Goal: Information Seeking & Learning: Learn about a topic

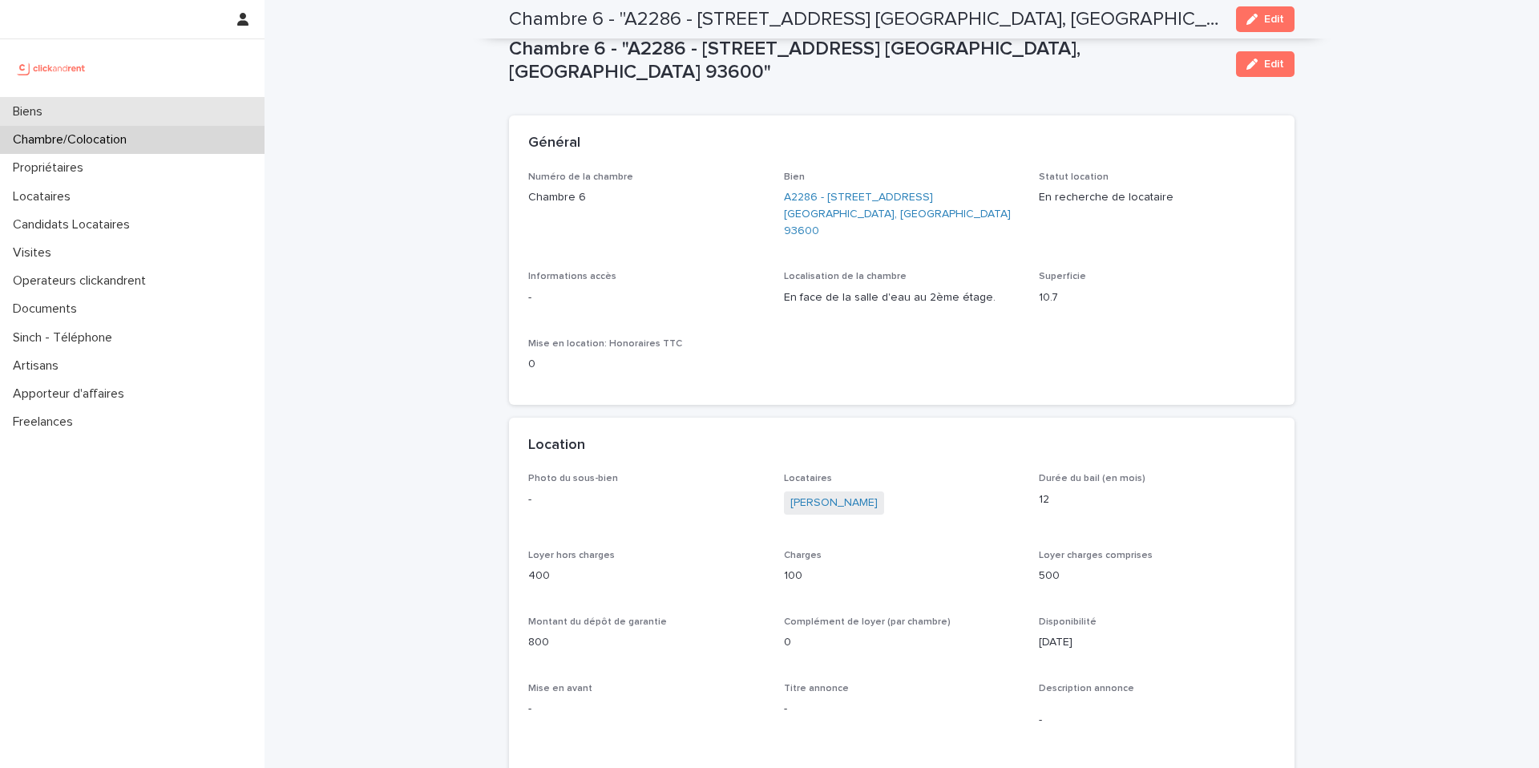
scroll to position [642, 0]
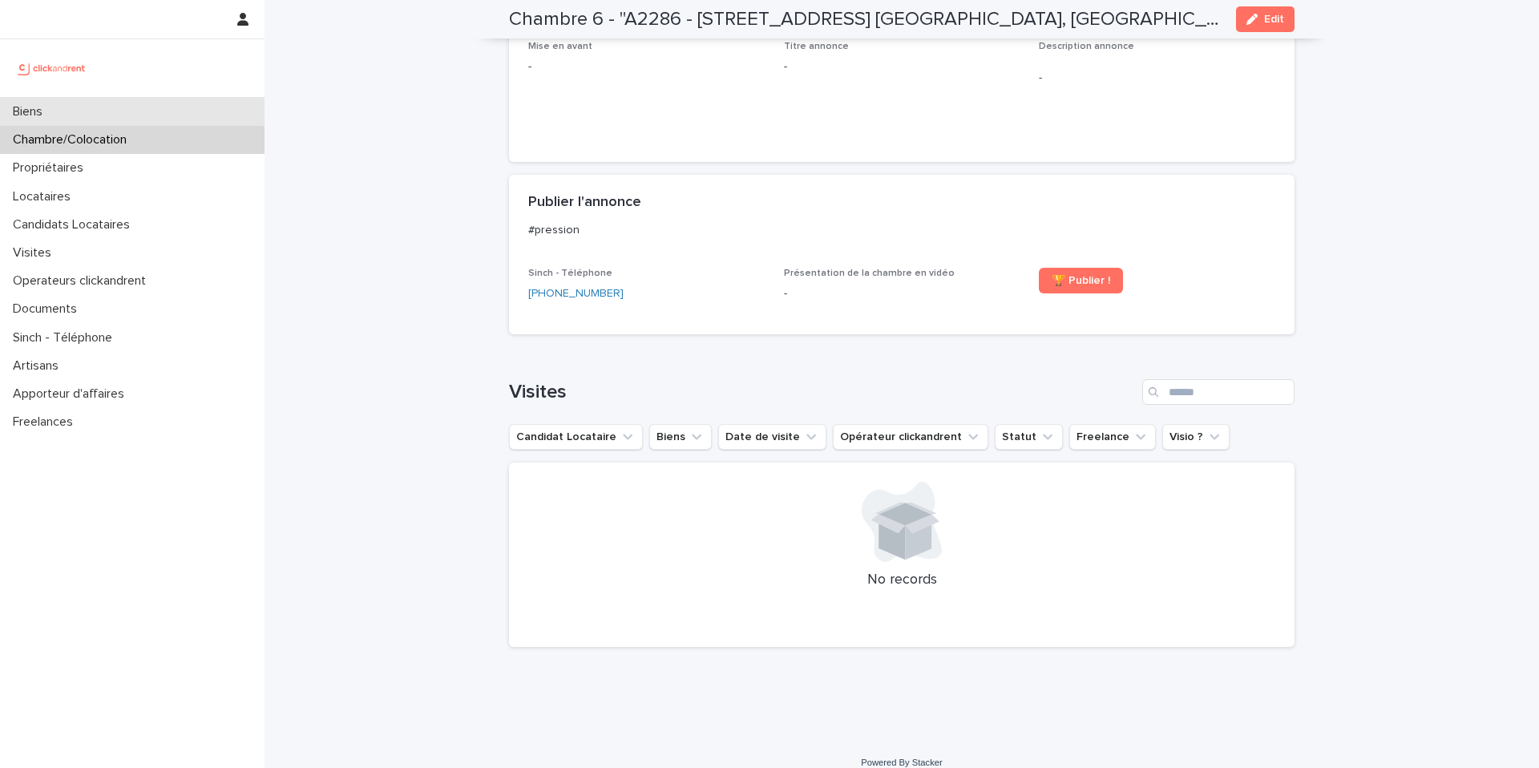
click at [141, 111] on div "Biens" at bounding box center [132, 112] width 265 height 28
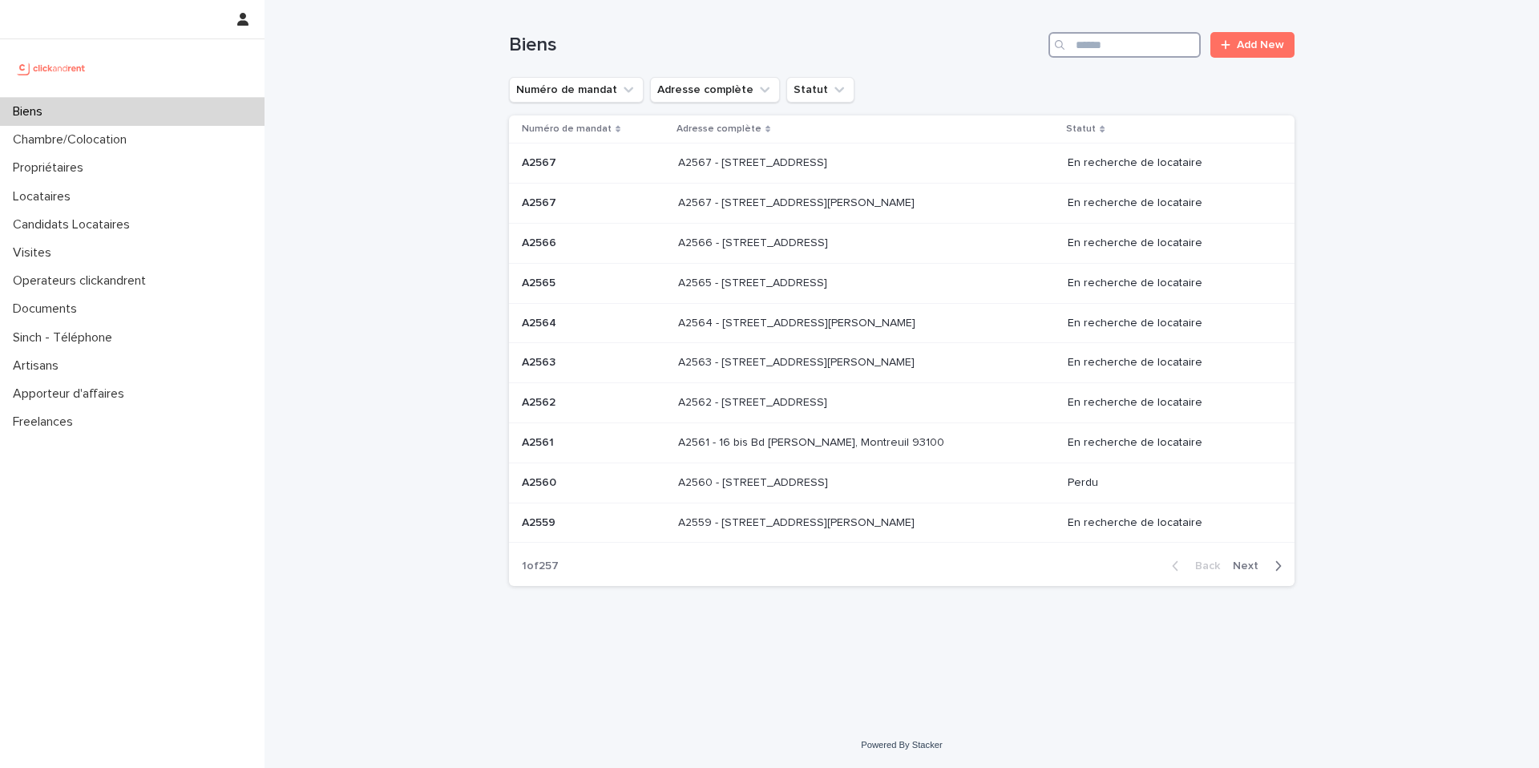
click at [1151, 53] on input "Search" at bounding box center [1125, 45] width 152 height 26
type input "*****"
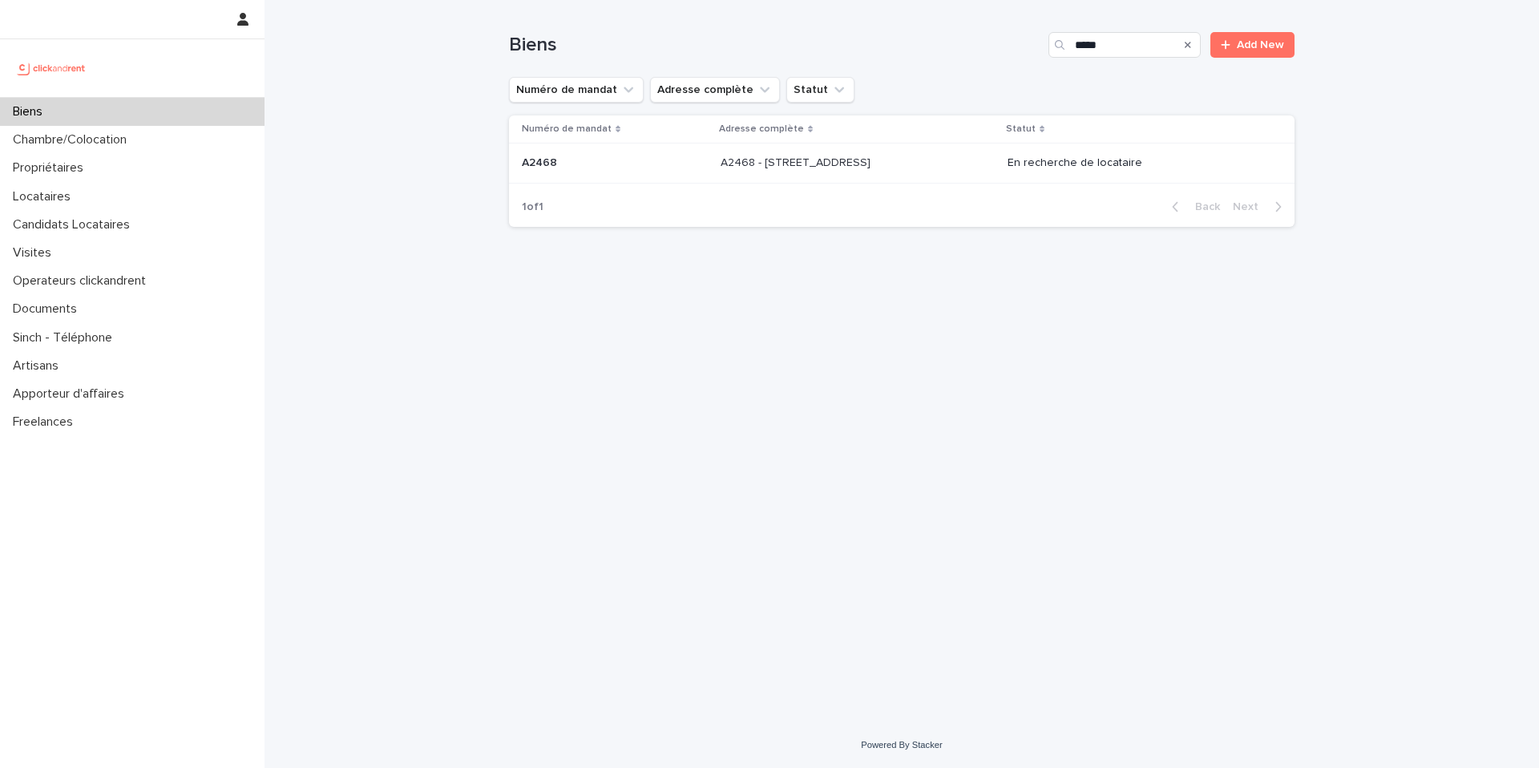
click at [944, 162] on p at bounding box center [854, 163] width 267 height 14
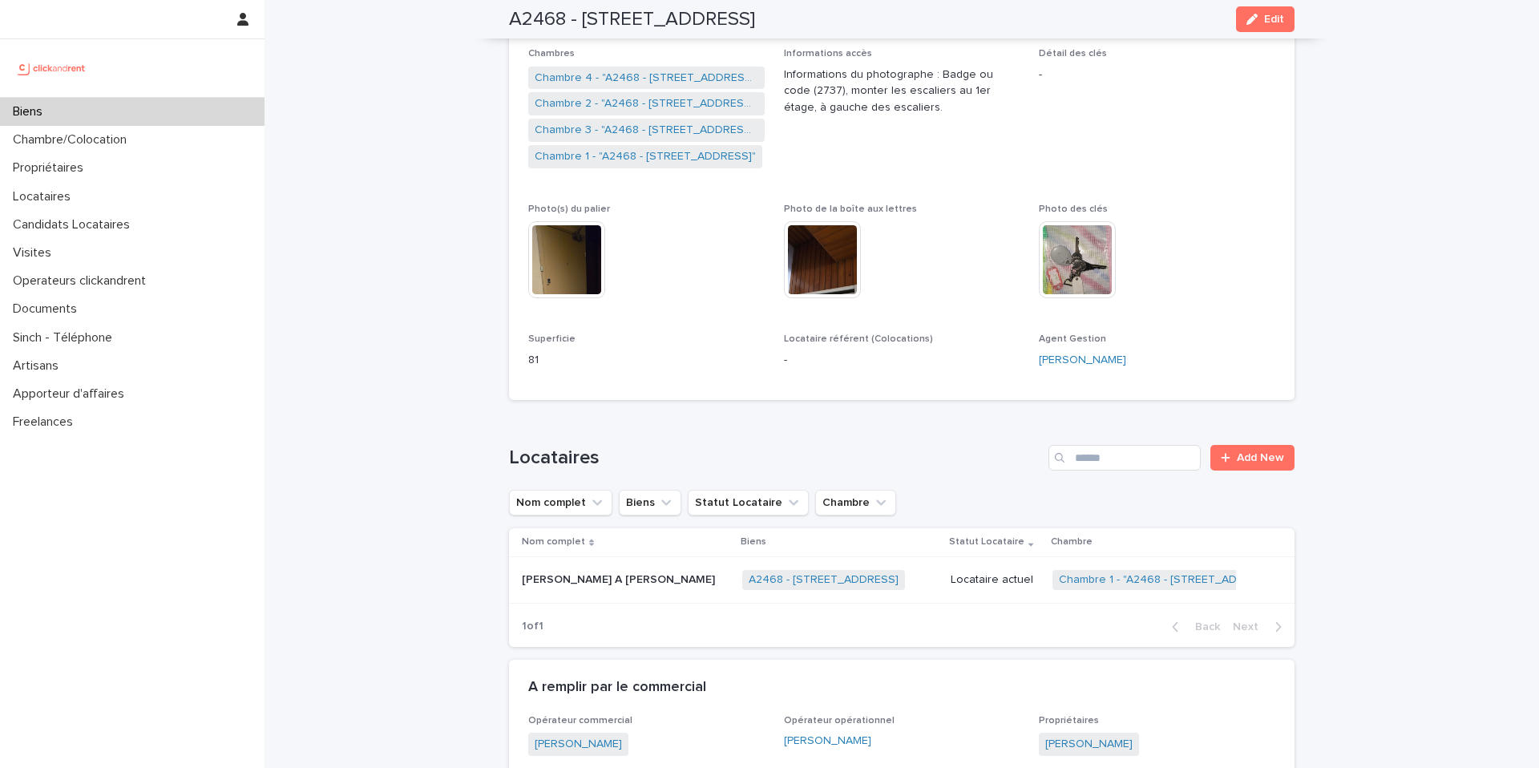
scroll to position [317, 0]
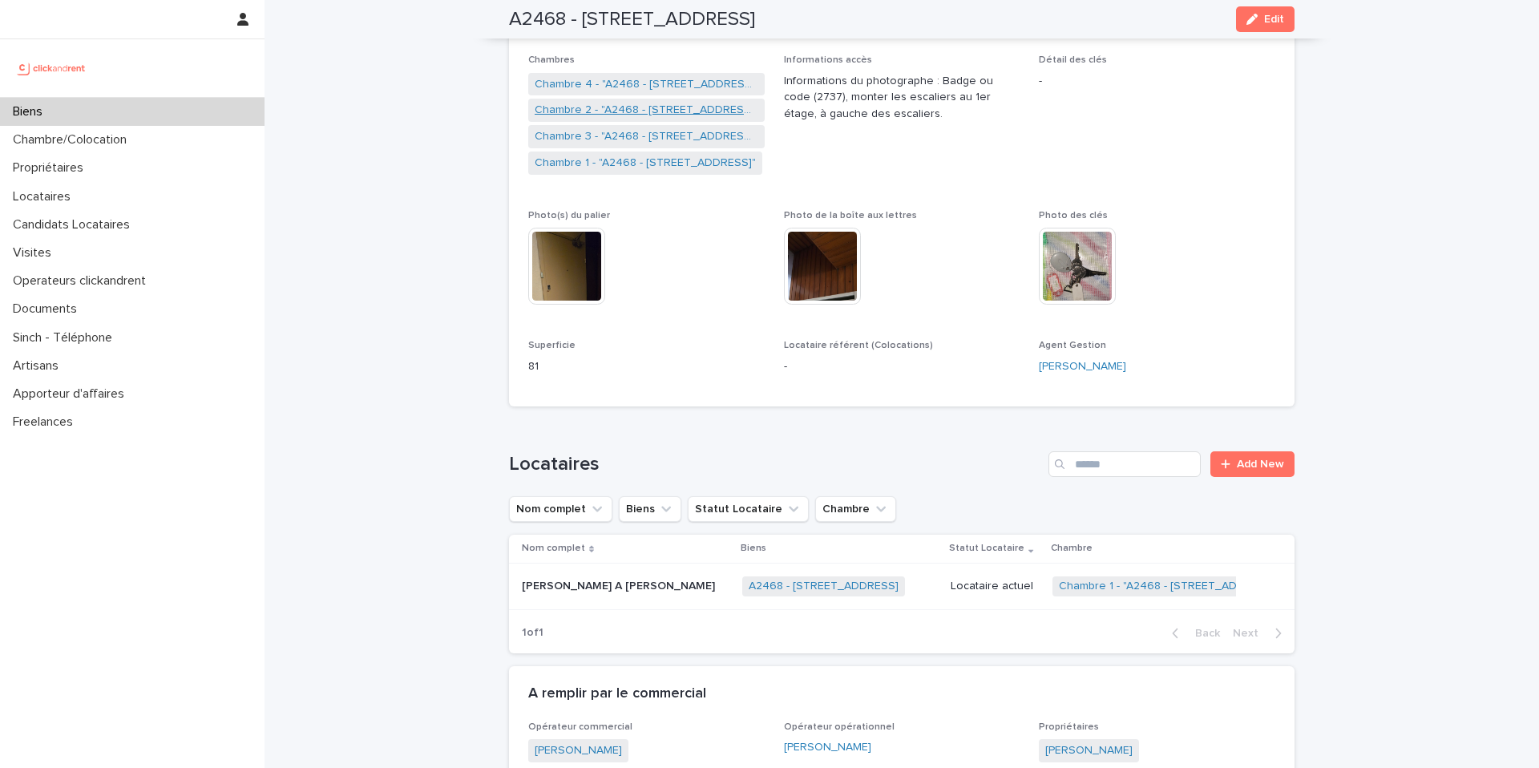
click at [641, 106] on link "Chambre 2 - "A2468 - [STREET_ADDRESS]"" at bounding box center [647, 110] width 224 height 17
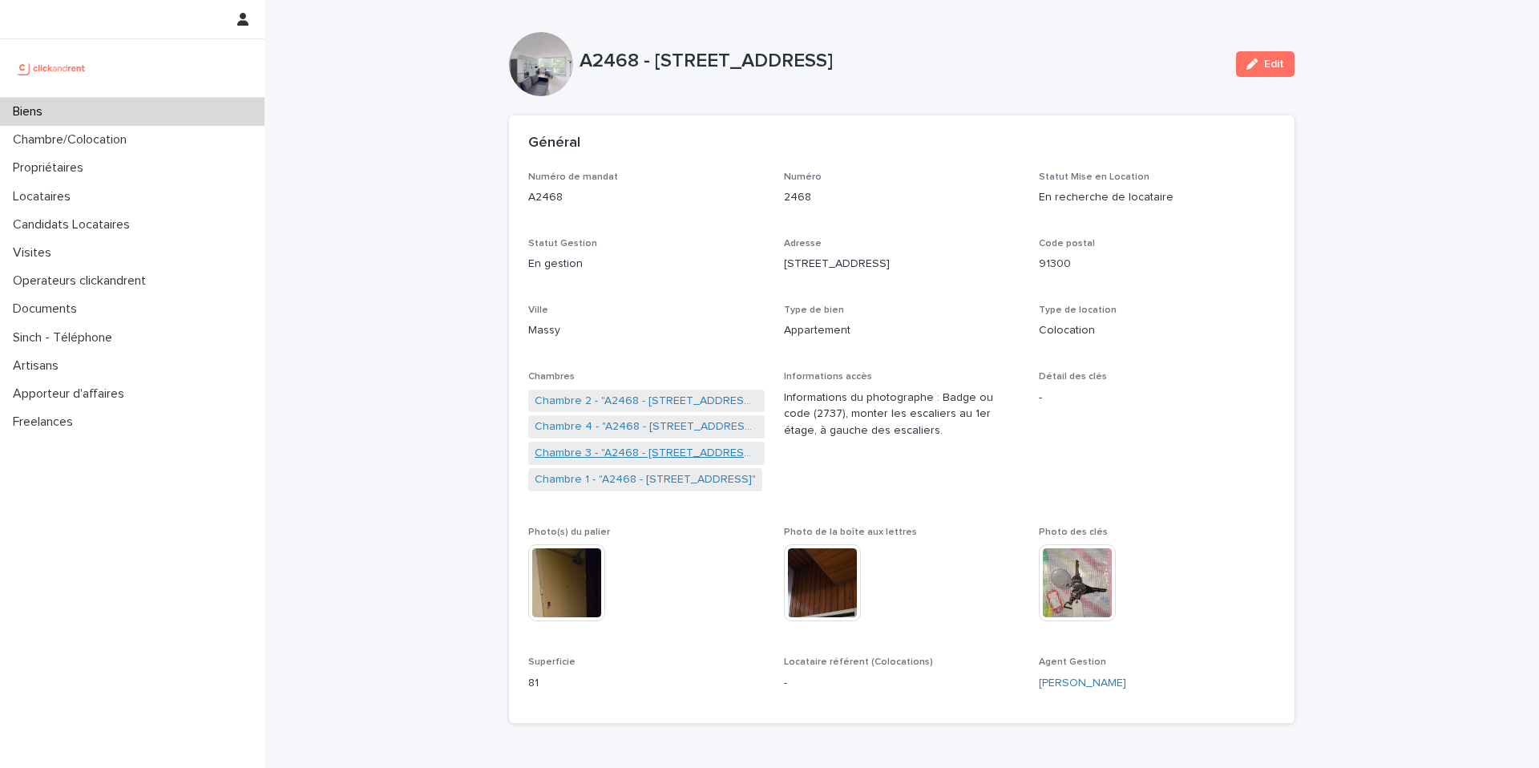
click at [620, 457] on link "Chambre 3 - "A2468 - [STREET_ADDRESS]"" at bounding box center [647, 453] width 224 height 17
click at [623, 402] on link "Chambre 3 - "A2468 - [STREET_ADDRESS]"" at bounding box center [647, 401] width 224 height 17
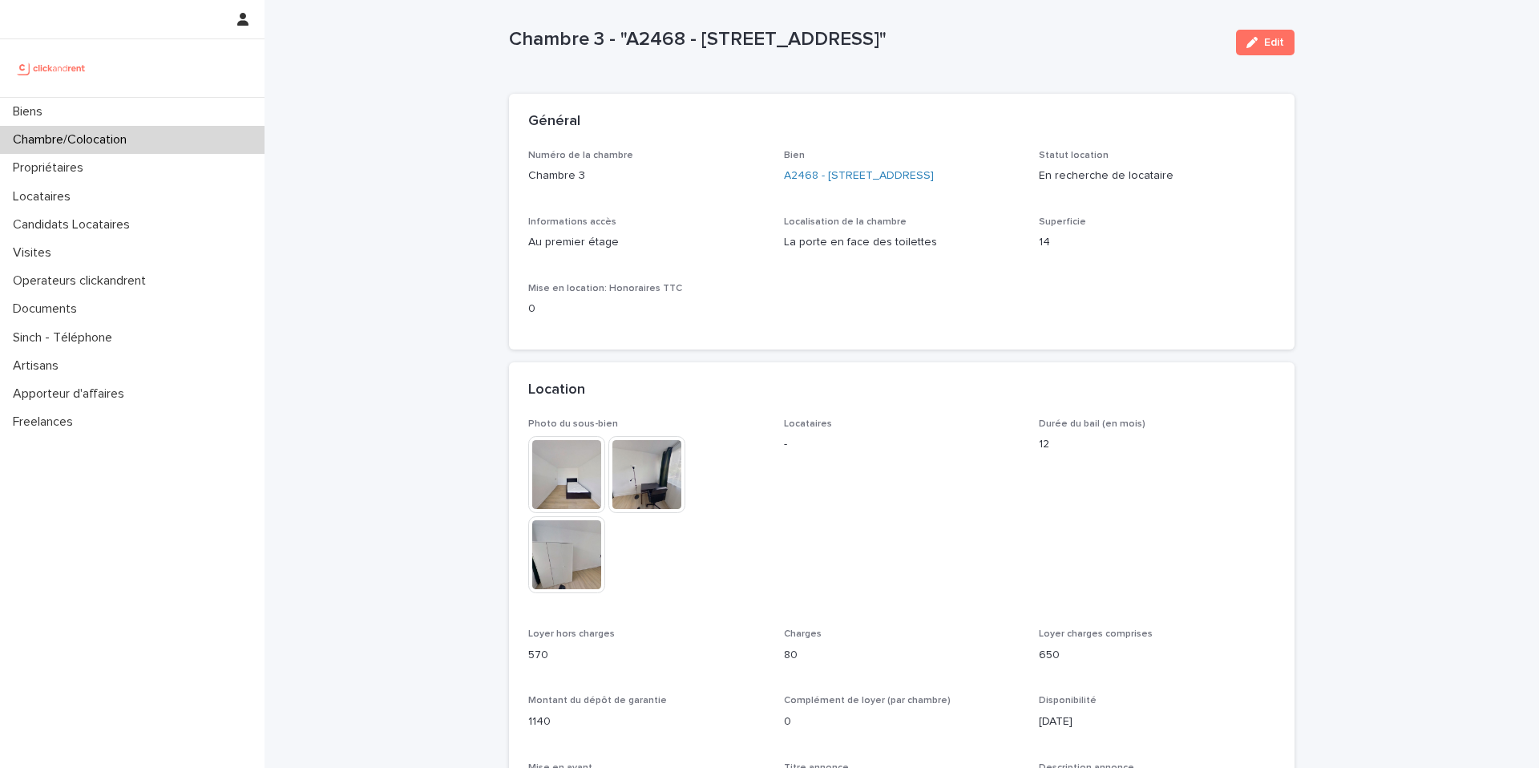
scroll to position [24, 0]
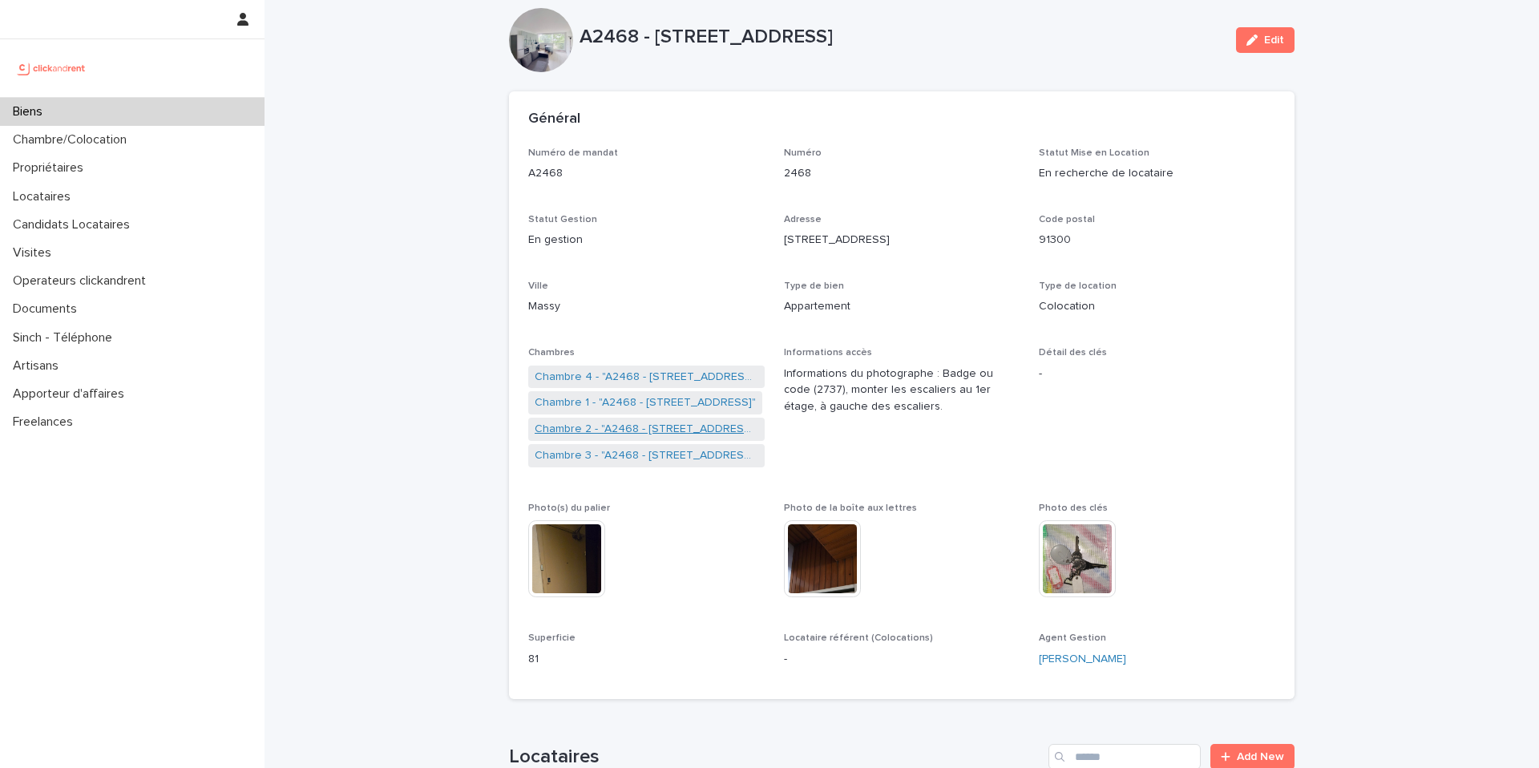
click at [623, 433] on link "Chambre 2 - "A2468 - [STREET_ADDRESS]"" at bounding box center [647, 429] width 224 height 17
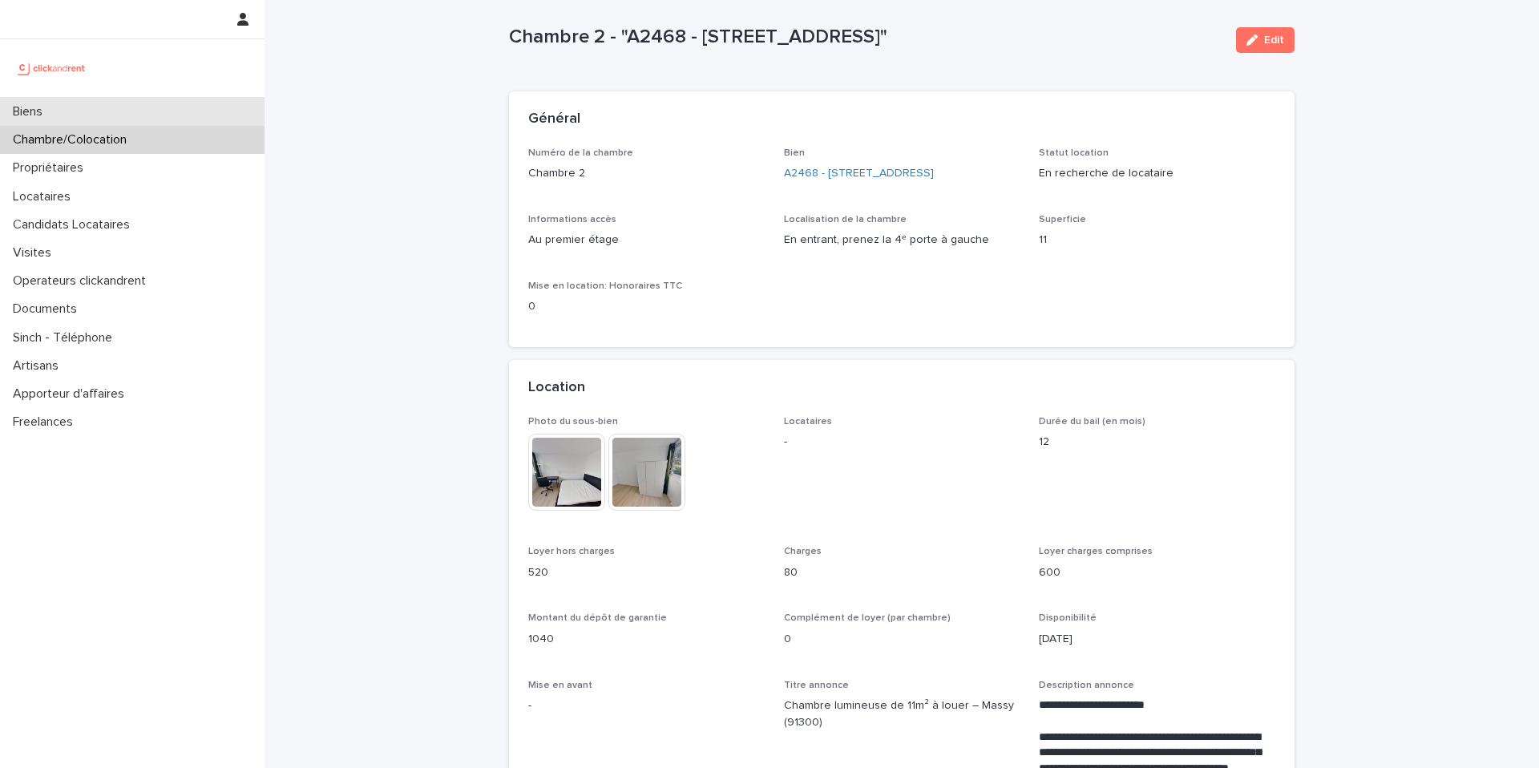
click at [165, 109] on div "Biens" at bounding box center [132, 112] width 265 height 28
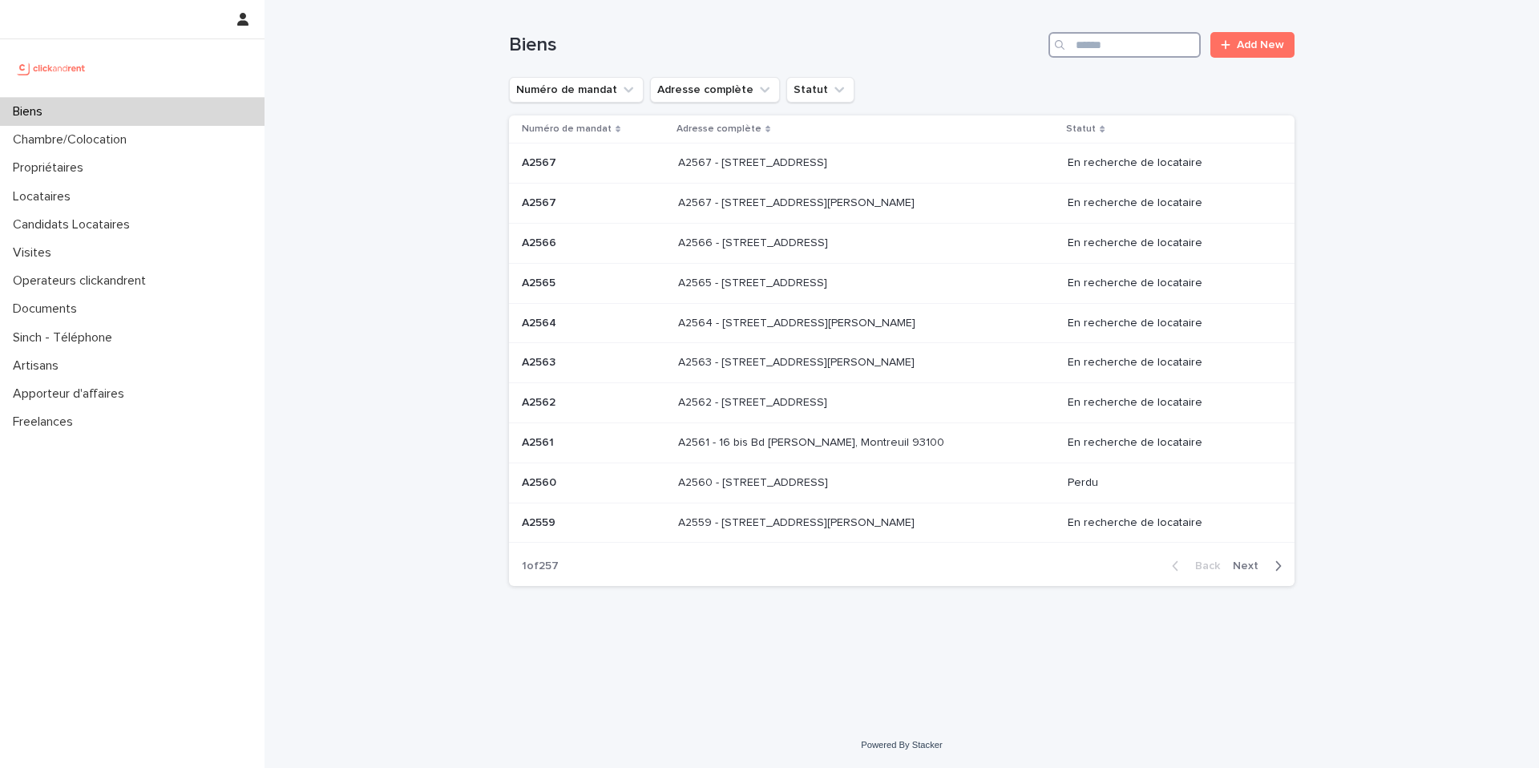
click at [1115, 53] on input "Search" at bounding box center [1125, 45] width 152 height 26
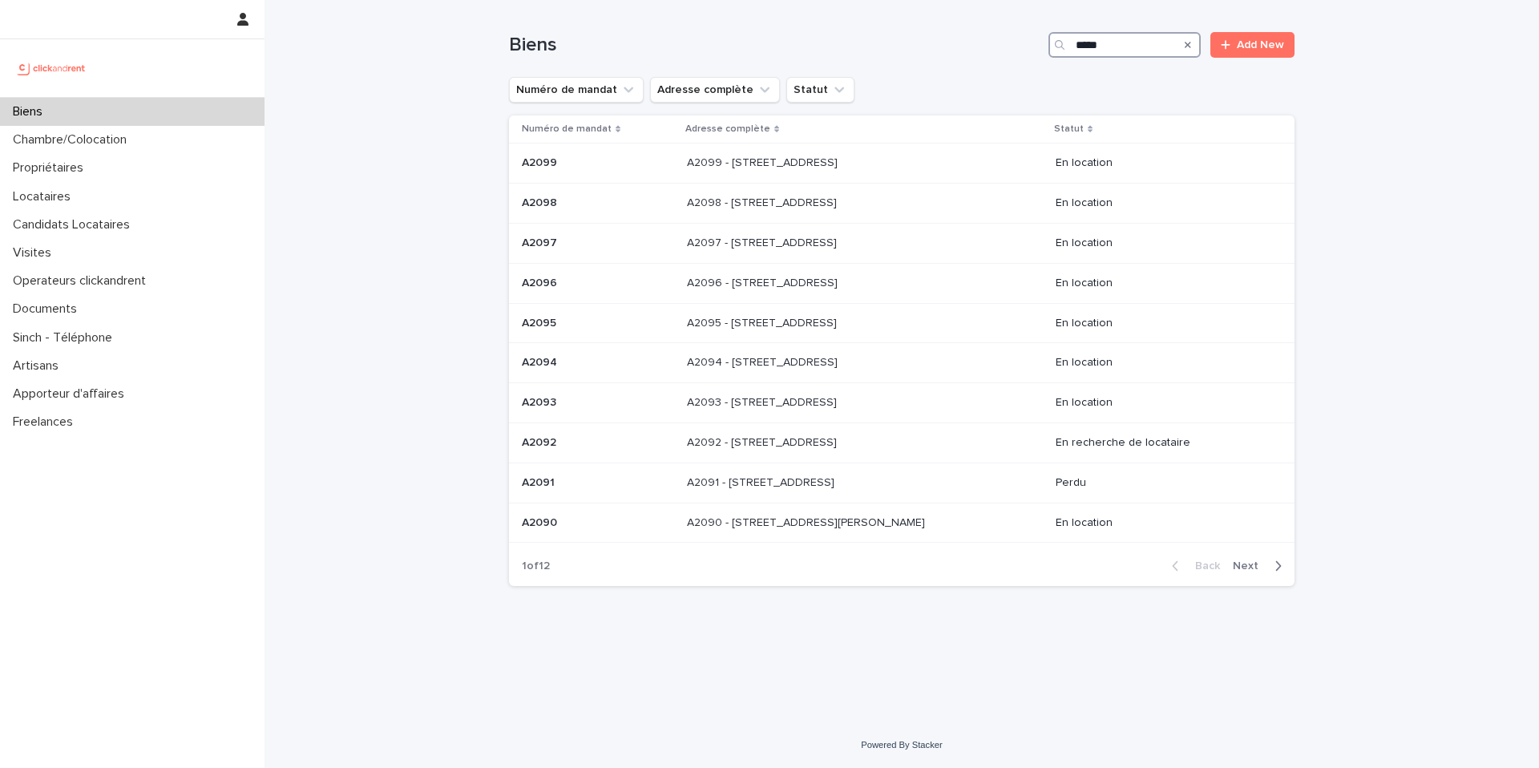
type input "*****"
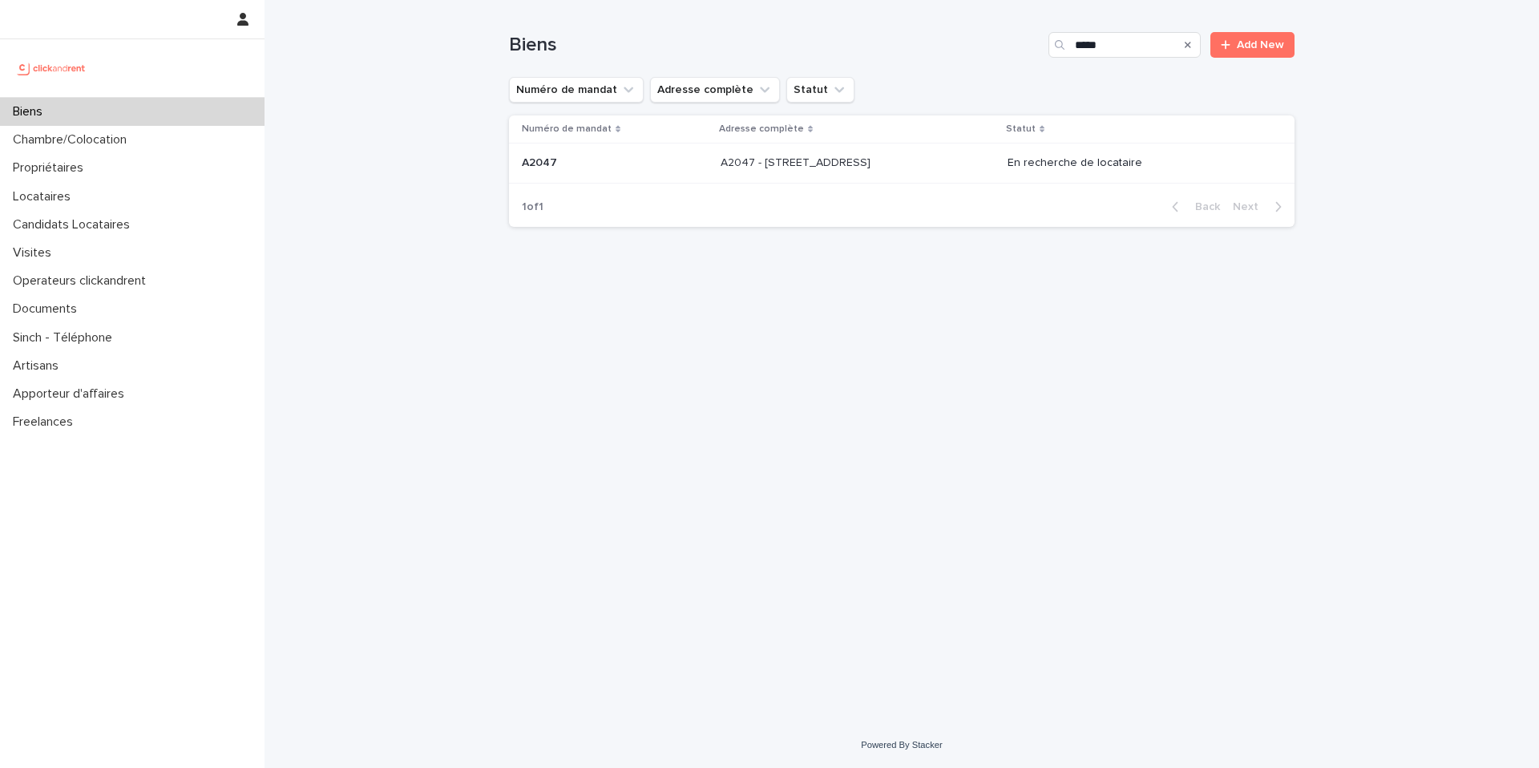
click at [934, 165] on p at bounding box center [854, 163] width 267 height 14
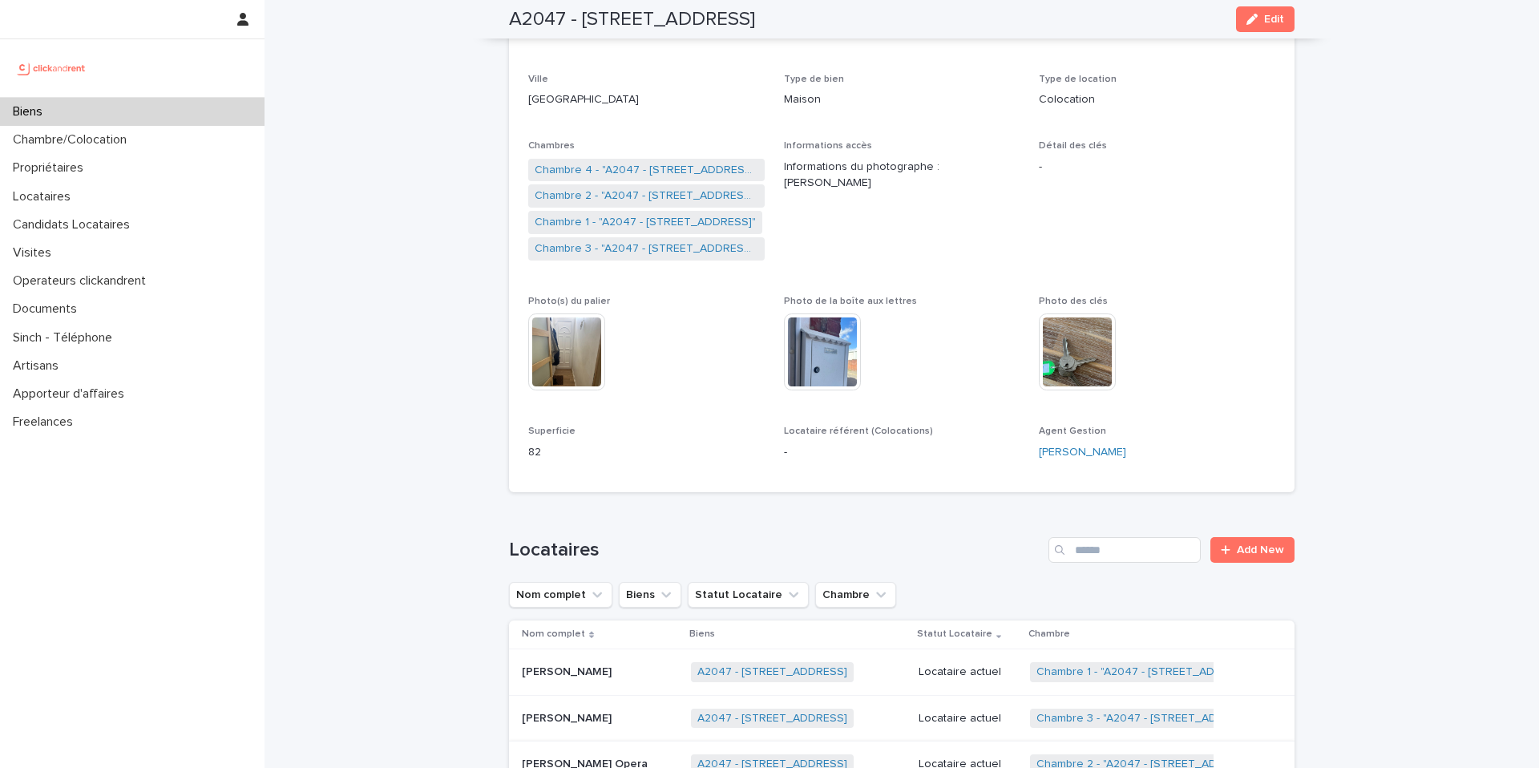
scroll to position [221, 0]
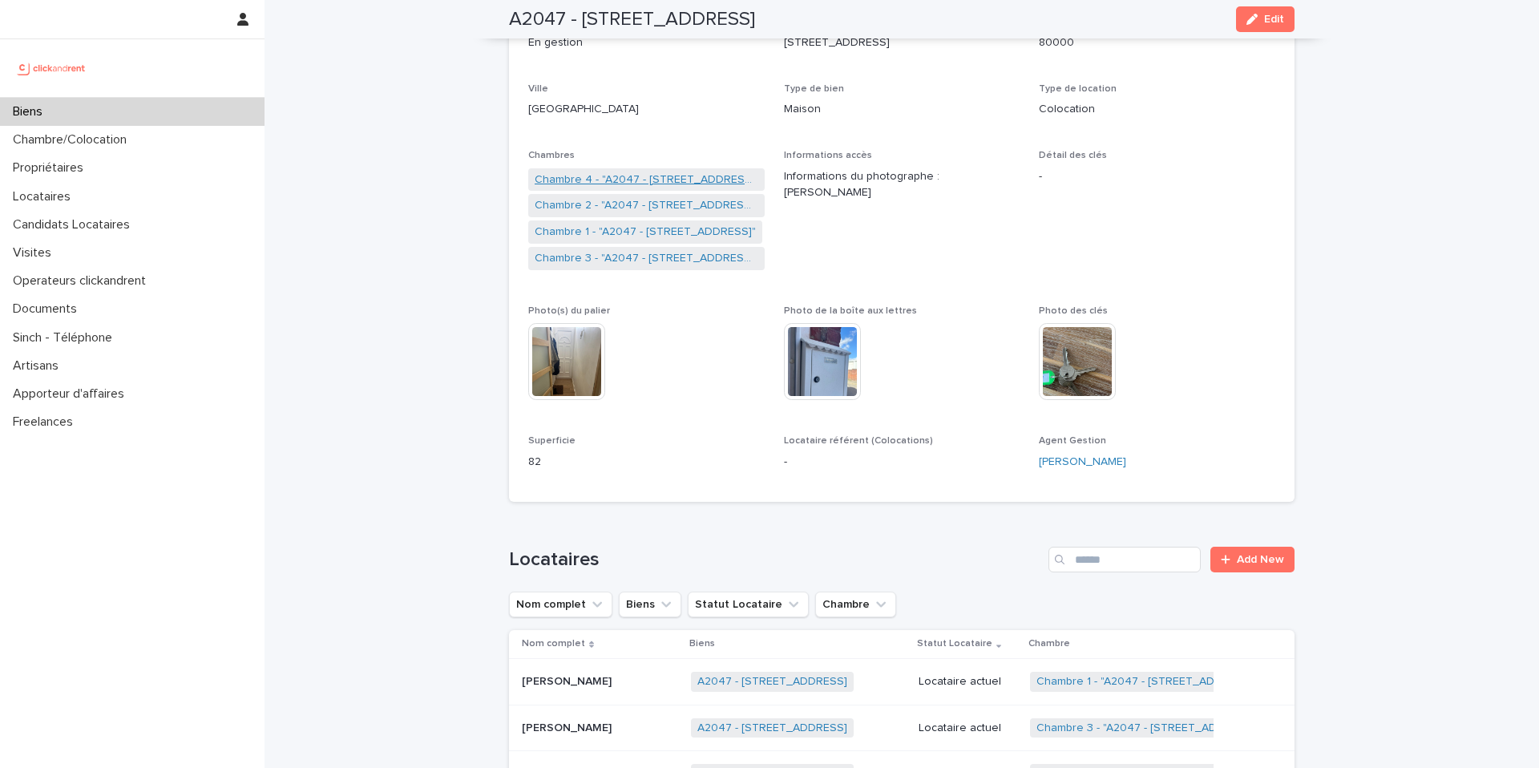
click at [656, 184] on link "Chambre 4 - "A2047 - 296 Rue Riolan, Amiens 80000"" at bounding box center [647, 180] width 224 height 17
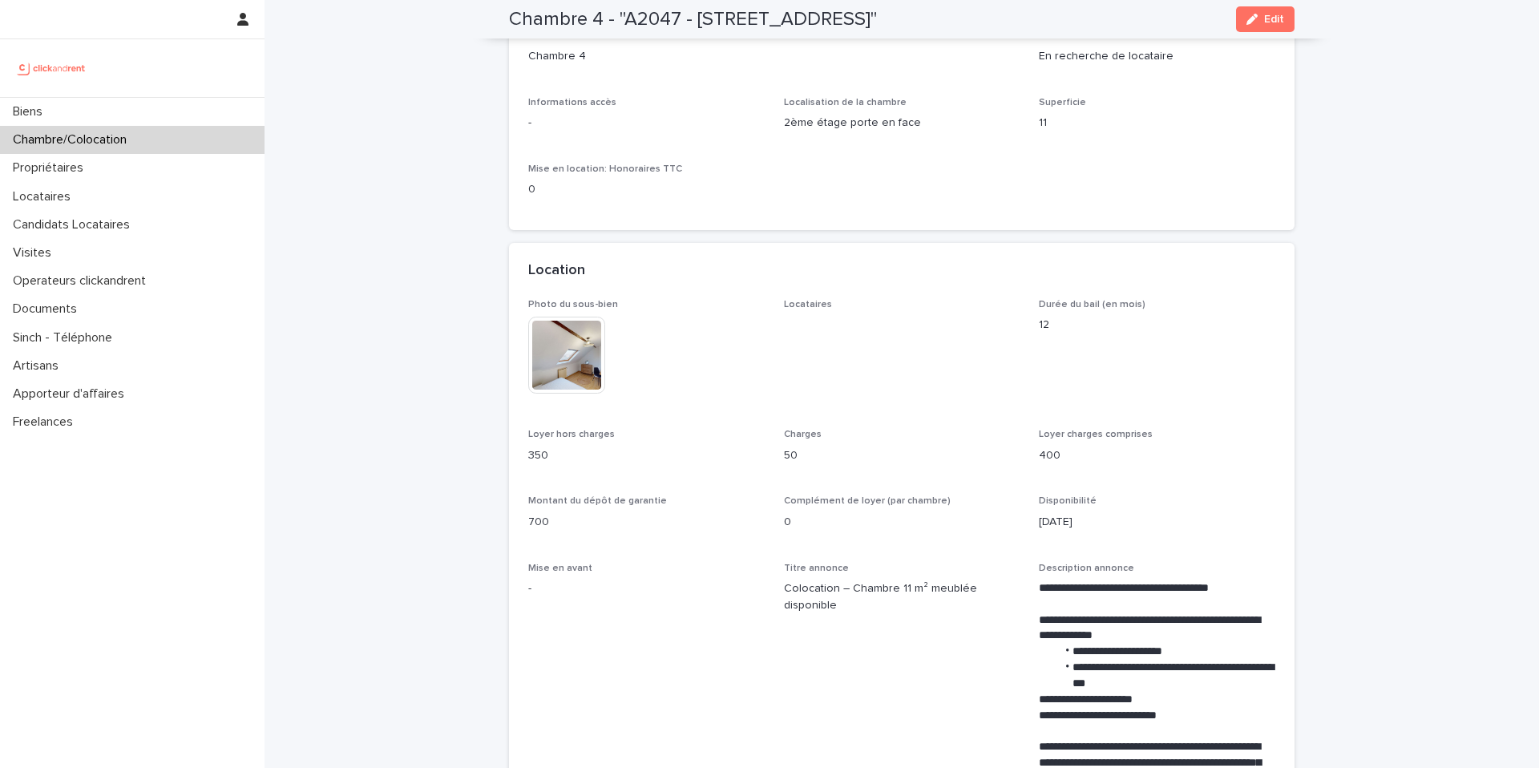
scroll to position [142, 0]
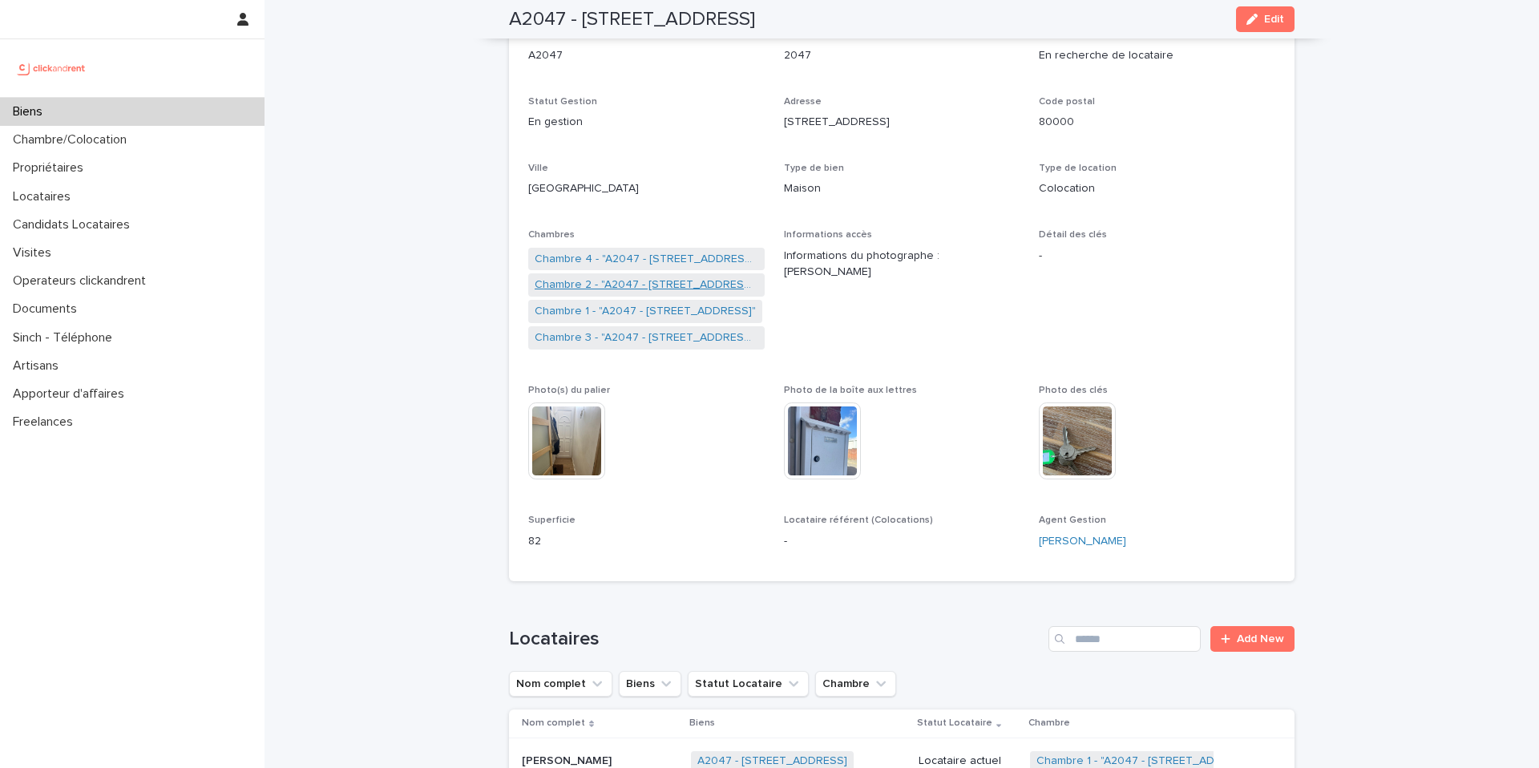
click at [707, 286] on link "Chambre 2 - "A2047 - [STREET_ADDRESS]"" at bounding box center [647, 285] width 224 height 17
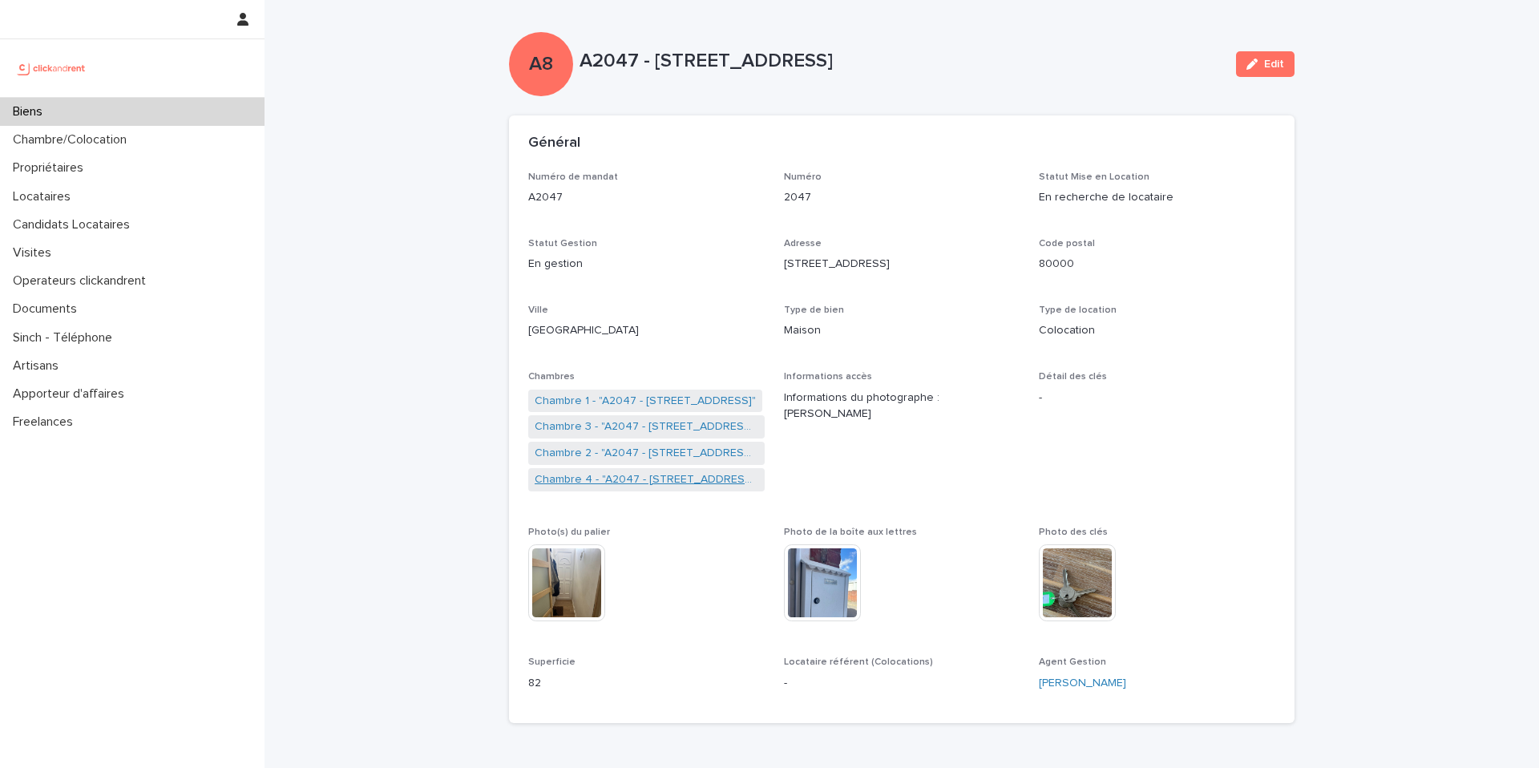
click at [673, 484] on link "Chambre 4 - "A2047 - 296 Rue Riolan, Amiens 80000"" at bounding box center [647, 479] width 224 height 17
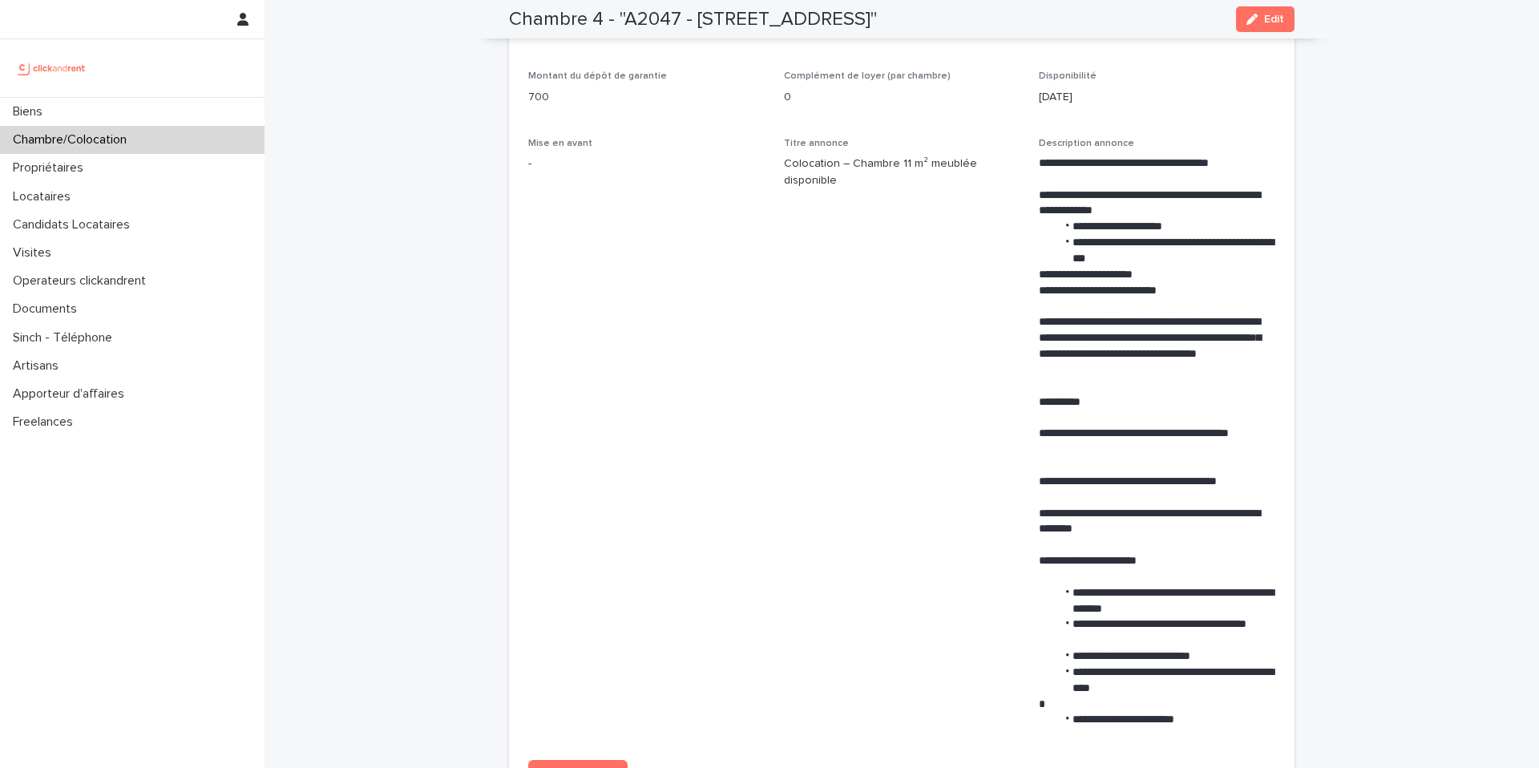
scroll to position [568, 0]
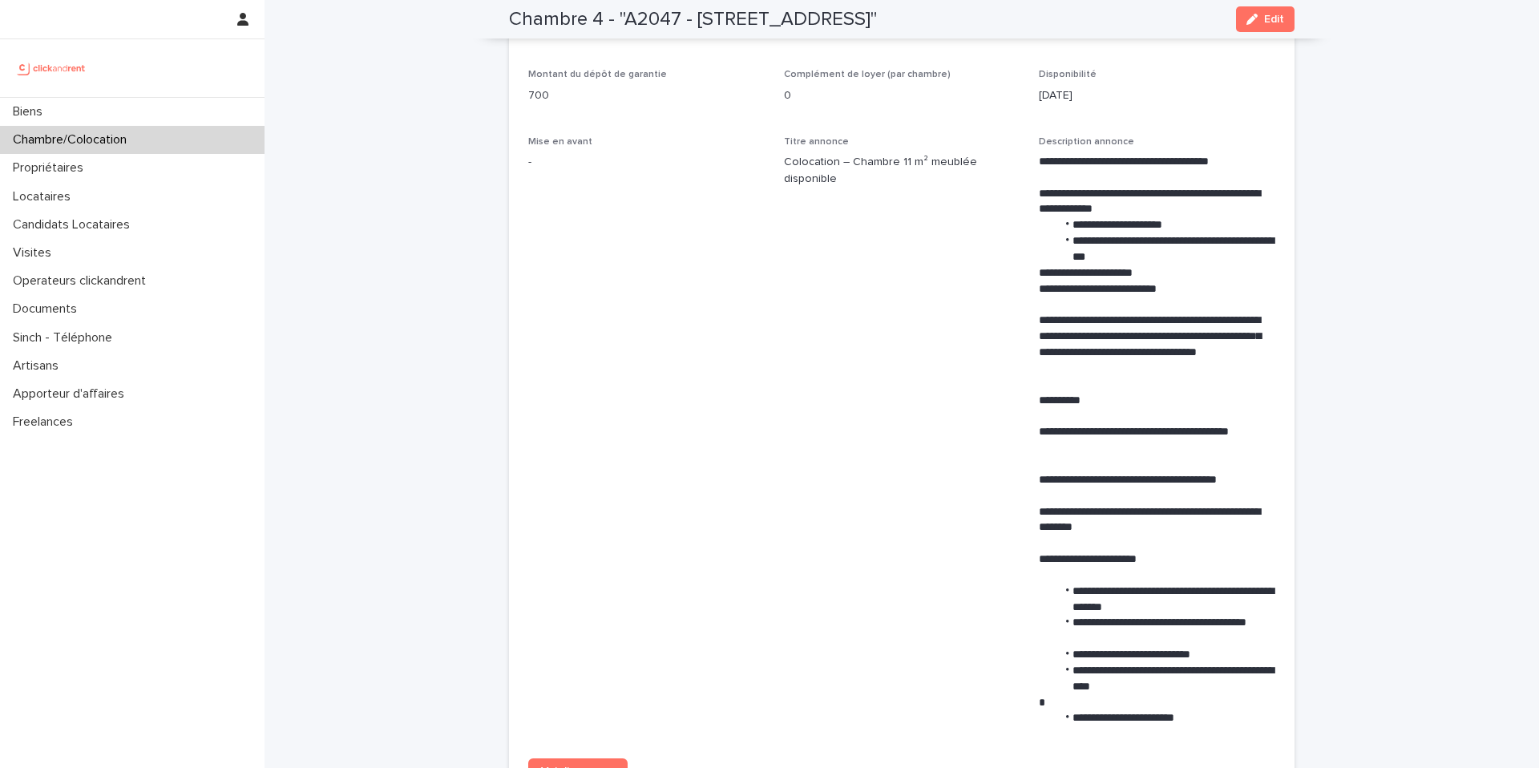
click at [673, 484] on span "Mise en avant -" at bounding box center [646, 438] width 237 height 604
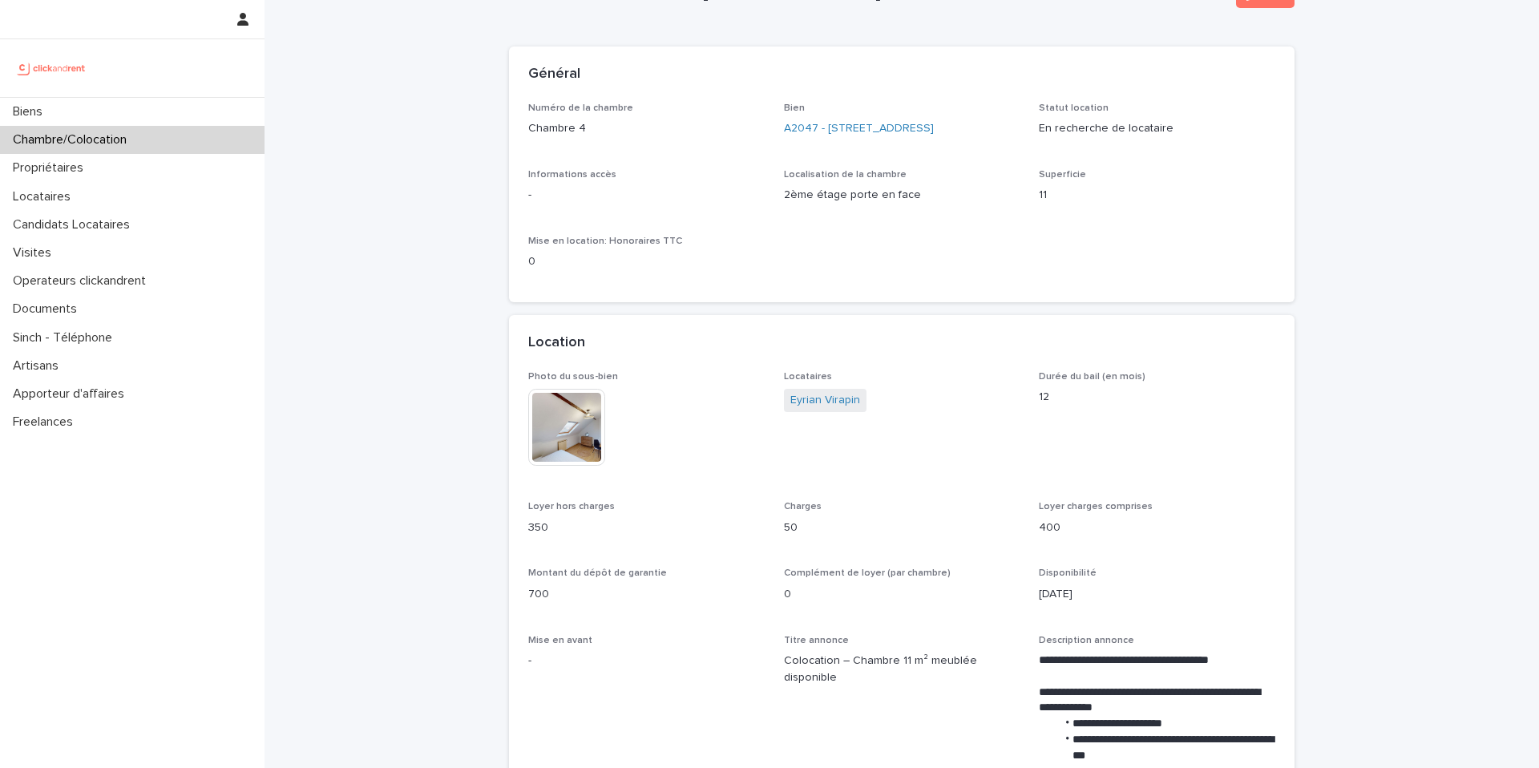
scroll to position [66, 0]
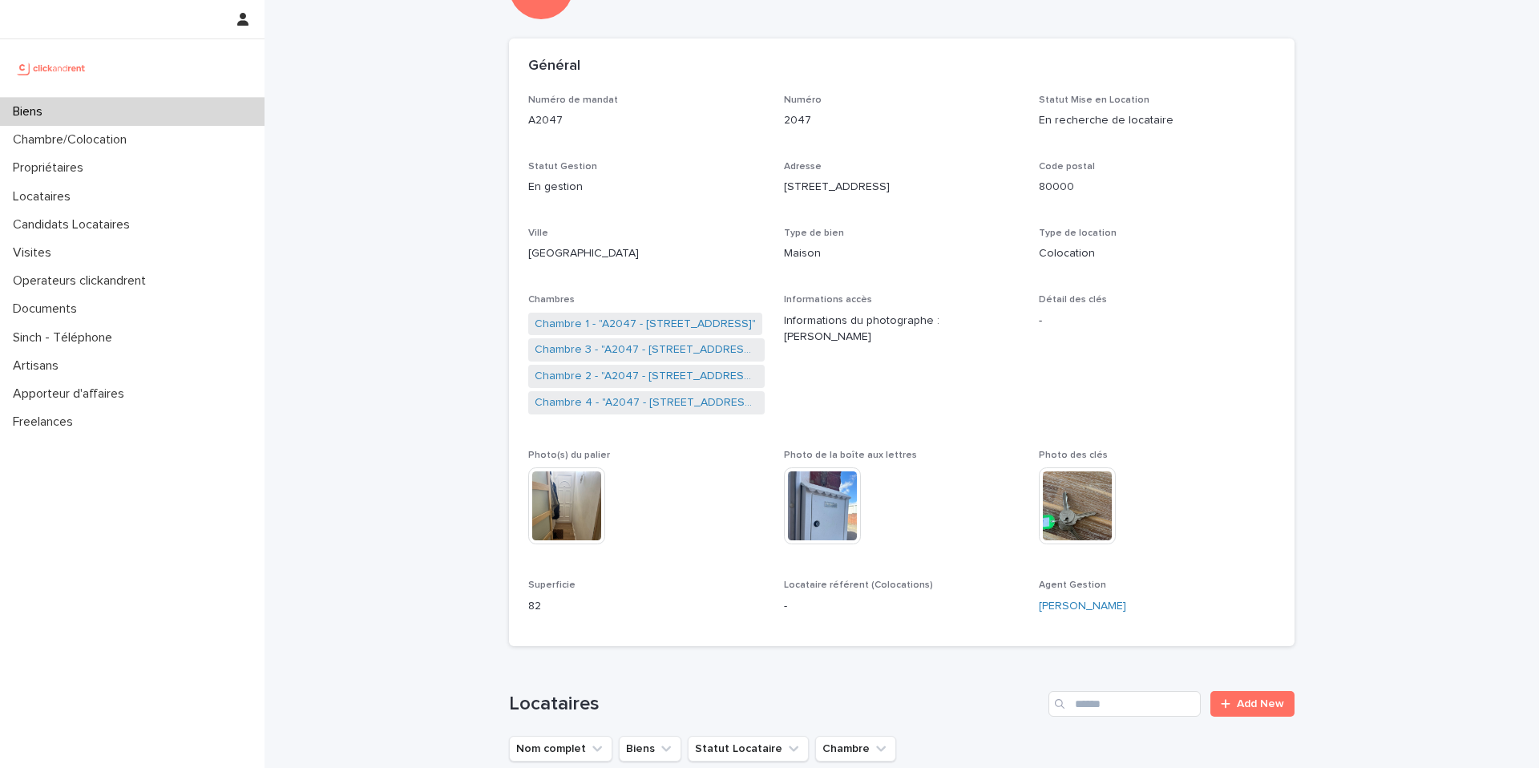
scroll to position [78, 0]
click at [652, 402] on link "Chambre 4 - "A2047 - 296 Rue Riolan, Amiens 80000"" at bounding box center [647, 402] width 224 height 17
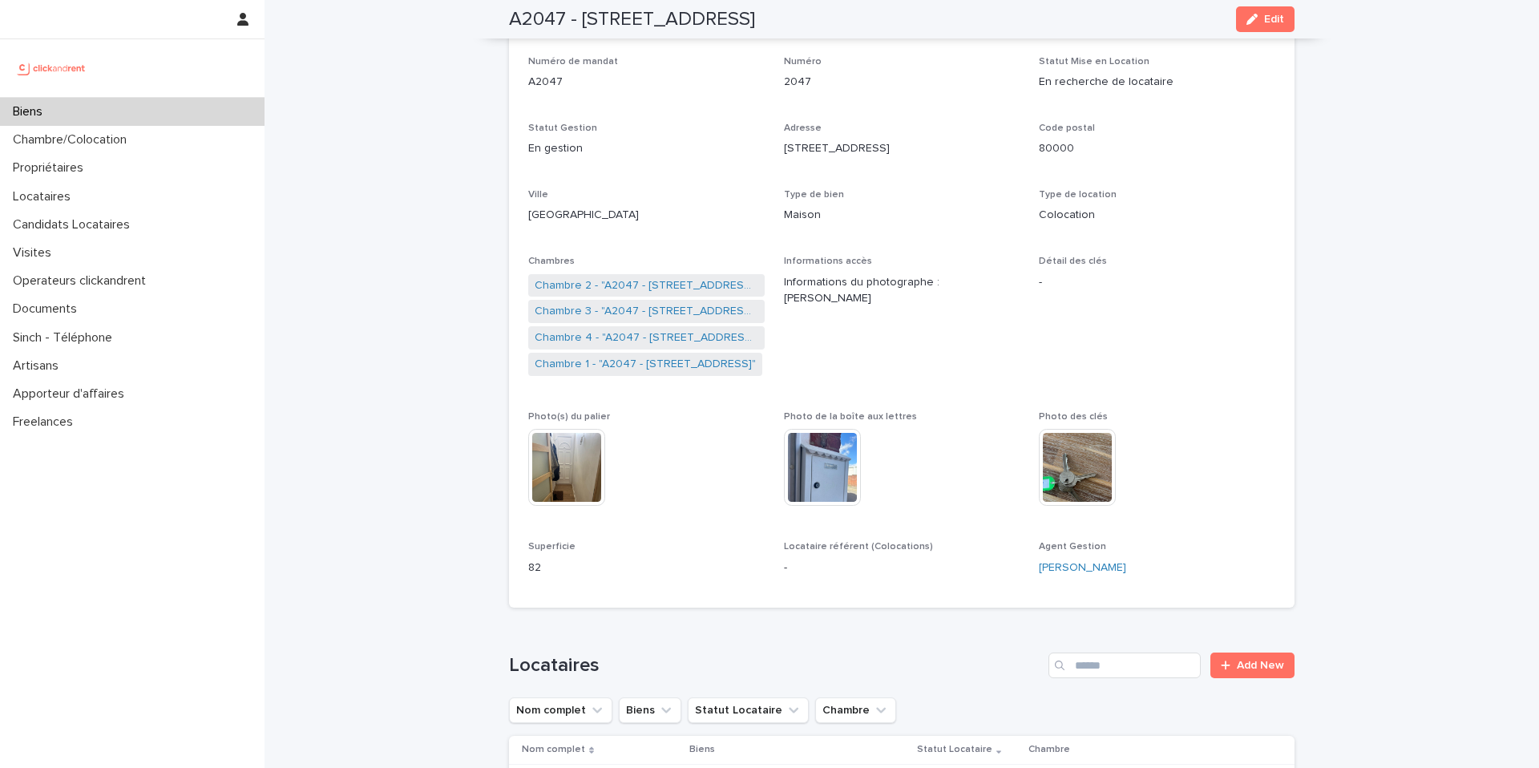
scroll to position [77, 0]
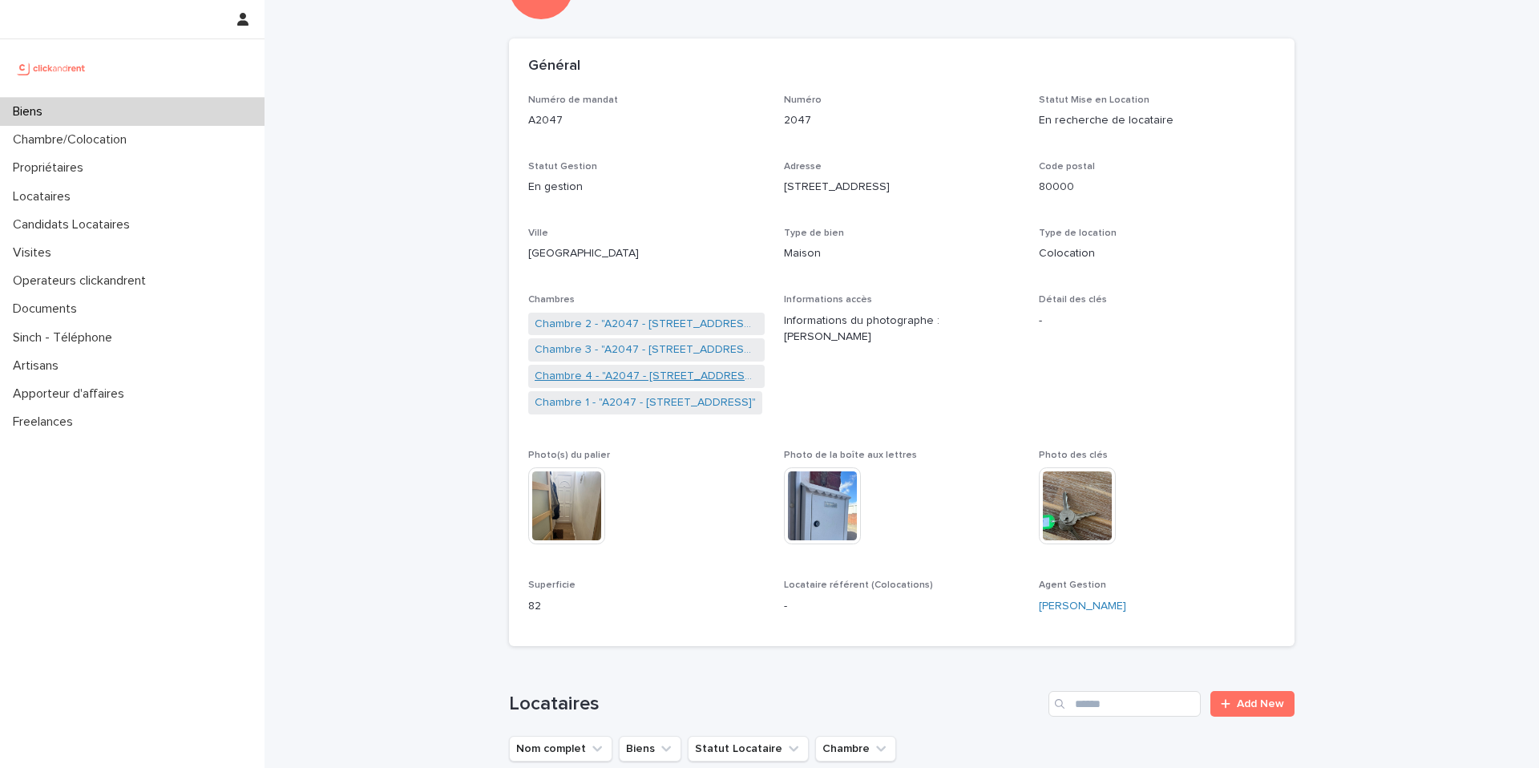
click at [657, 378] on link "Chambre 4 - "A2047 - 296 Rue Riolan, Amiens 80000"" at bounding box center [647, 376] width 224 height 17
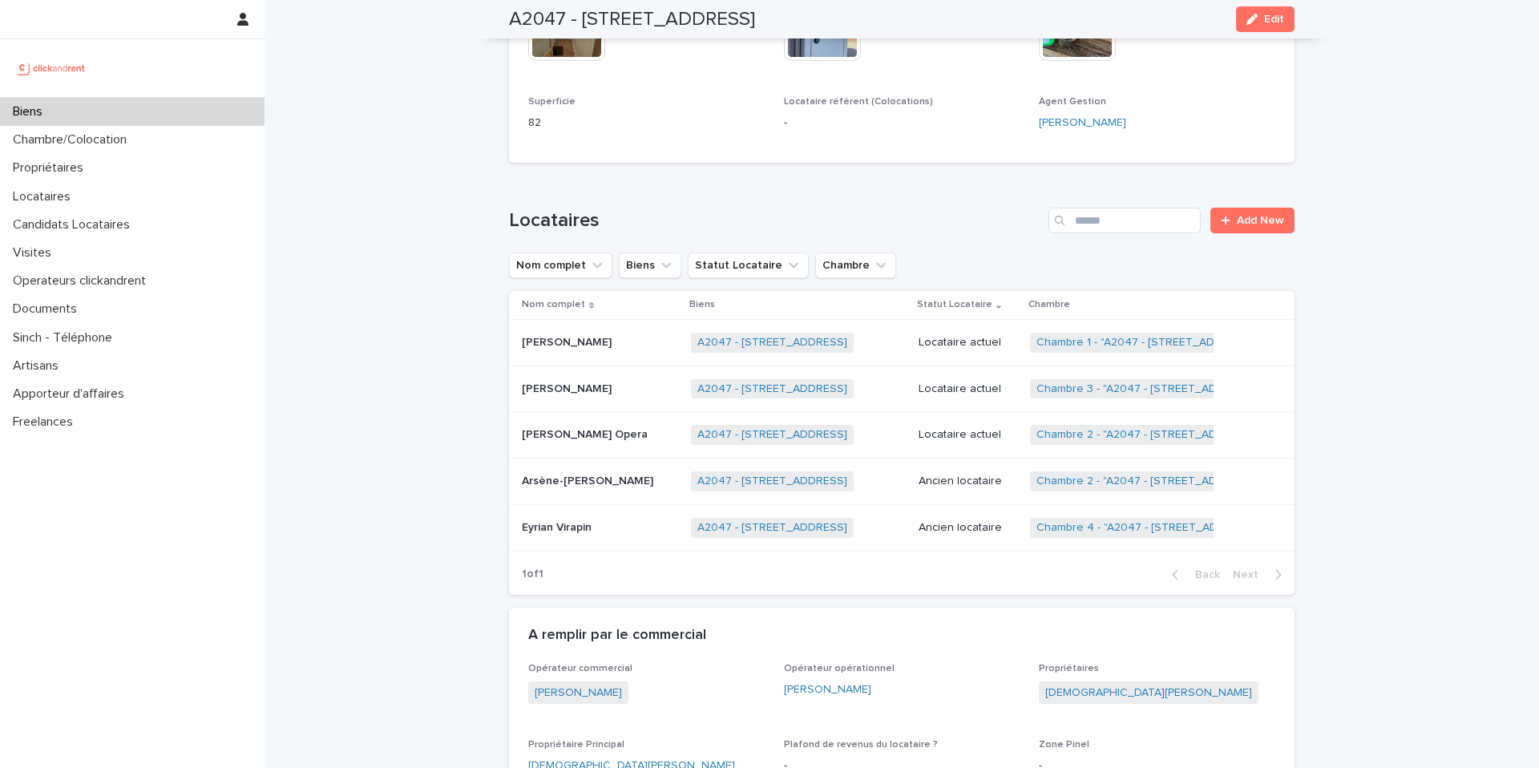
scroll to position [540, 0]
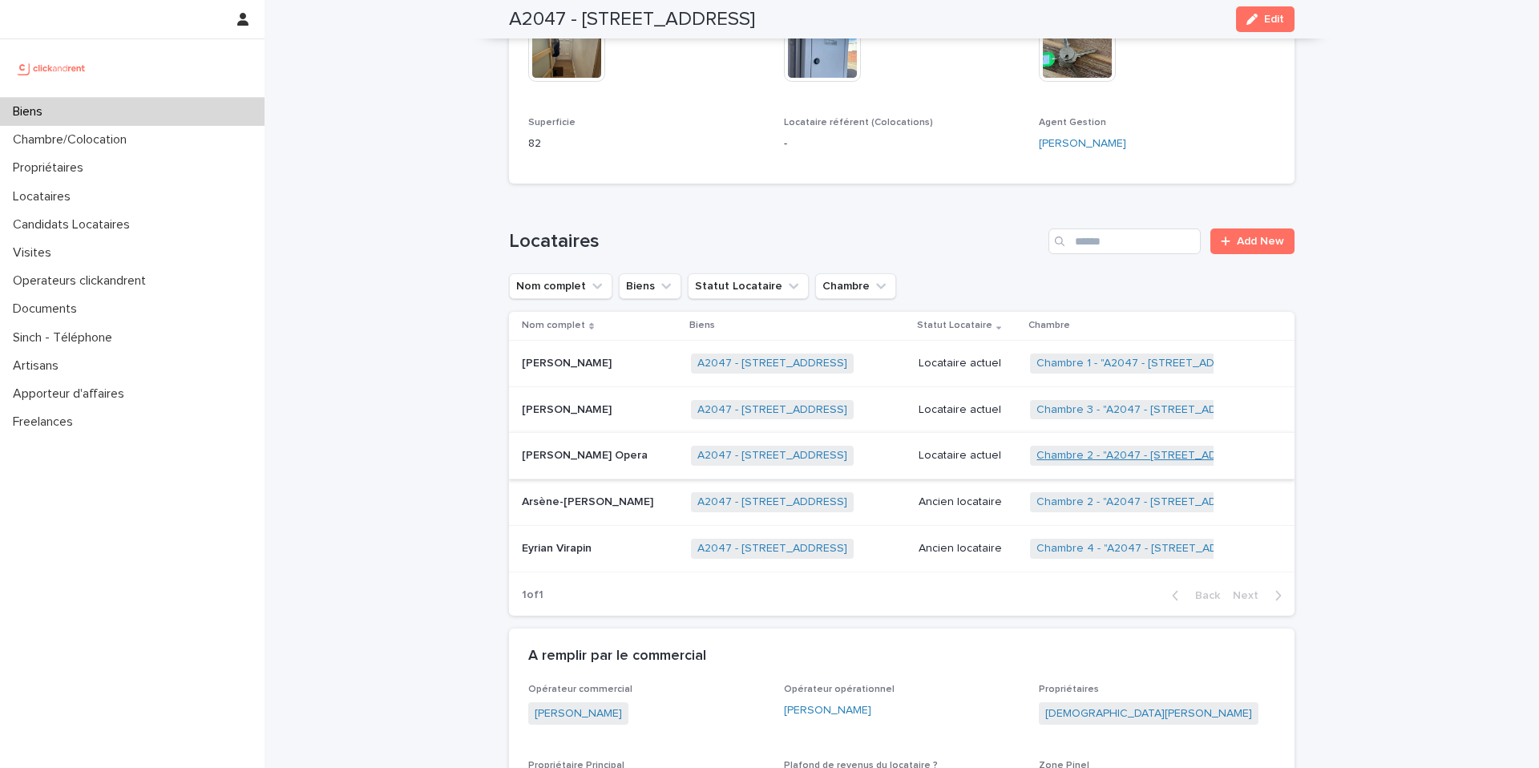
click at [1106, 451] on link "Chambre 2 - "A2047 - [STREET_ADDRESS]"" at bounding box center [1149, 456] width 224 height 14
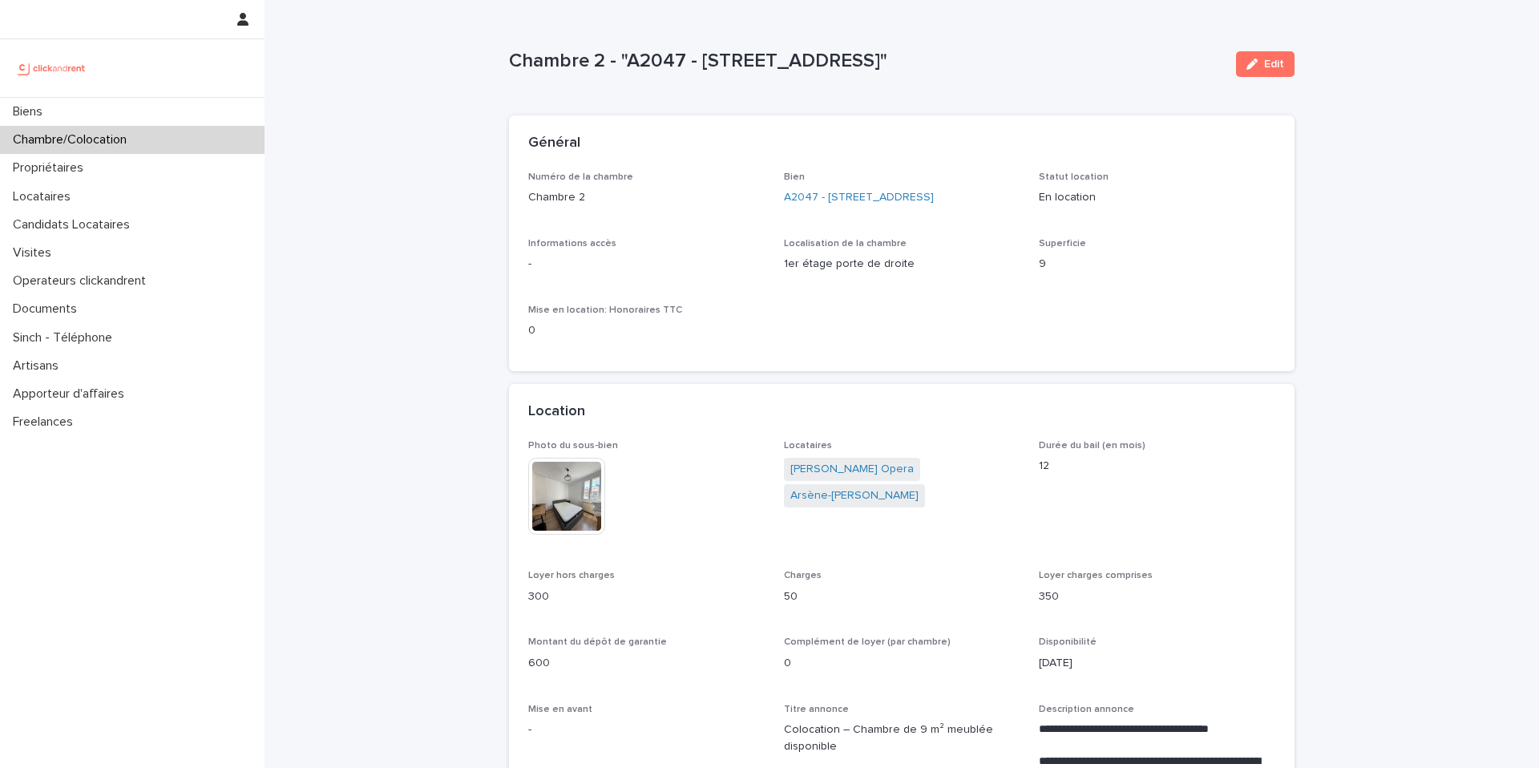
click at [1058, 259] on p "9" at bounding box center [1157, 264] width 237 height 17
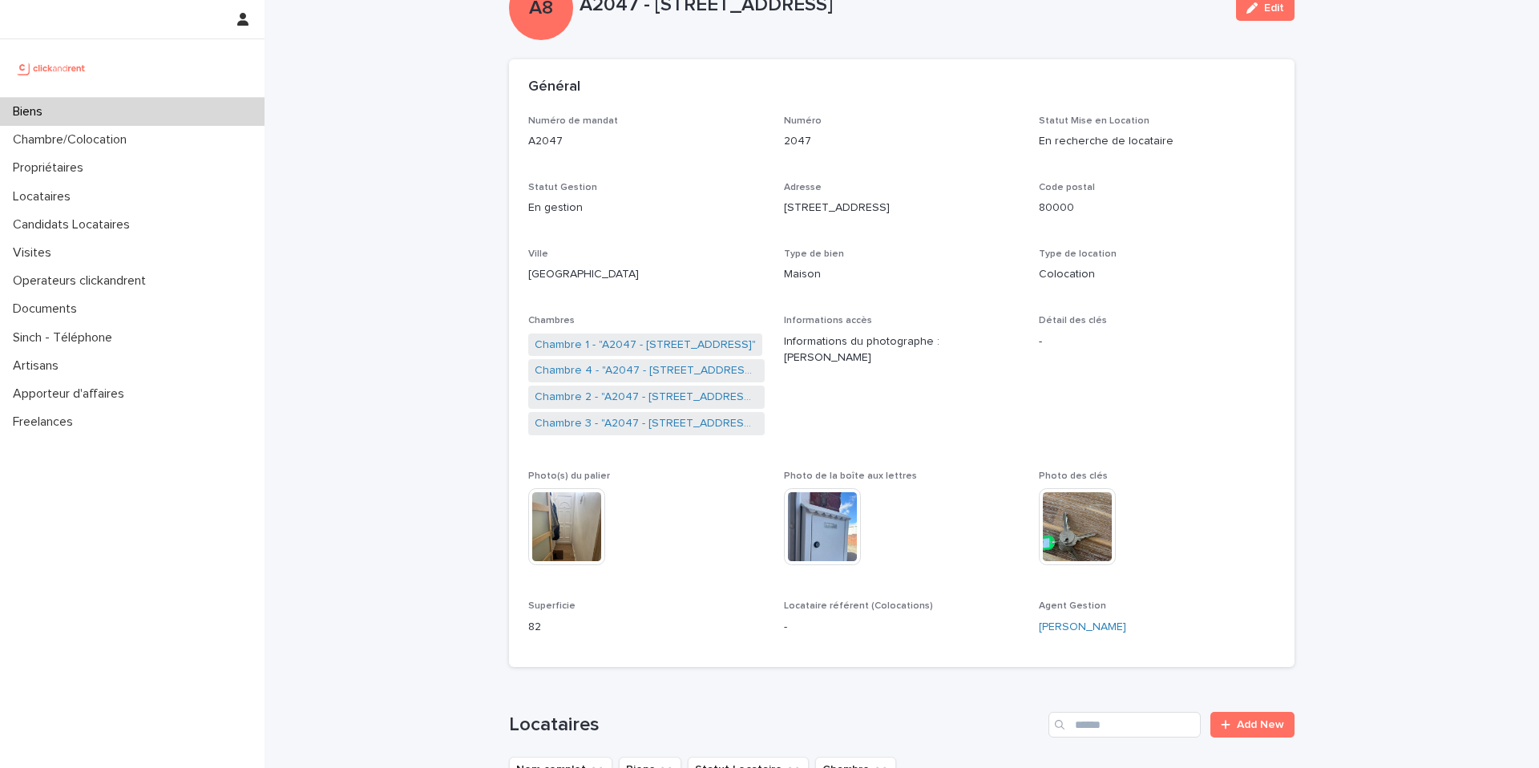
scroll to position [62, 0]
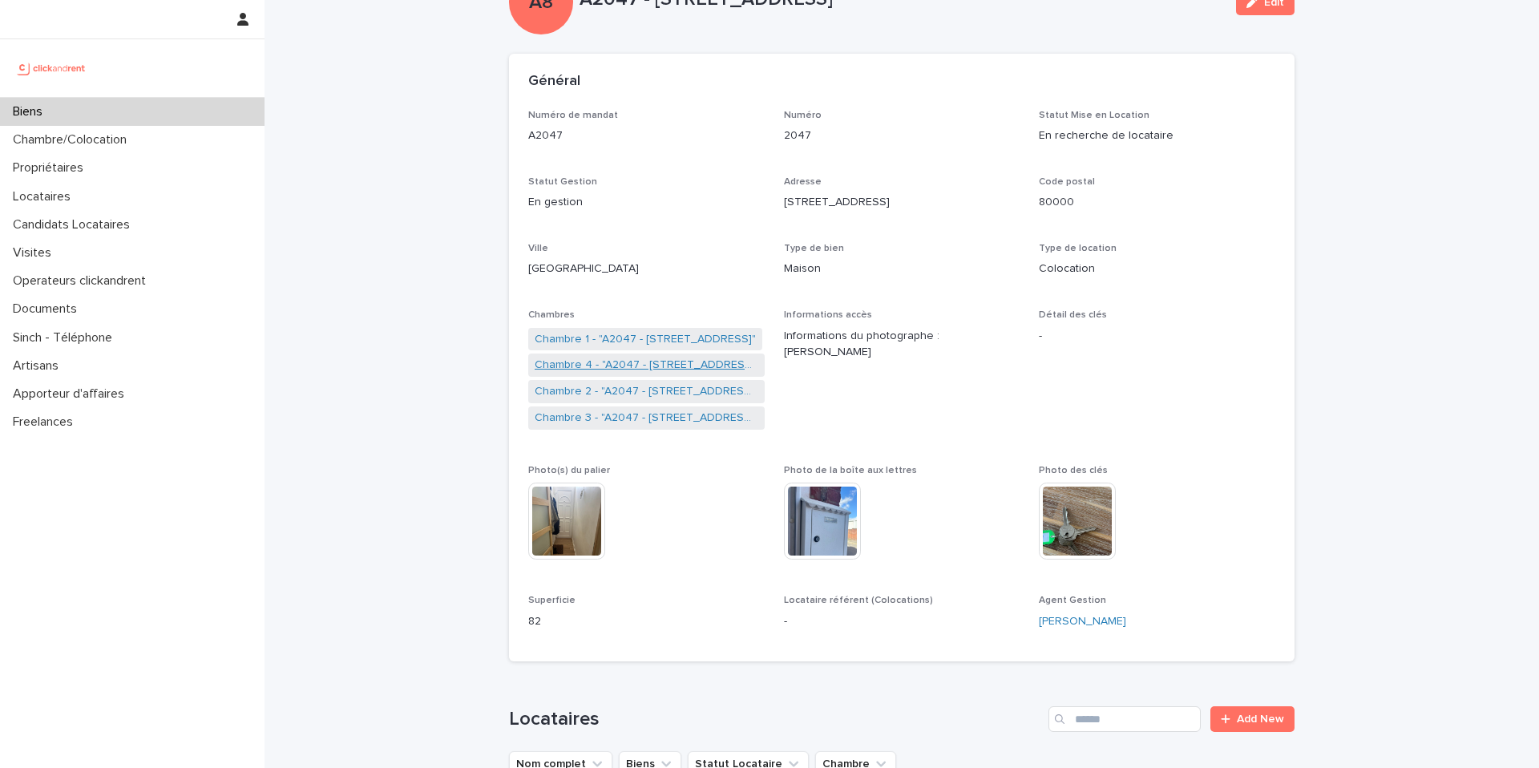
click at [710, 362] on link "Chambre 4 - "A2047 - 296 Rue Riolan, Amiens 80000"" at bounding box center [647, 365] width 224 height 17
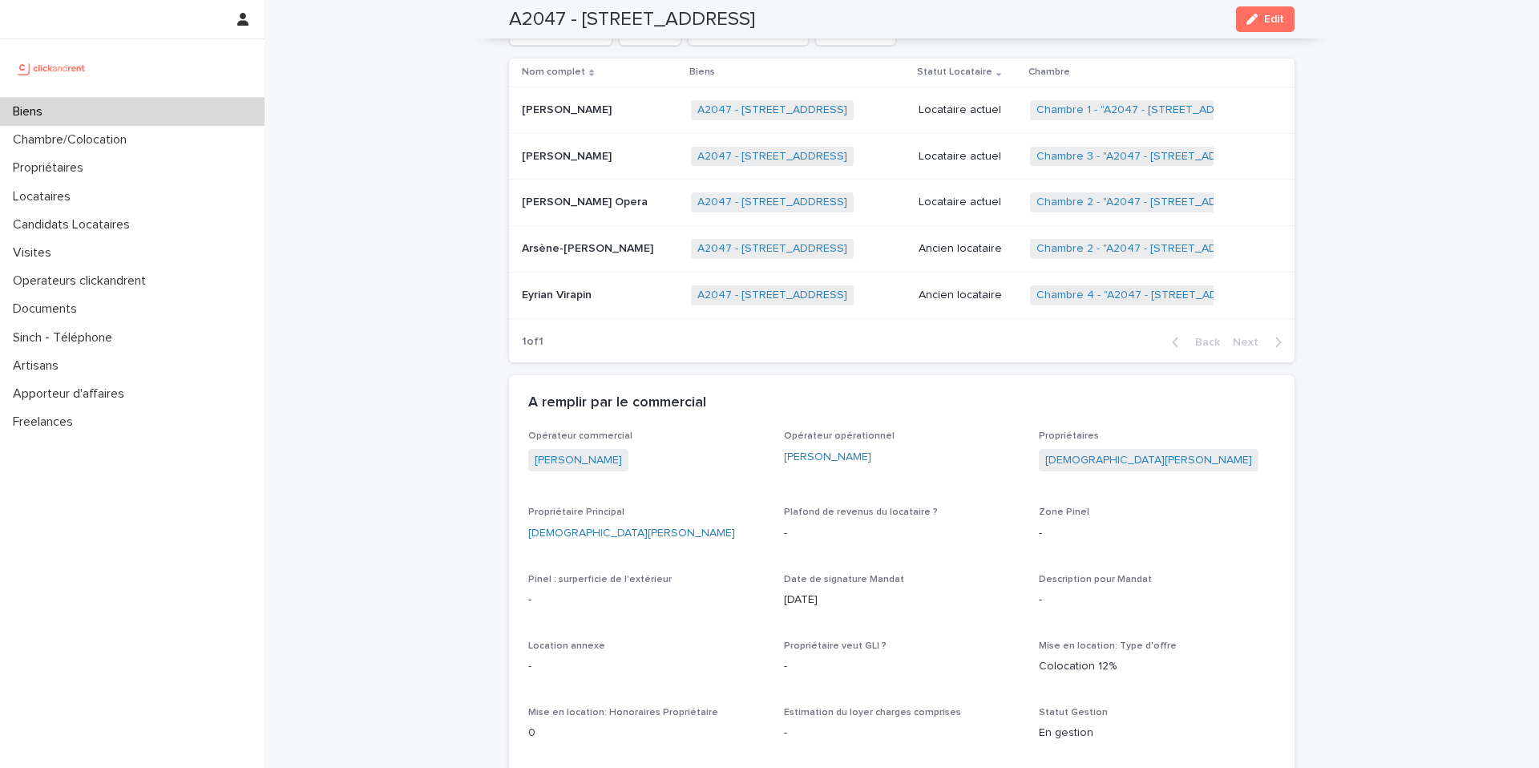
scroll to position [779, 0]
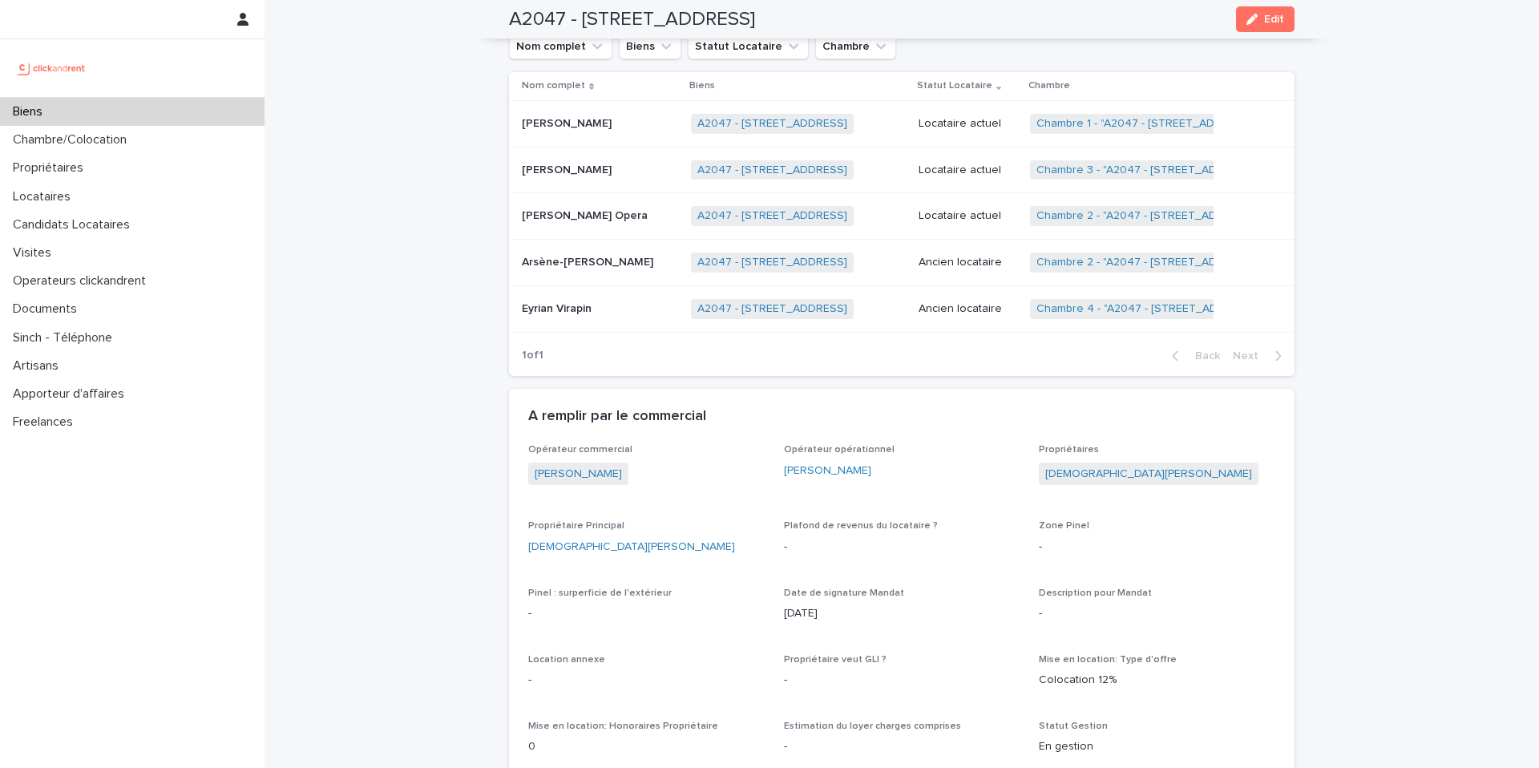
click at [651, 212] on p "[PERSON_NAME] Opera" at bounding box center [586, 214] width 129 height 17
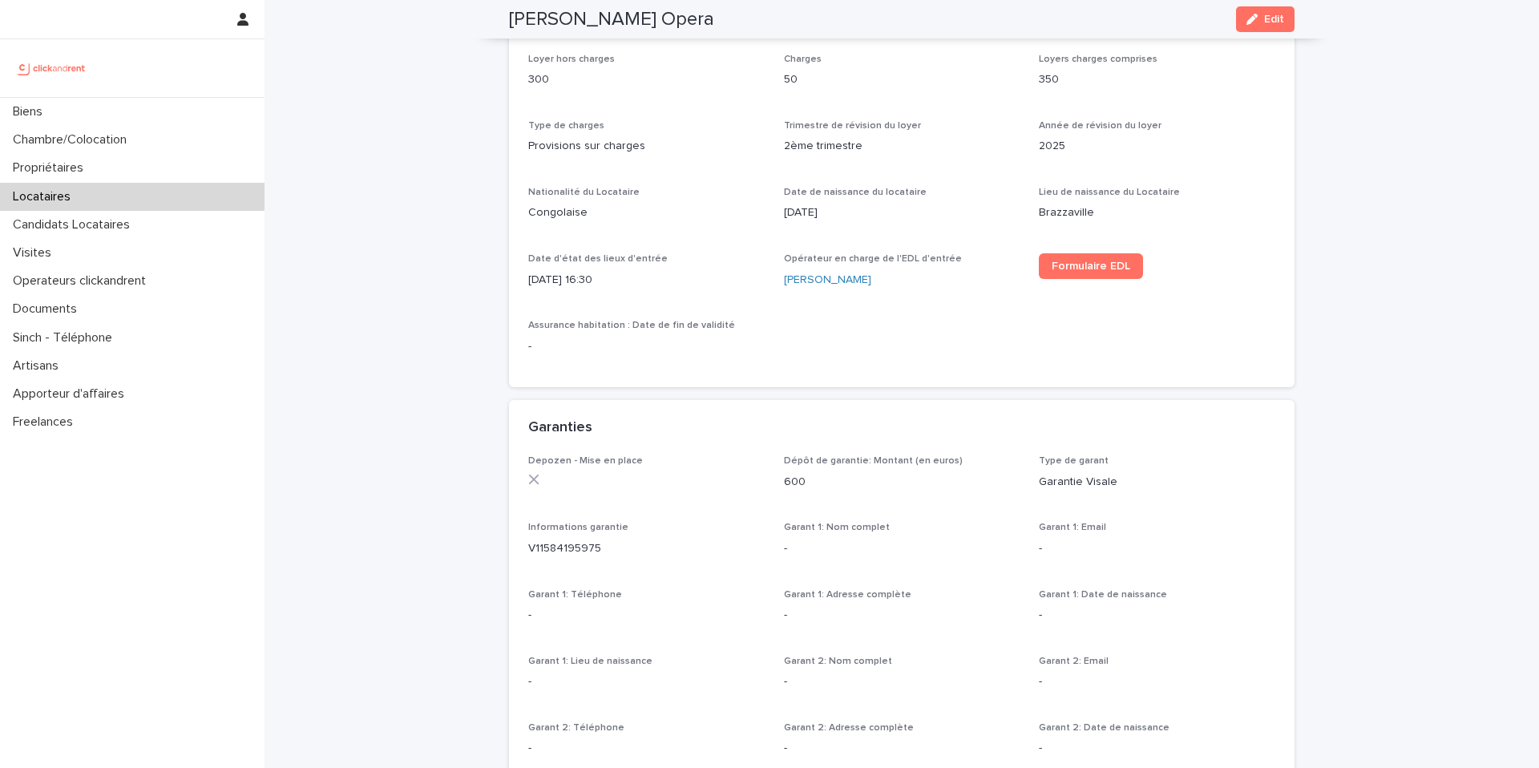
scroll to position [573, 0]
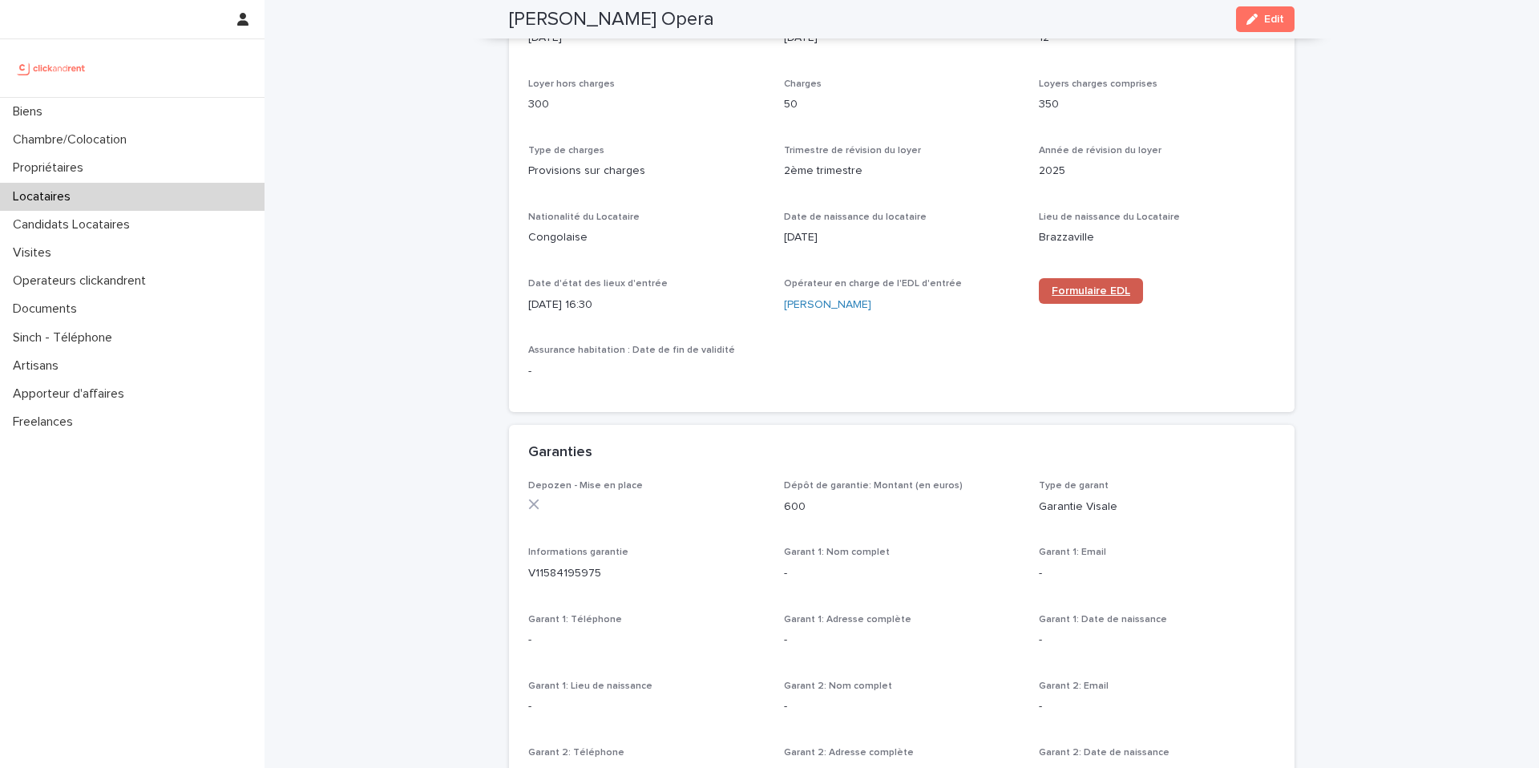
click at [1098, 293] on span "Formulaire EDL" at bounding box center [1091, 290] width 79 height 11
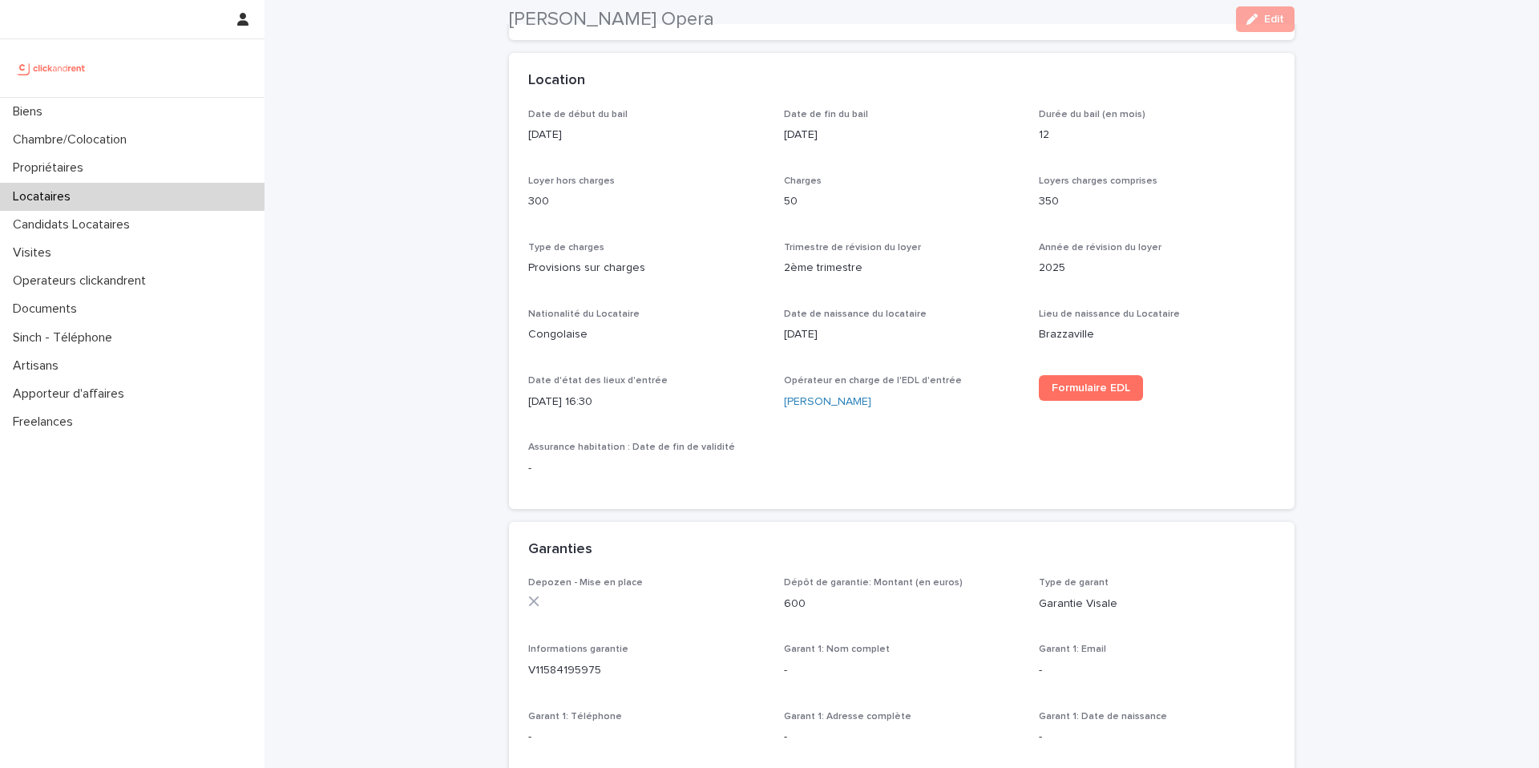
scroll to position [464, 0]
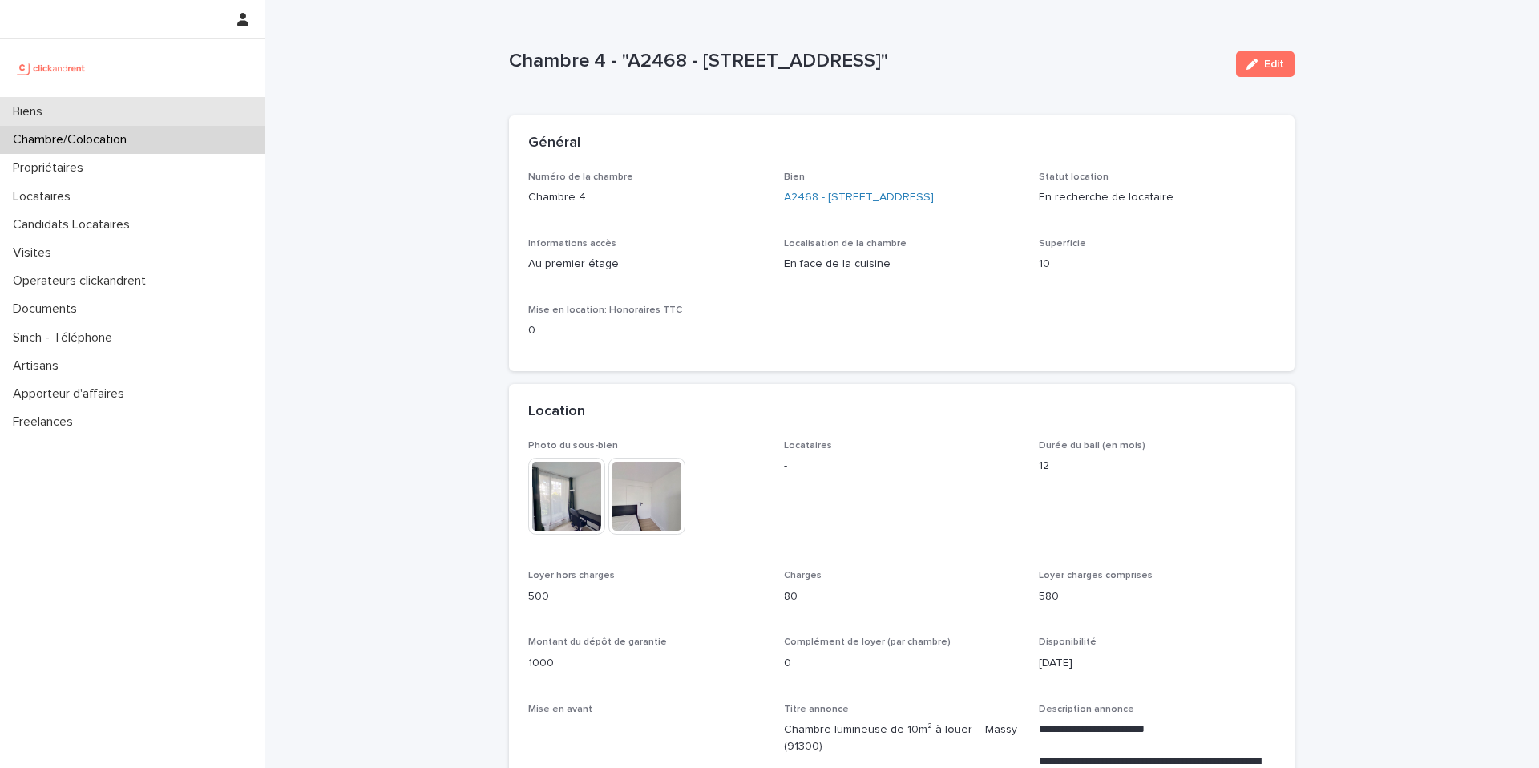
click at [140, 111] on div "Biens" at bounding box center [132, 112] width 265 height 28
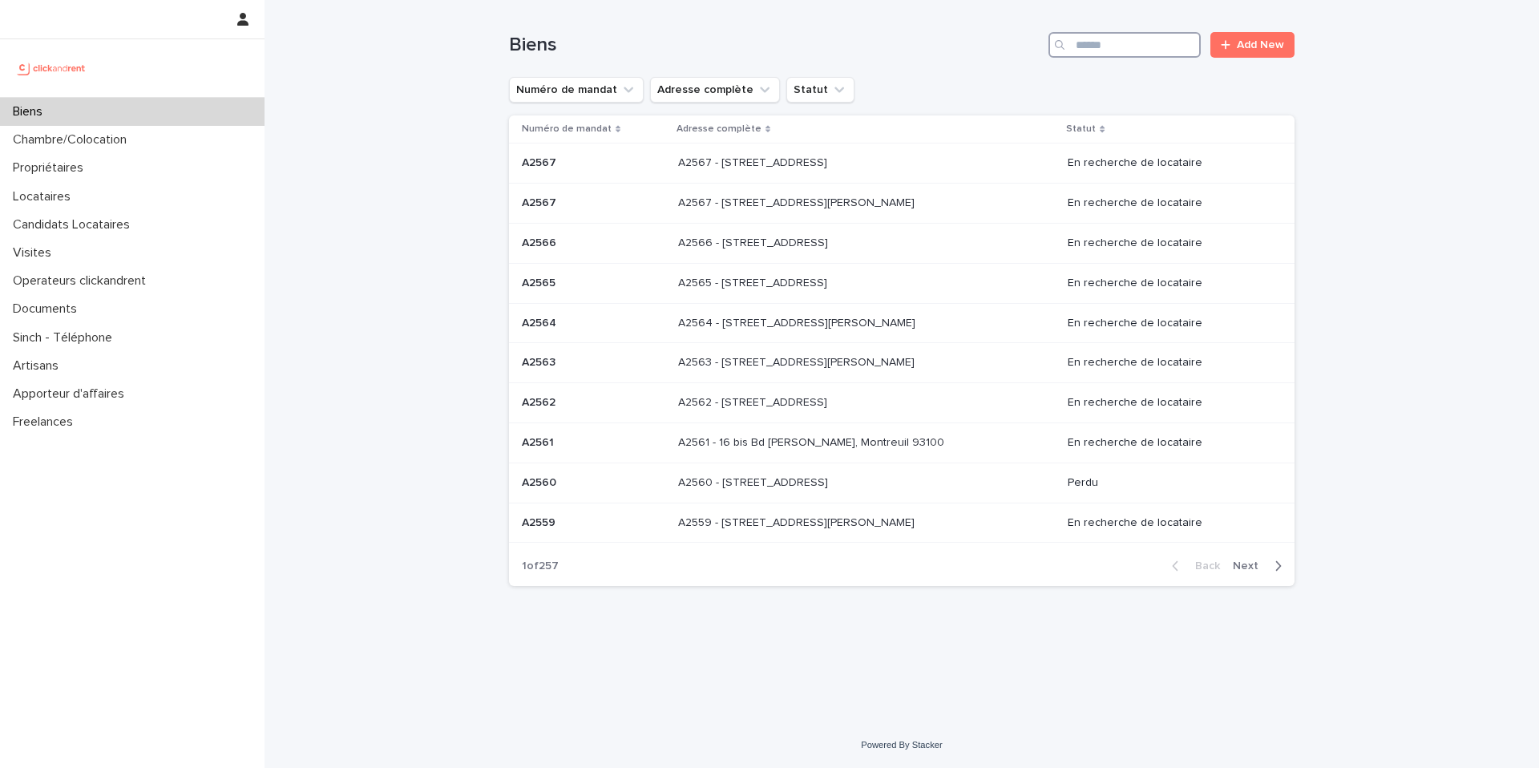
click at [1104, 52] on input "Search" at bounding box center [1125, 45] width 152 height 26
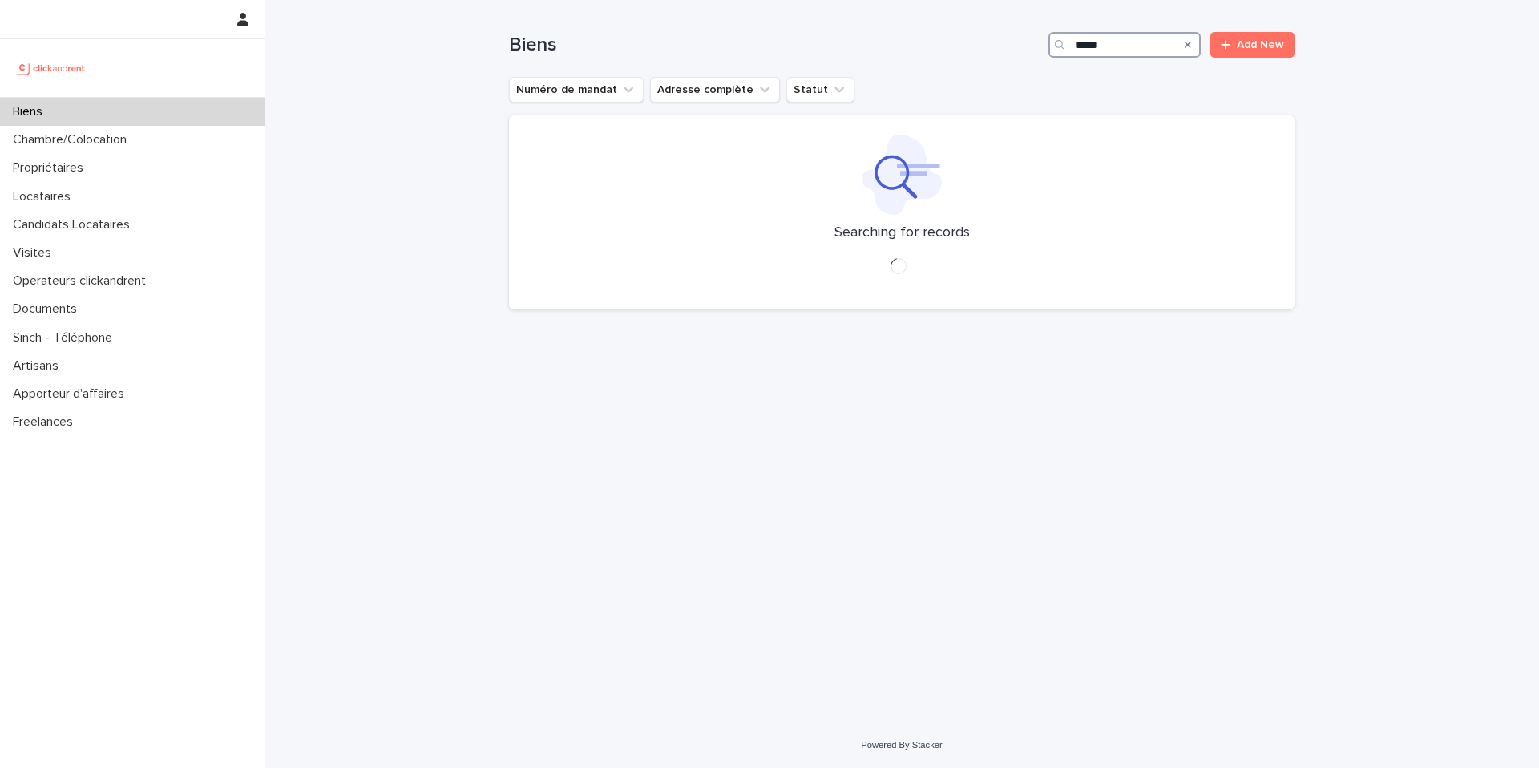
type input "*****"
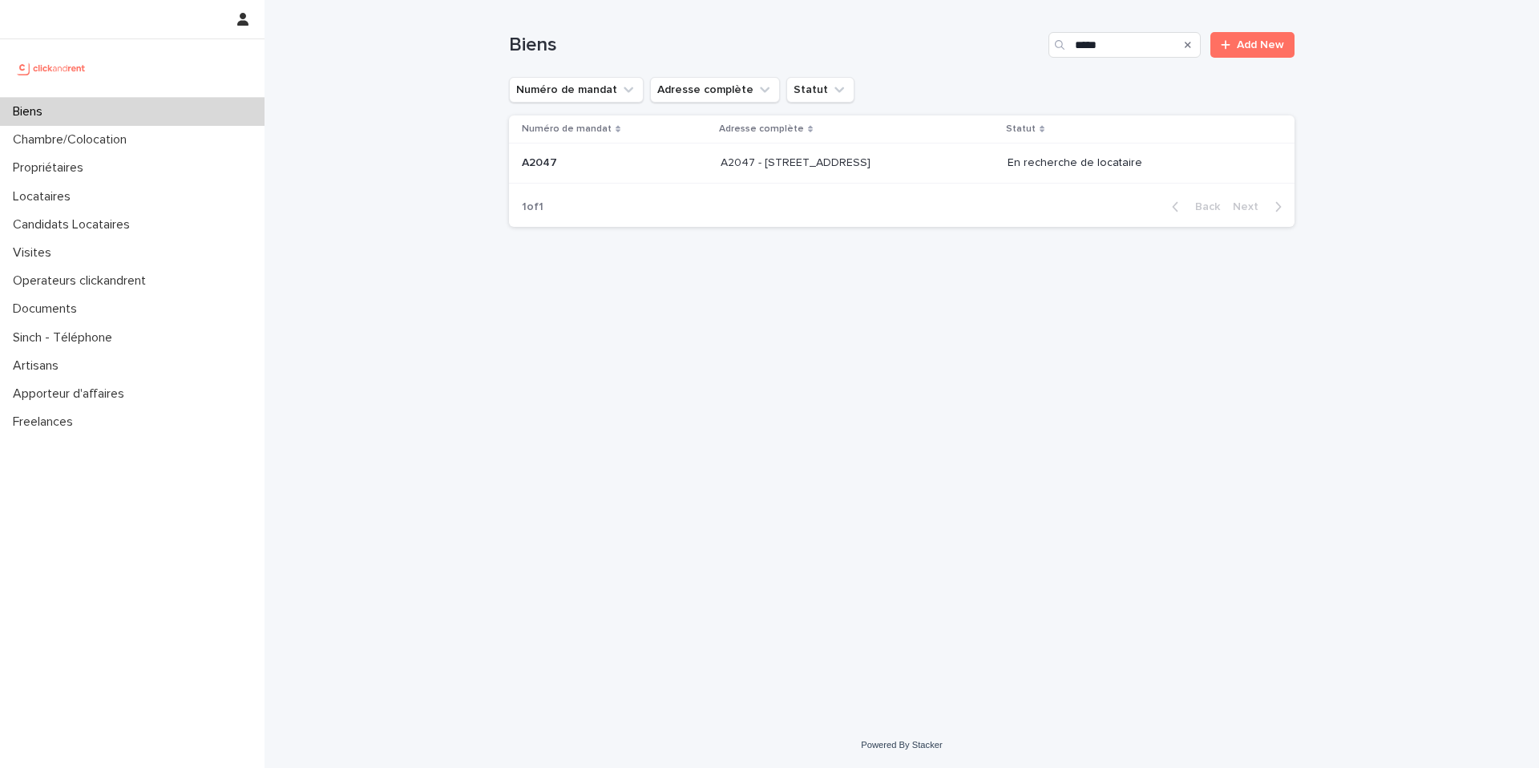
click at [930, 182] on td "A2047 - 296 Rue Riolan, Amiens 80000 A2047 - 296 Rue Riolan, Amiens 80000" at bounding box center [857, 164] width 287 height 40
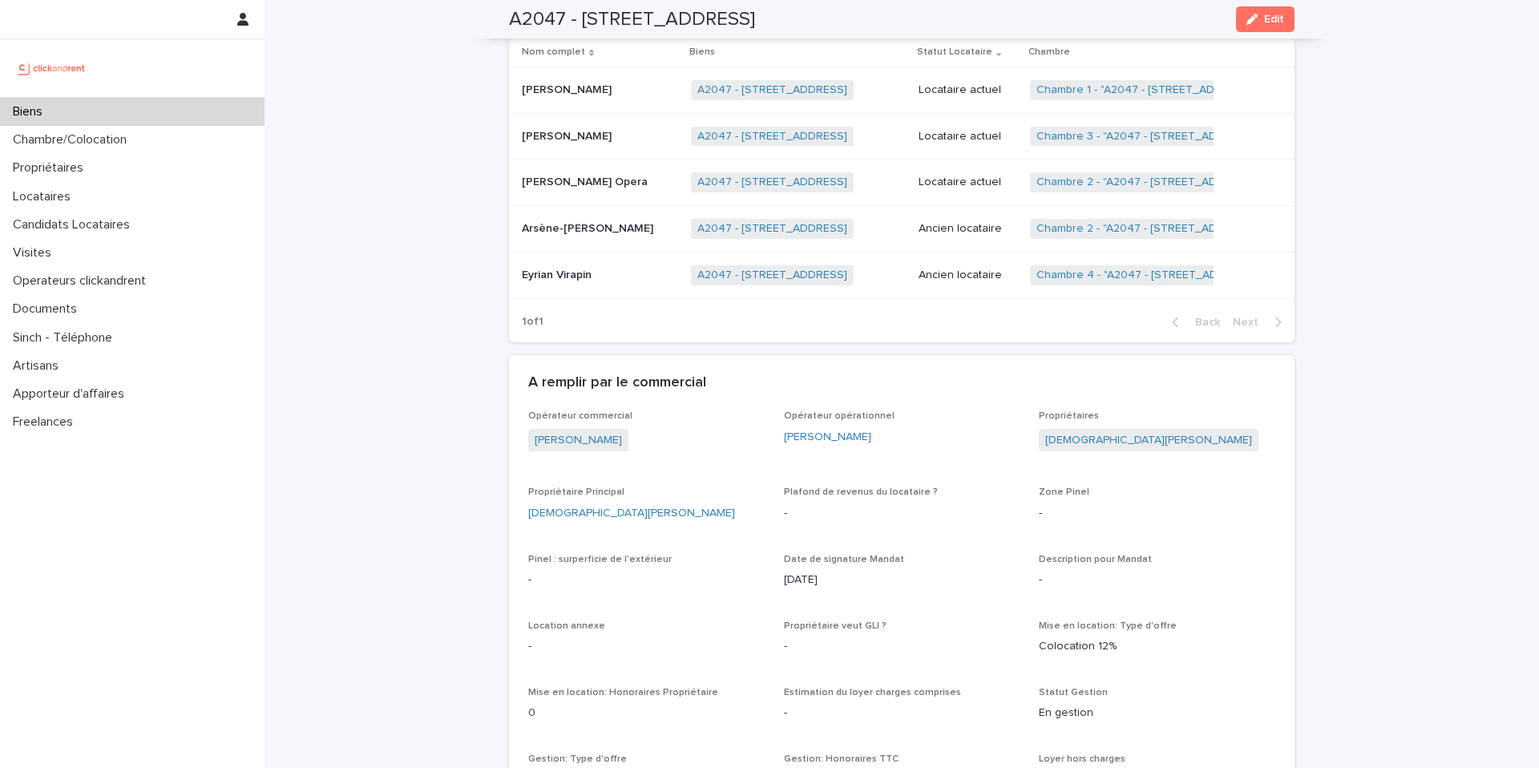
scroll to position [815, 0]
click at [961, 180] on p "Locataire actuel" at bounding box center [968, 181] width 99 height 14
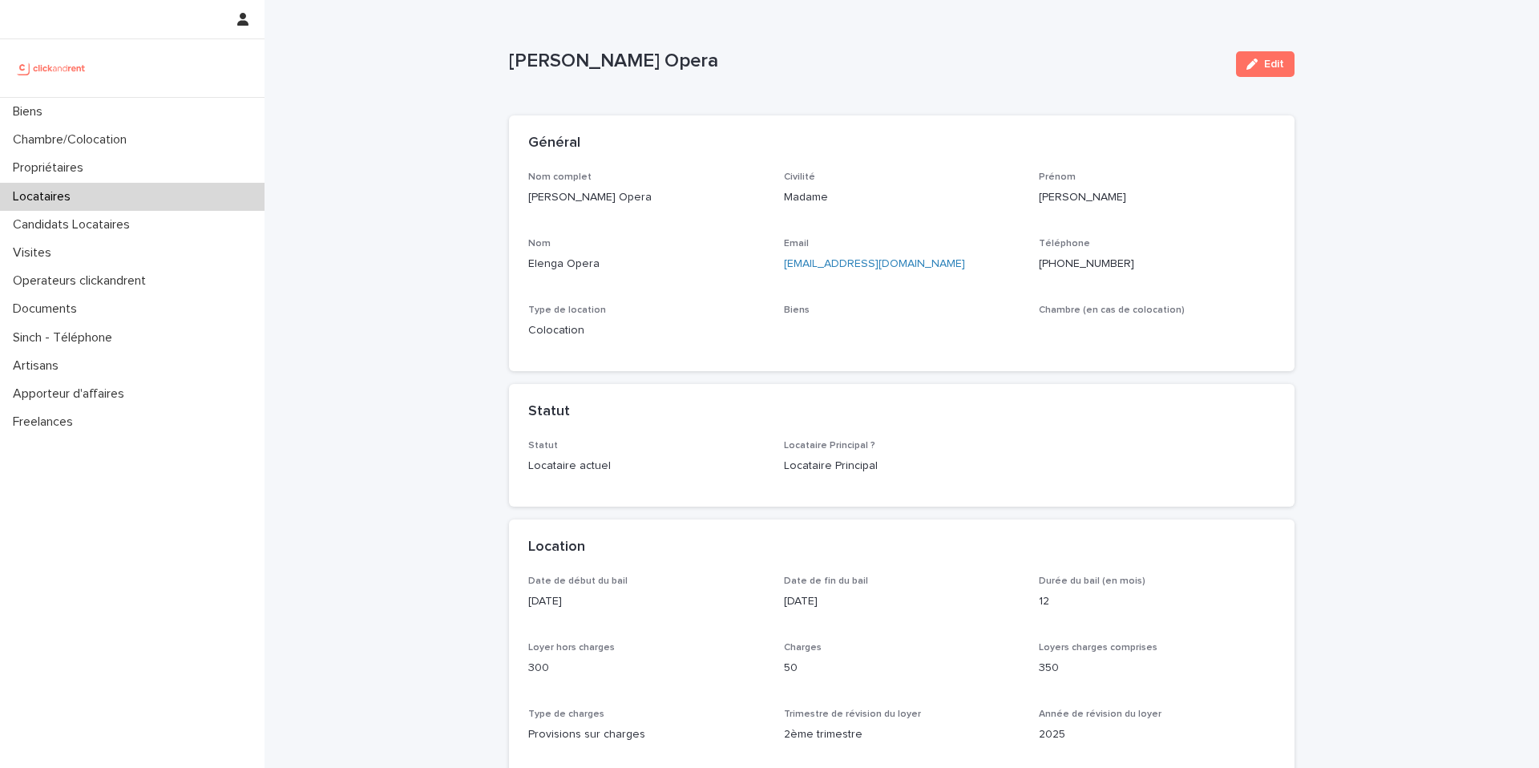
click at [1039, 266] on ringoverc2c-logo-container-84e06f14122c at bounding box center [1039, 263] width 0 height 11
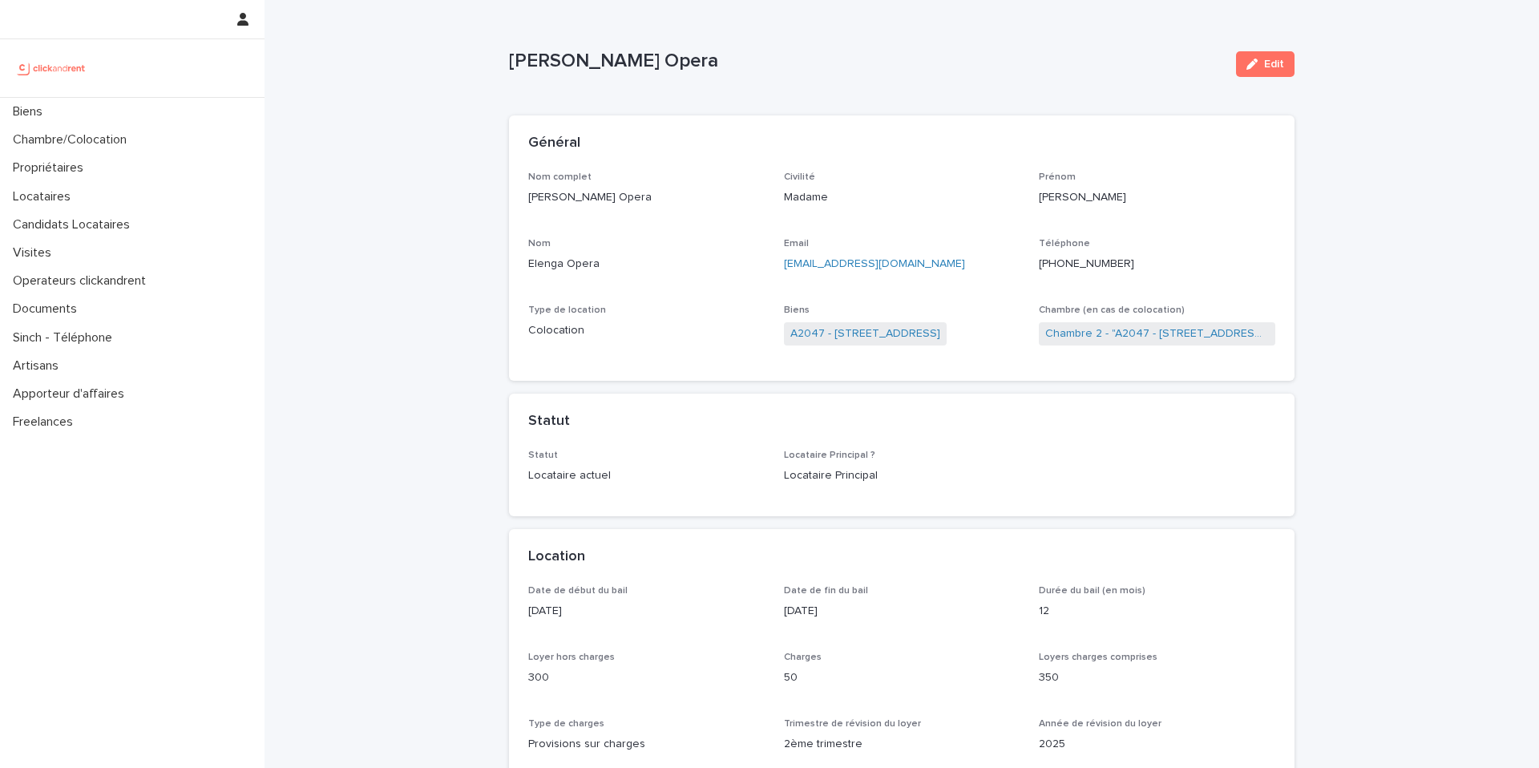
click at [1170, 207] on div "Prénom [PERSON_NAME]" at bounding box center [1157, 195] width 237 height 47
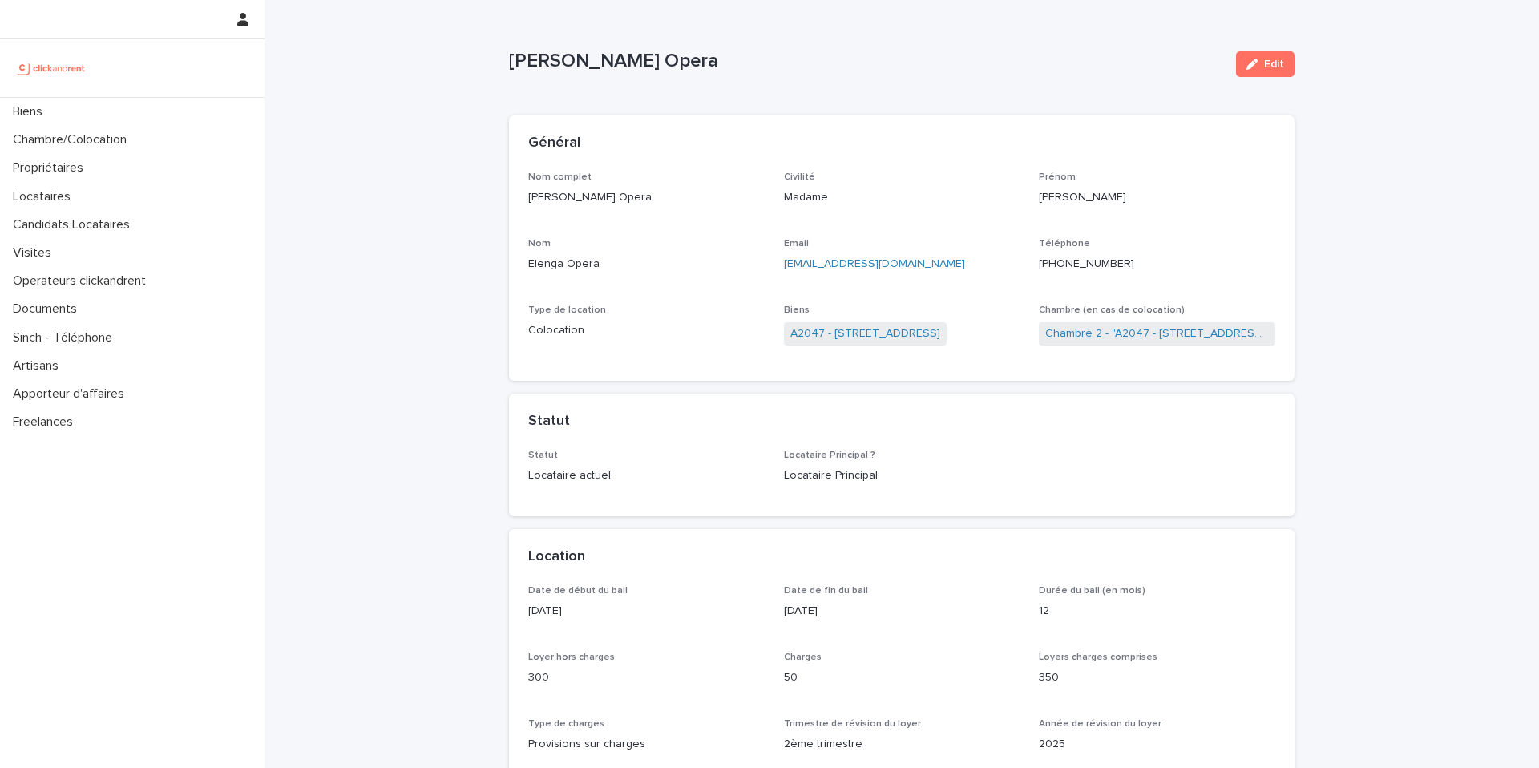
click at [1170, 207] on div "Prénom [PERSON_NAME]" at bounding box center [1157, 195] width 237 height 47
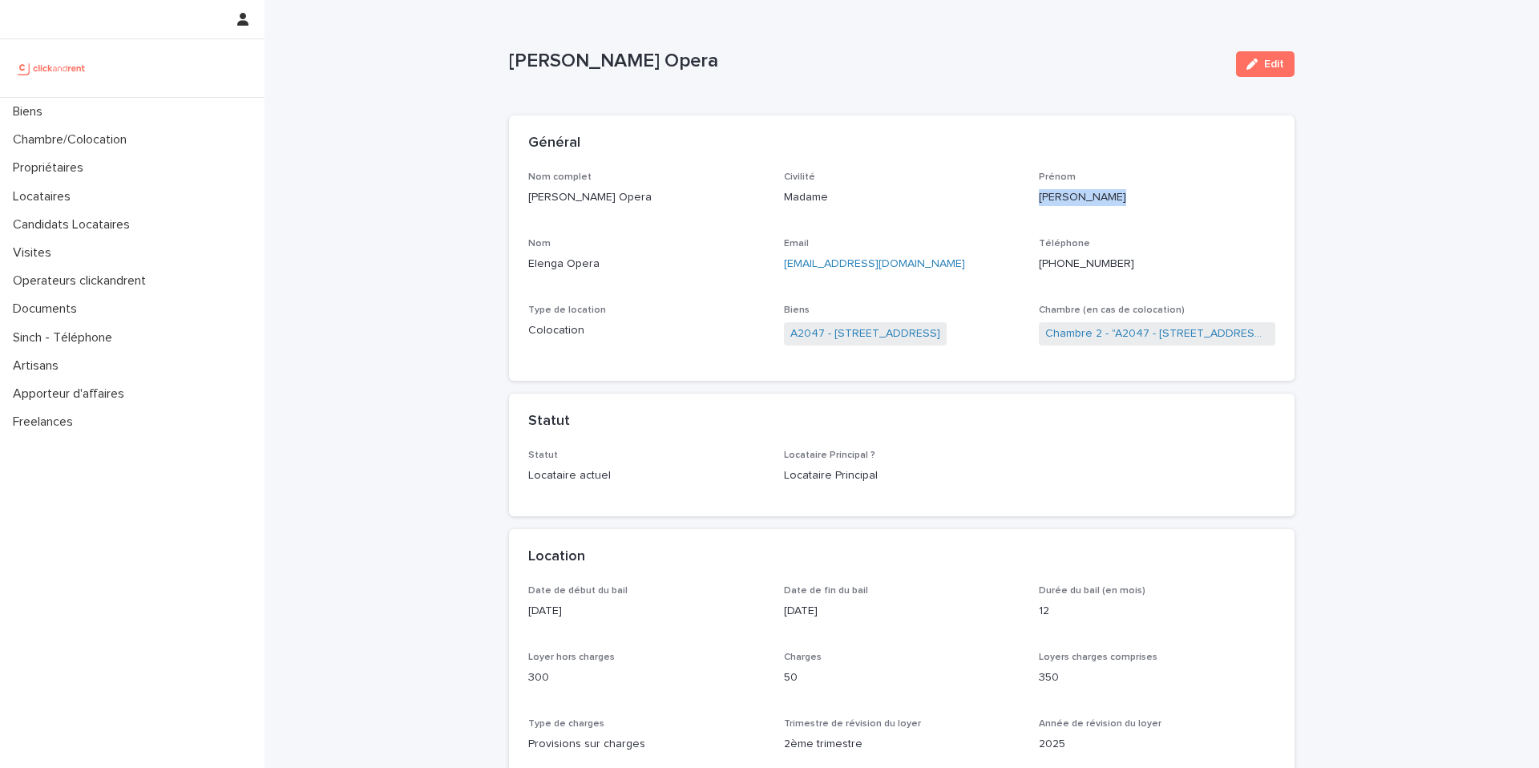
click at [1170, 207] on div "Prénom [PERSON_NAME]" at bounding box center [1157, 195] width 237 height 47
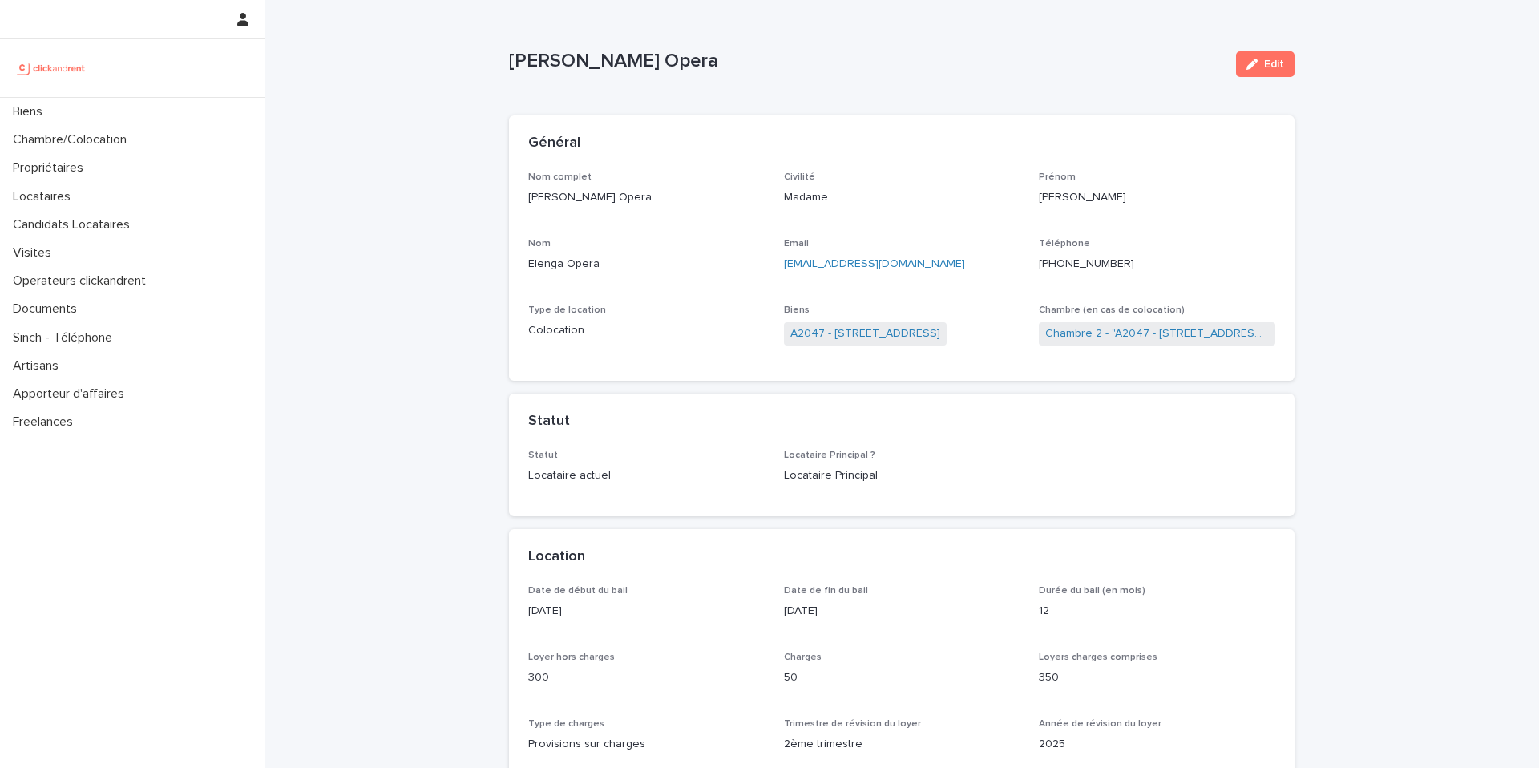
click at [1170, 207] on div "Prénom [PERSON_NAME]" at bounding box center [1157, 195] width 237 height 47
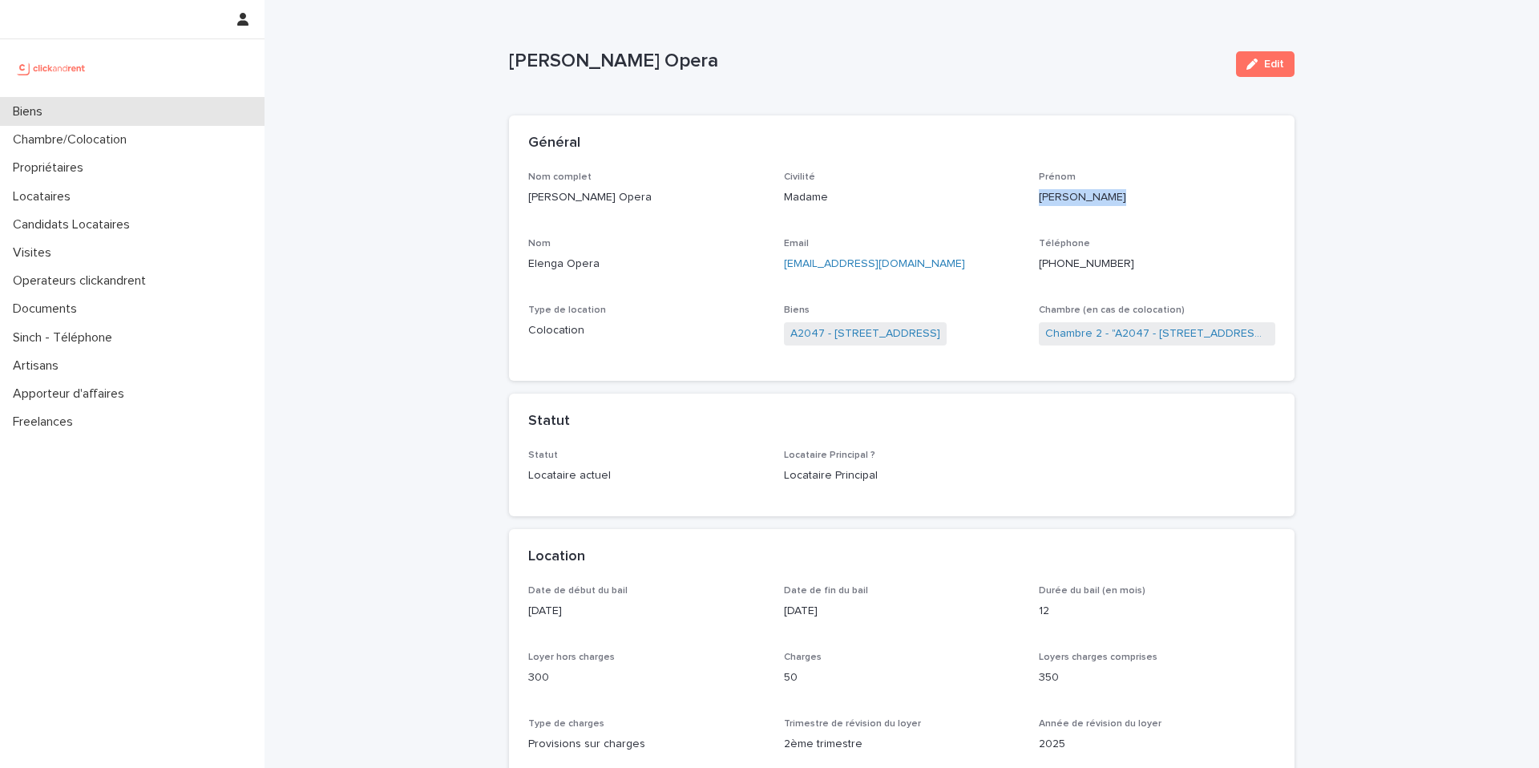
click at [103, 116] on div "Biens" at bounding box center [132, 112] width 265 height 28
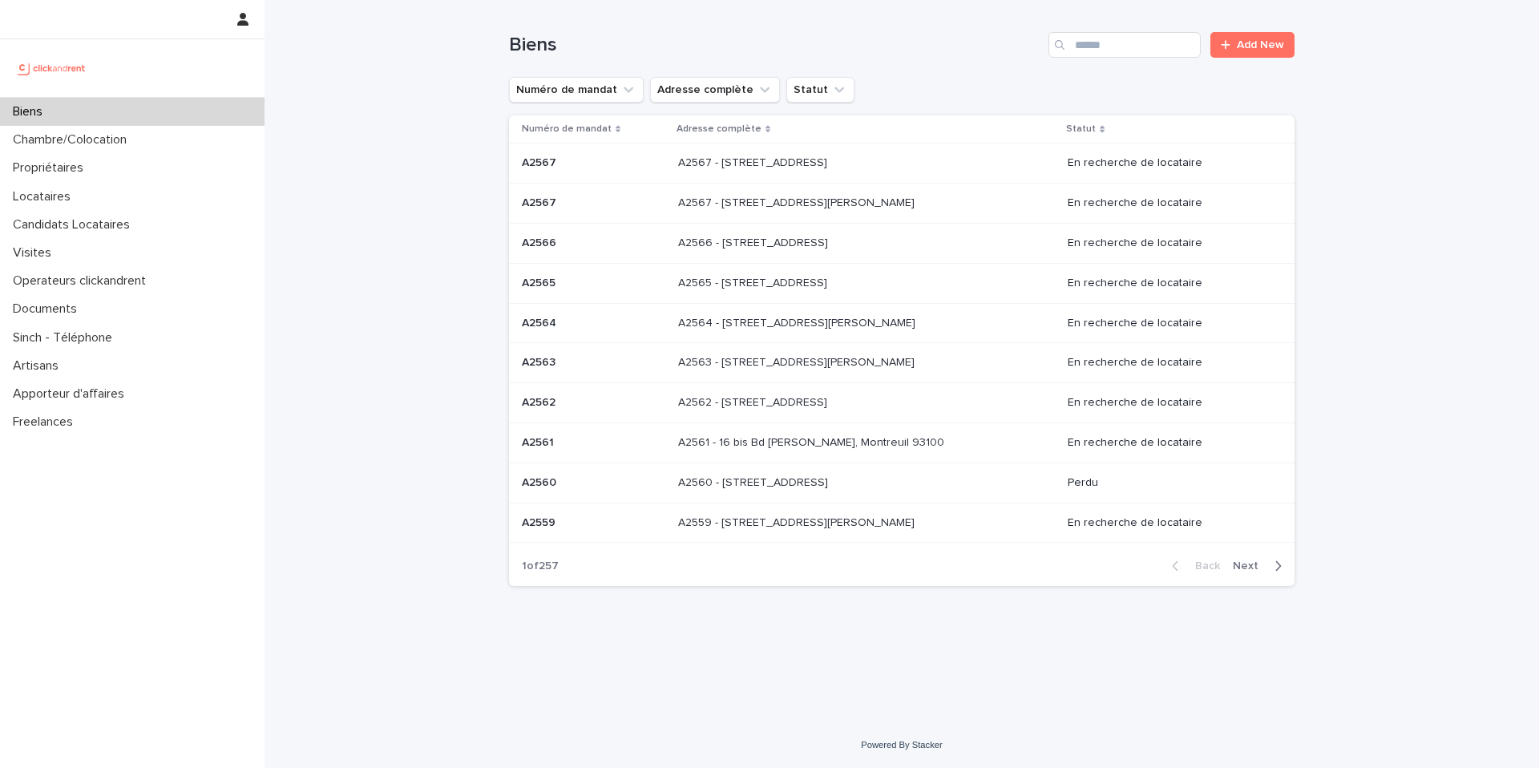
click at [1114, 59] on div "Biens Add New" at bounding box center [902, 38] width 786 height 77
click at [1111, 53] on input "Search" at bounding box center [1125, 45] width 152 height 26
click at [1102, 40] on input "Search" at bounding box center [1125, 45] width 152 height 26
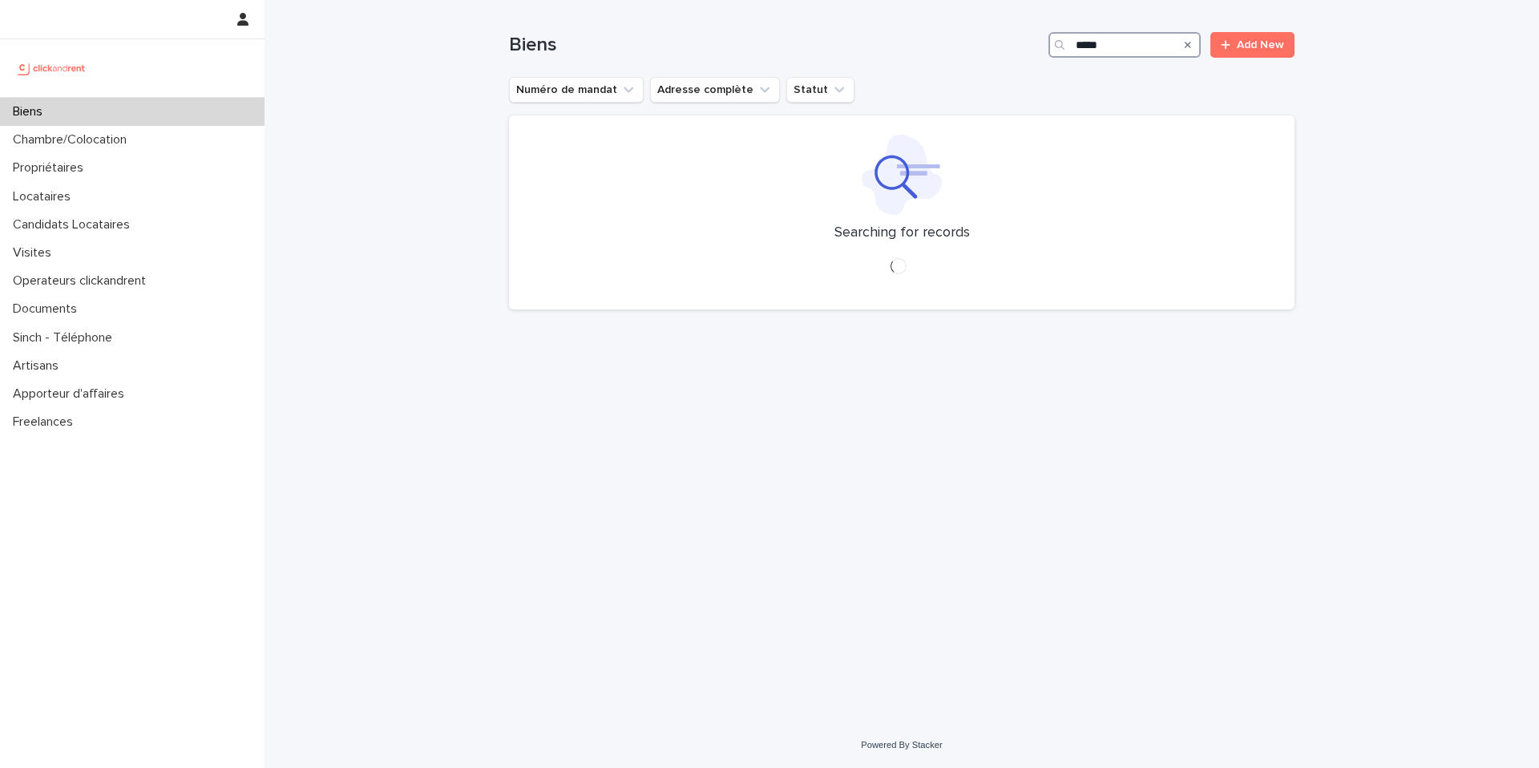
type input "*****"
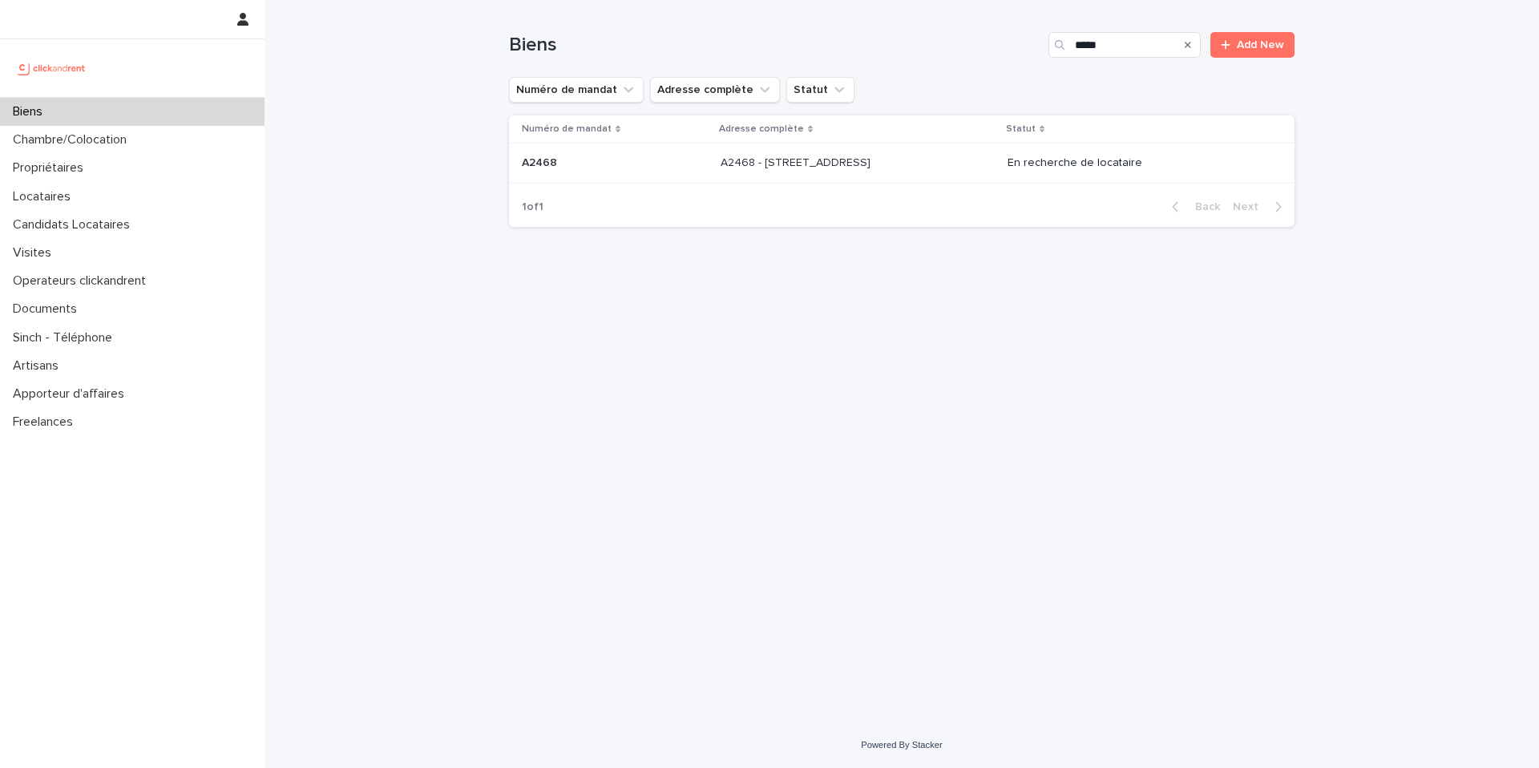
click at [938, 174] on div "A2468 - [STREET_ADDRESS] - [STREET_ADDRESS]" at bounding box center [858, 163] width 274 height 26
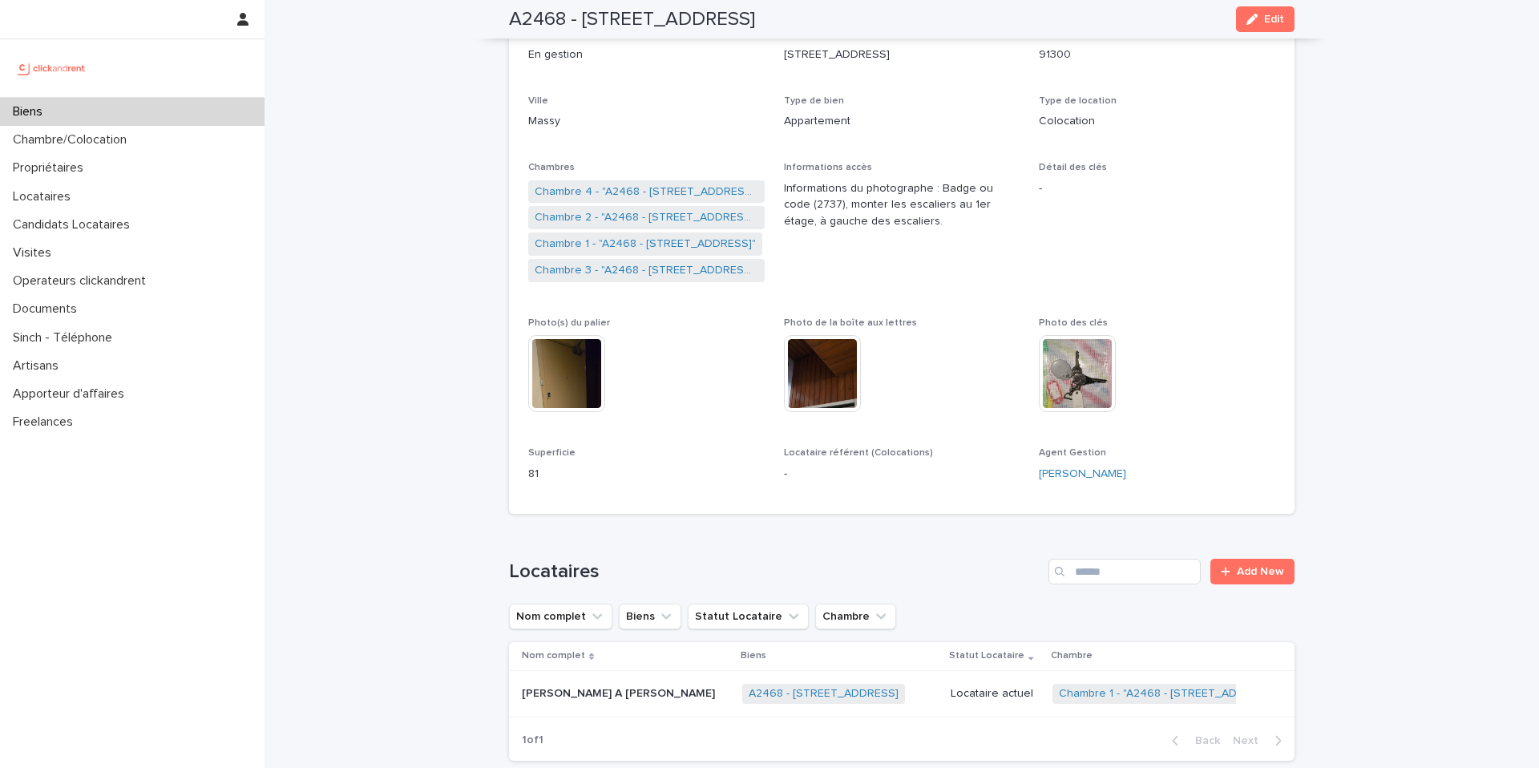
scroll to position [208, 0]
click at [615, 192] on link "Chambre 4 - "A2468 - [STREET_ADDRESS]"" at bounding box center [647, 193] width 224 height 17
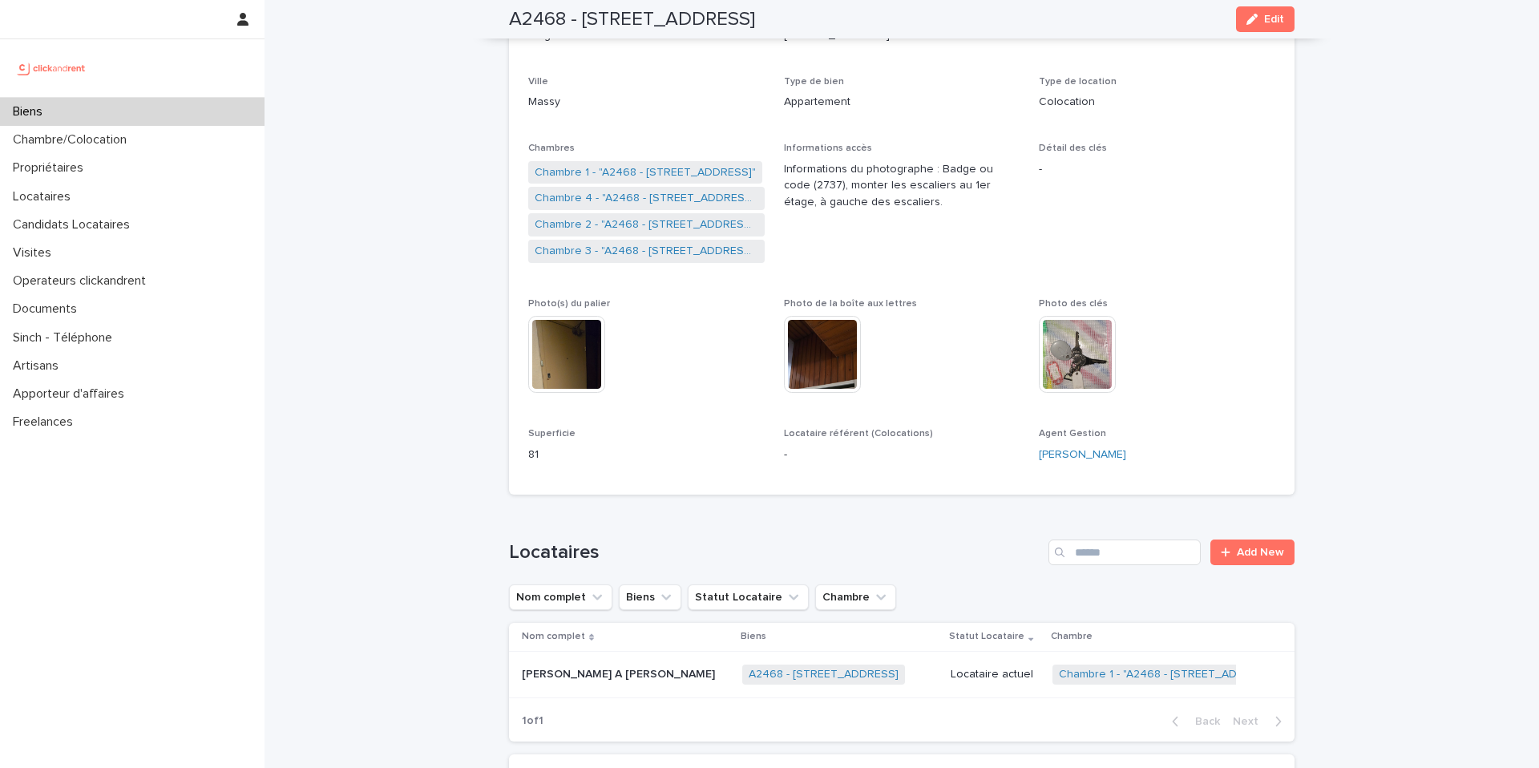
scroll to position [225, 0]
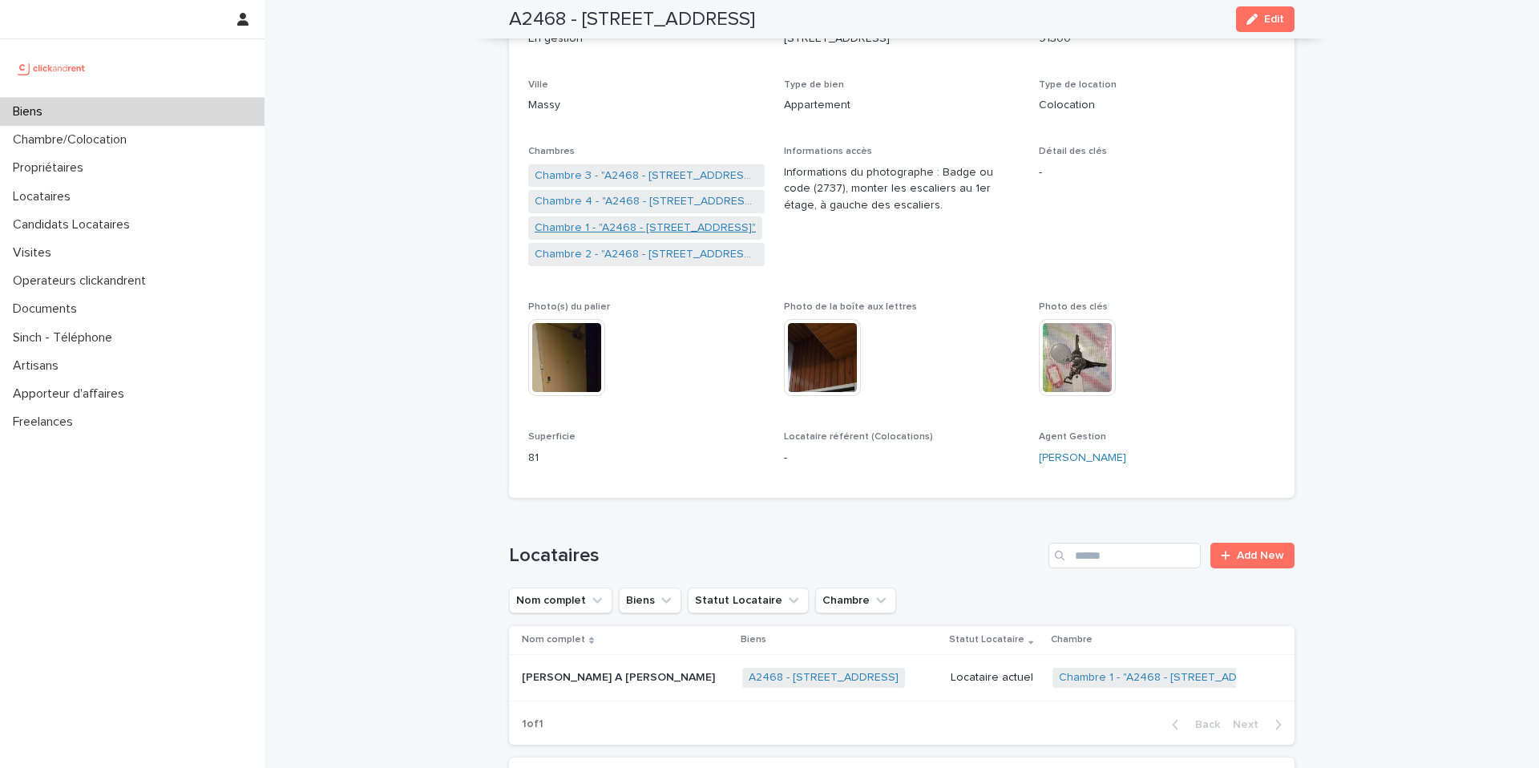
click at [616, 233] on link "Chambre 1 - "A2468 - [STREET_ADDRESS]"" at bounding box center [645, 228] width 221 height 17
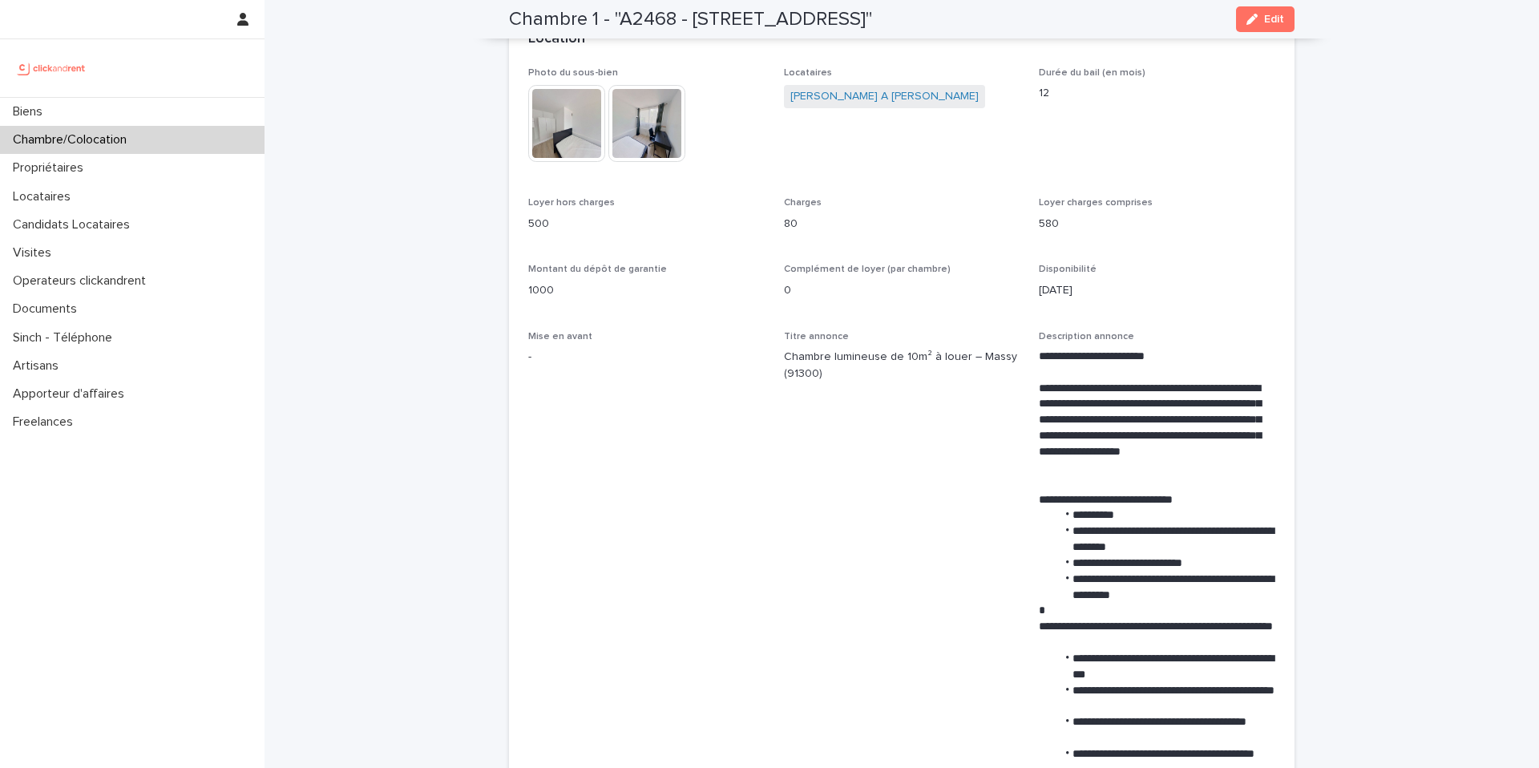
scroll to position [374, 0]
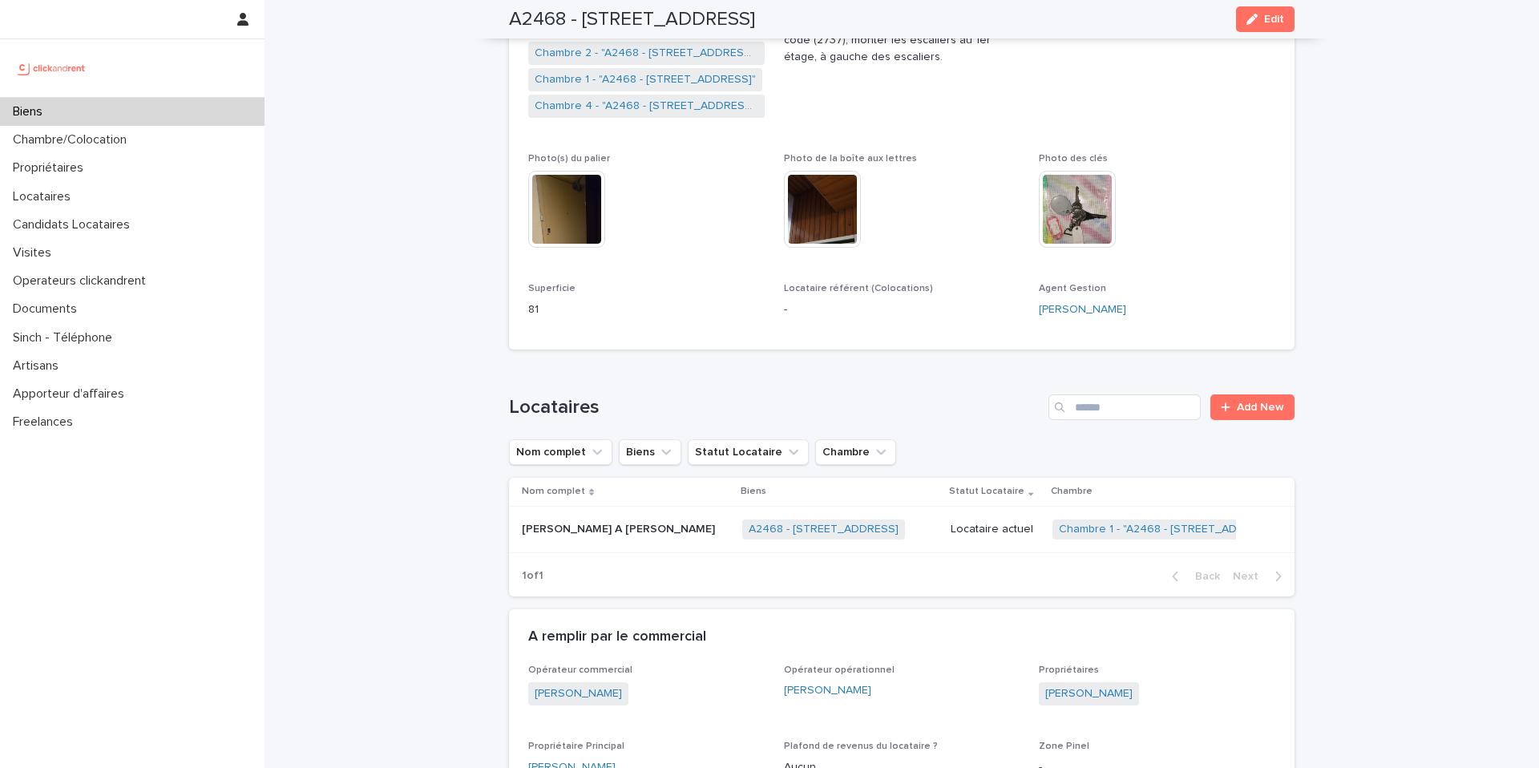
scroll to position [318, 0]
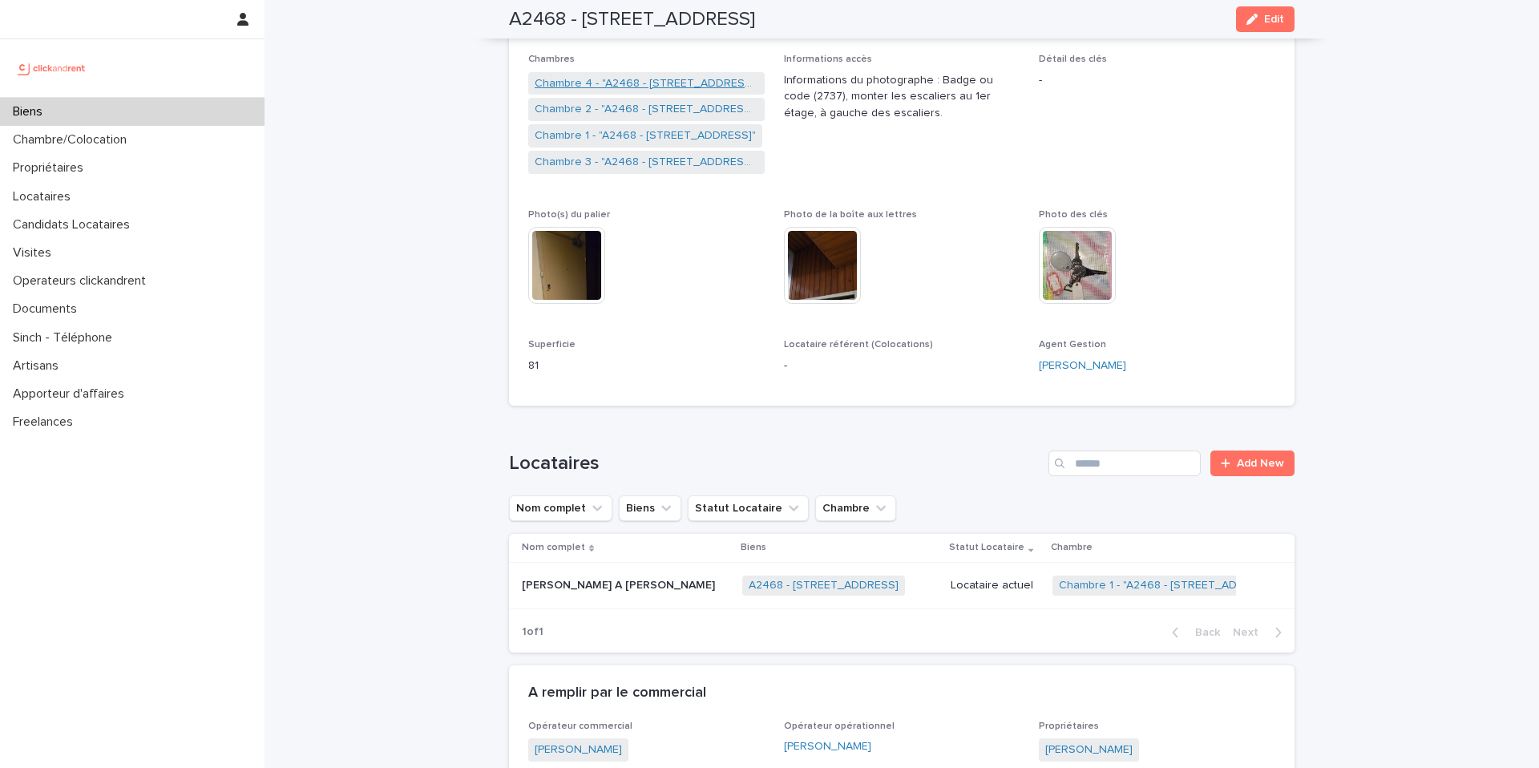
click at [624, 87] on link "Chambre 4 - "A2468 - [STREET_ADDRESS]"" at bounding box center [647, 83] width 224 height 17
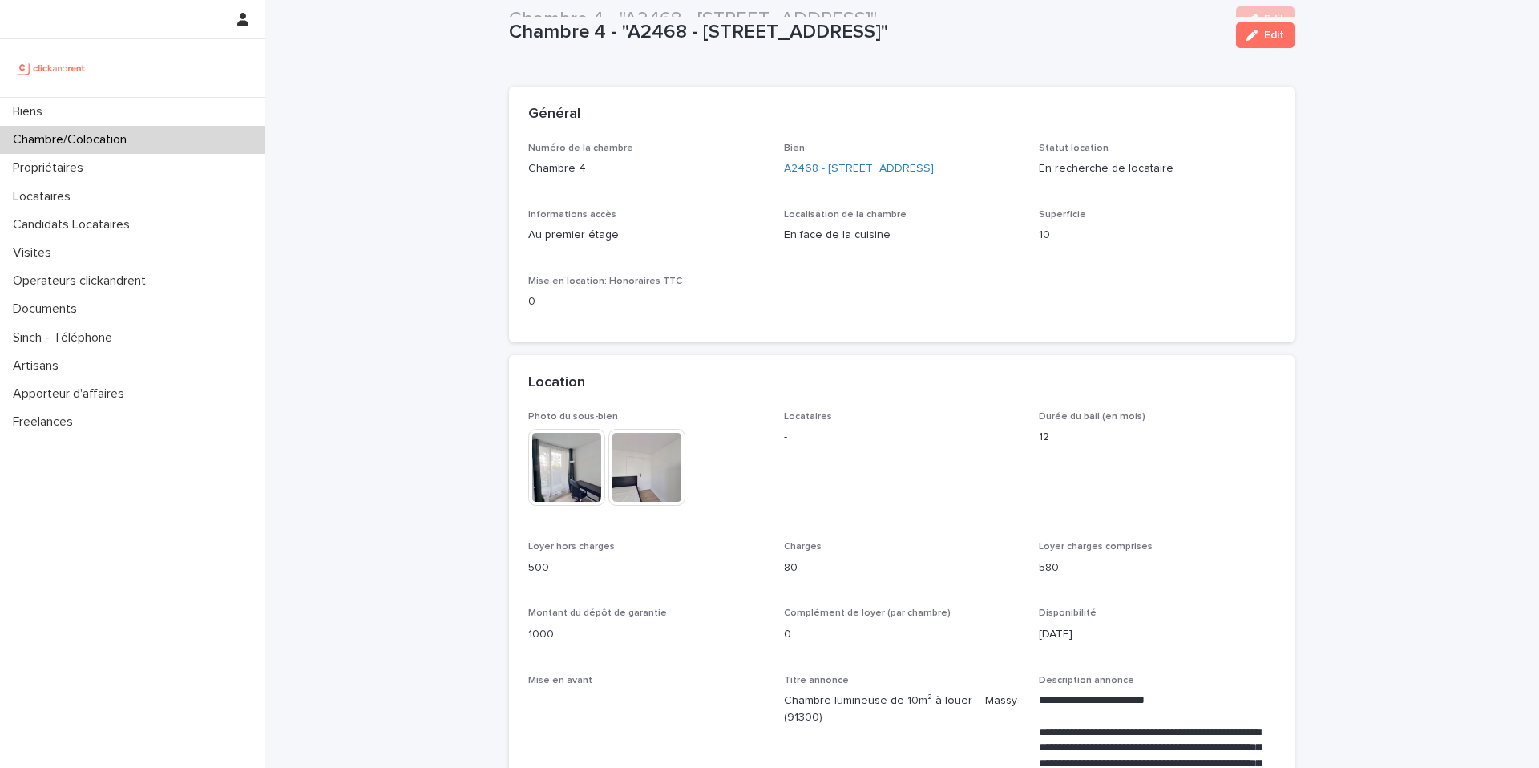
scroll to position [6, 0]
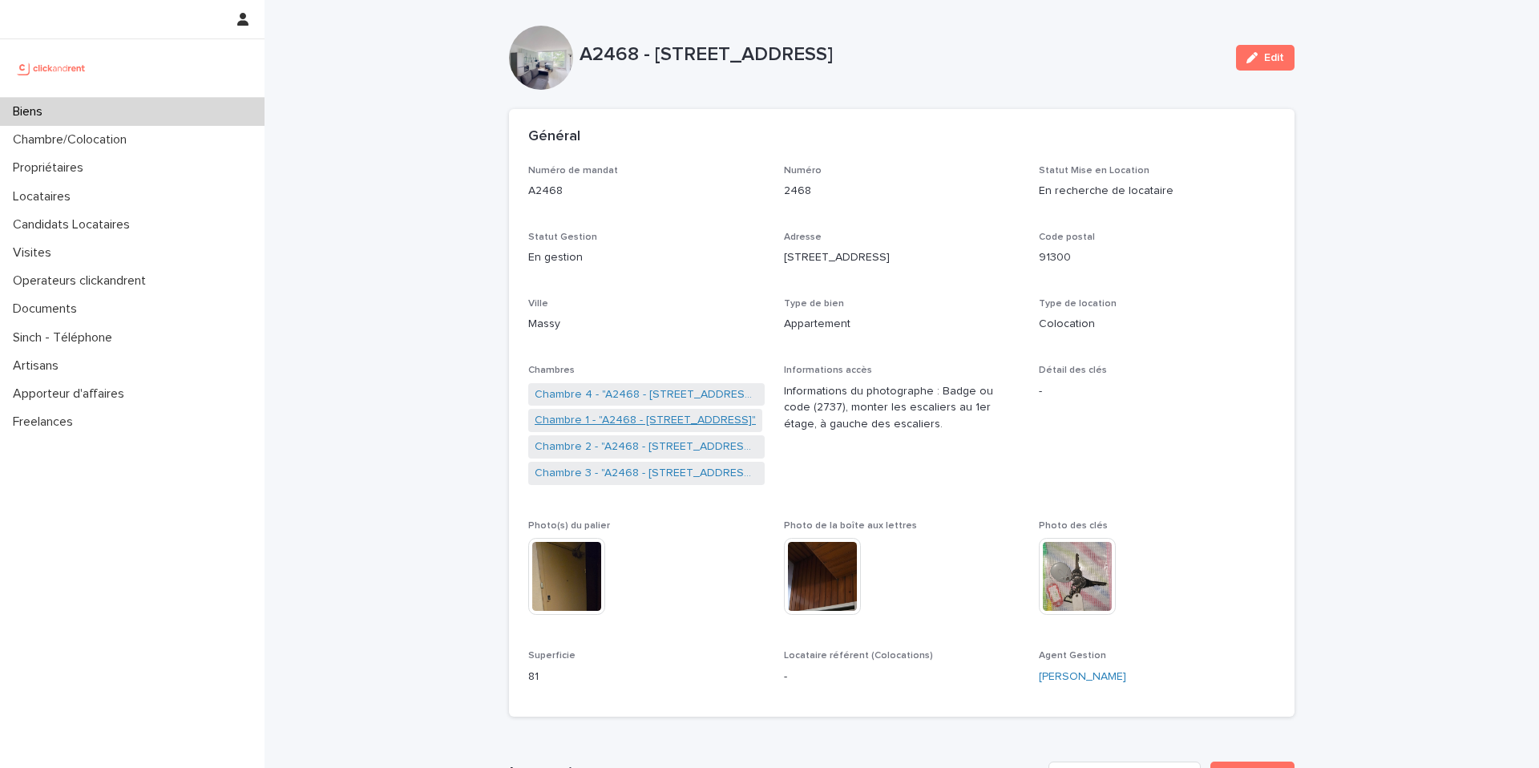
click at [682, 424] on link "Chambre 1 - "A2468 - [STREET_ADDRESS]"" at bounding box center [645, 420] width 221 height 17
click at [690, 447] on link "Chambre 3 - "A2468 - [STREET_ADDRESS]"" at bounding box center [647, 447] width 224 height 17
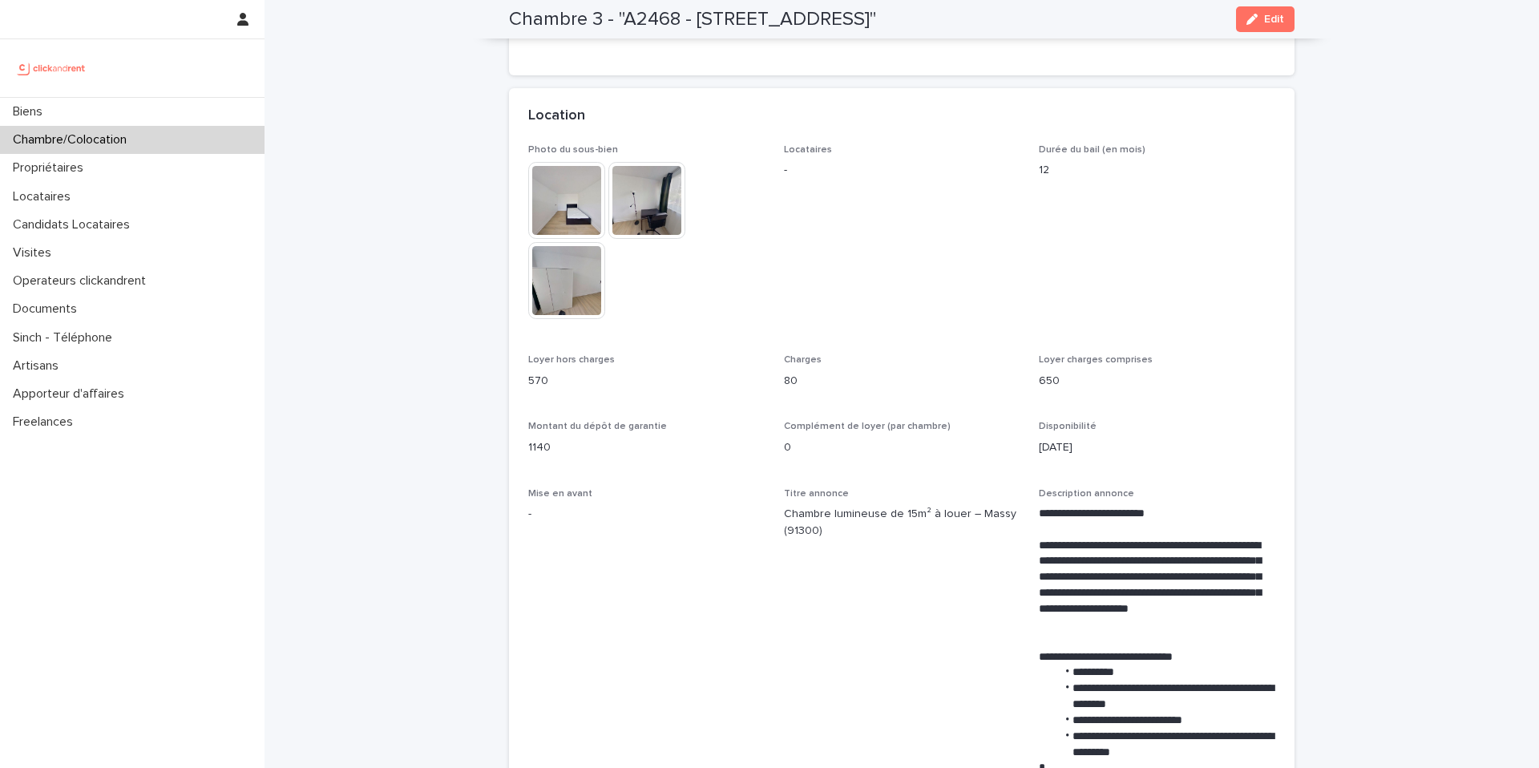
scroll to position [297, 0]
click at [670, 446] on p "1140" at bounding box center [646, 447] width 237 height 17
click at [1045, 386] on p "650" at bounding box center [1157, 380] width 237 height 17
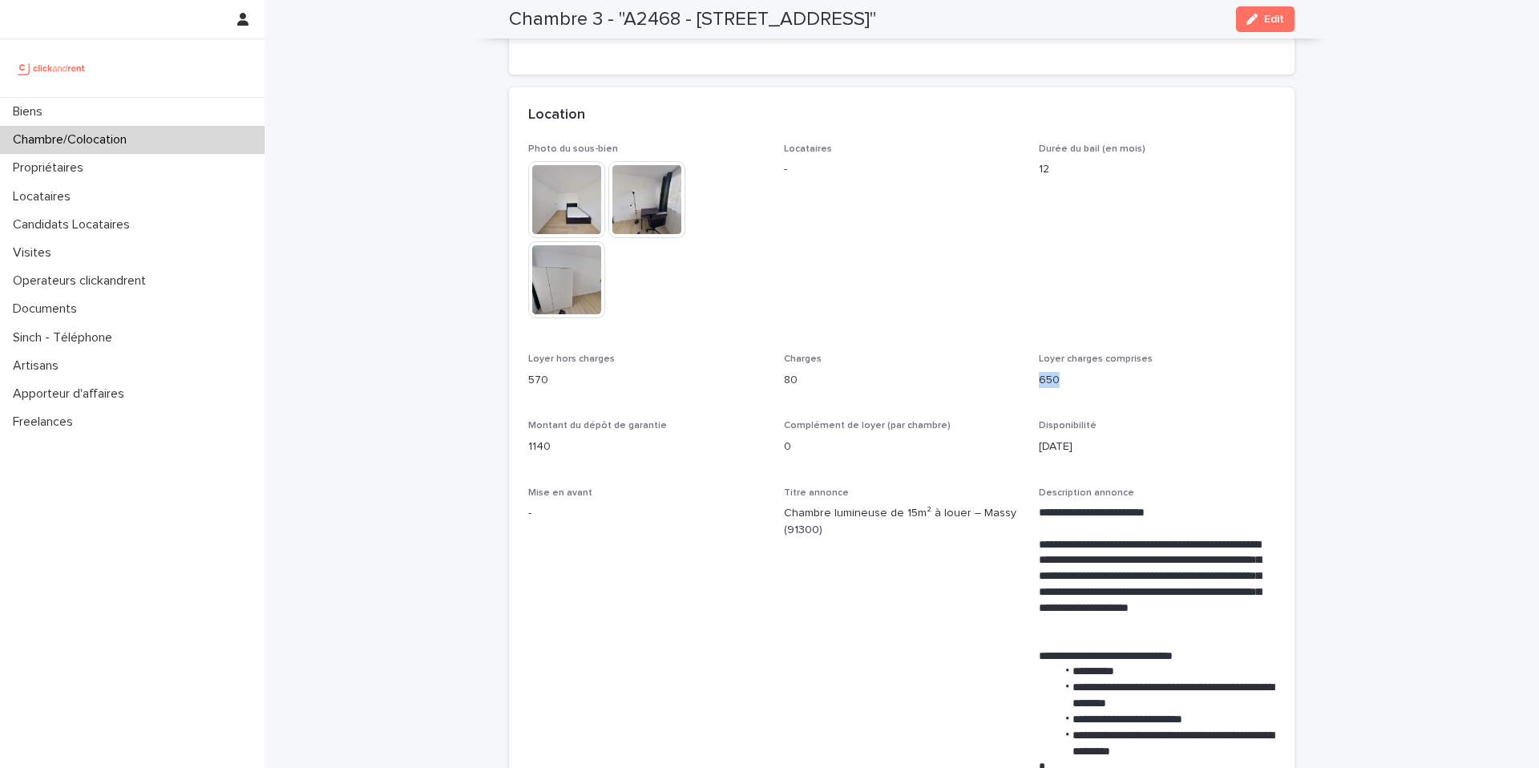
click at [1045, 386] on p "650" at bounding box center [1157, 380] width 237 height 17
click at [1041, 173] on p "12" at bounding box center [1157, 169] width 237 height 17
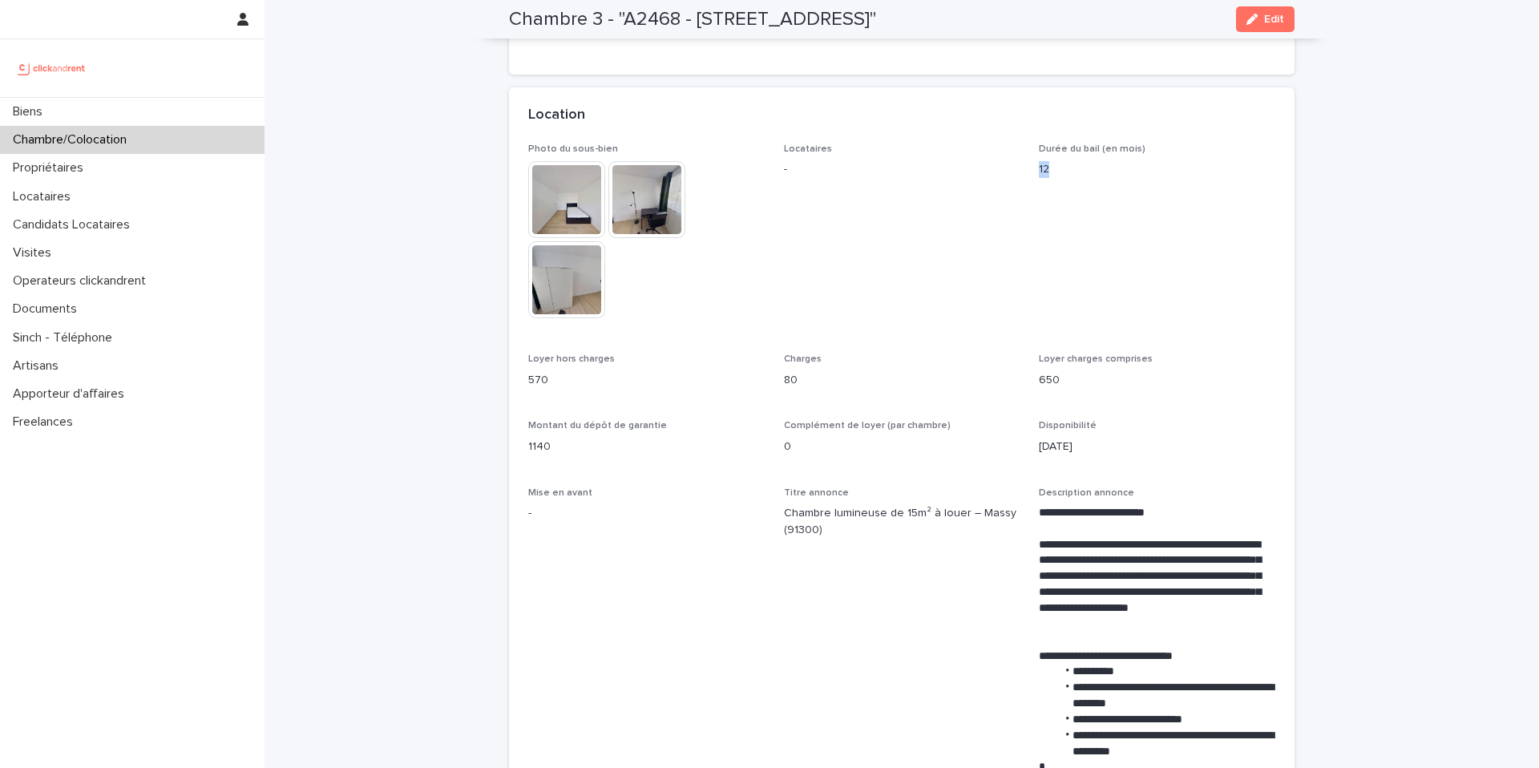
click at [1041, 173] on p "12" at bounding box center [1157, 169] width 237 height 17
click at [1075, 251] on span "Durée du bail (en mois) 12" at bounding box center [1157, 239] width 237 height 191
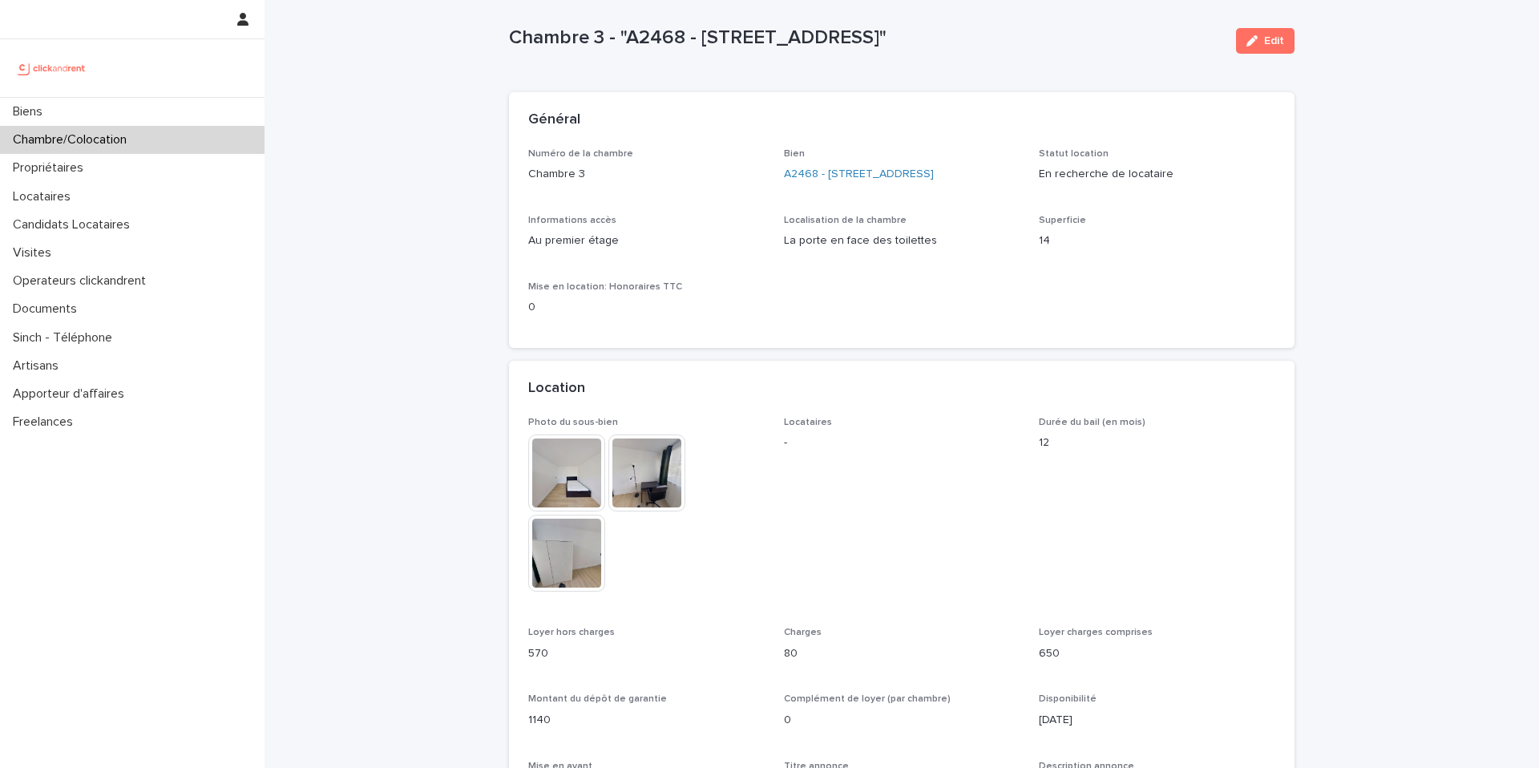
scroll to position [28, 0]
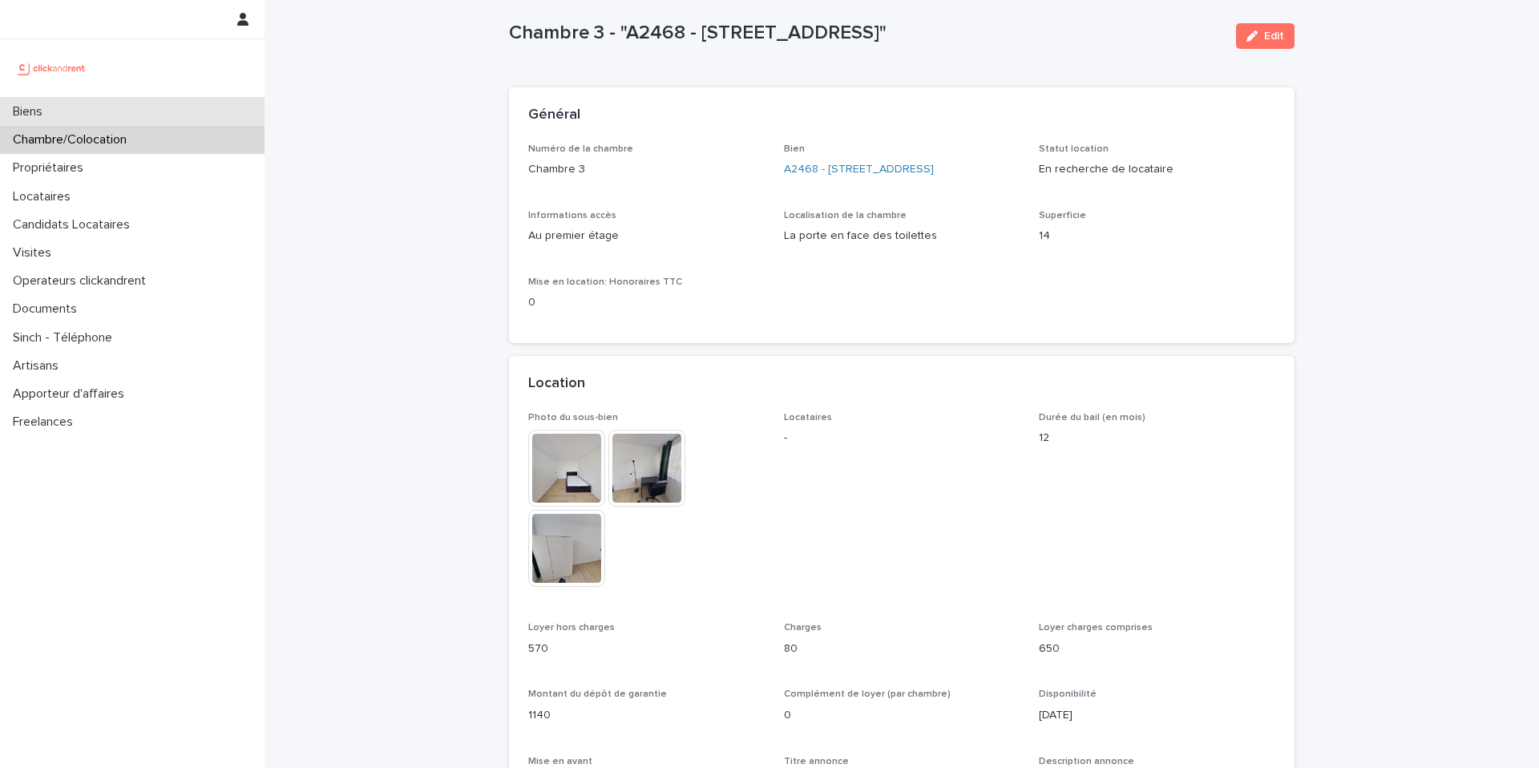
click at [182, 117] on div "Biens" at bounding box center [132, 112] width 265 height 28
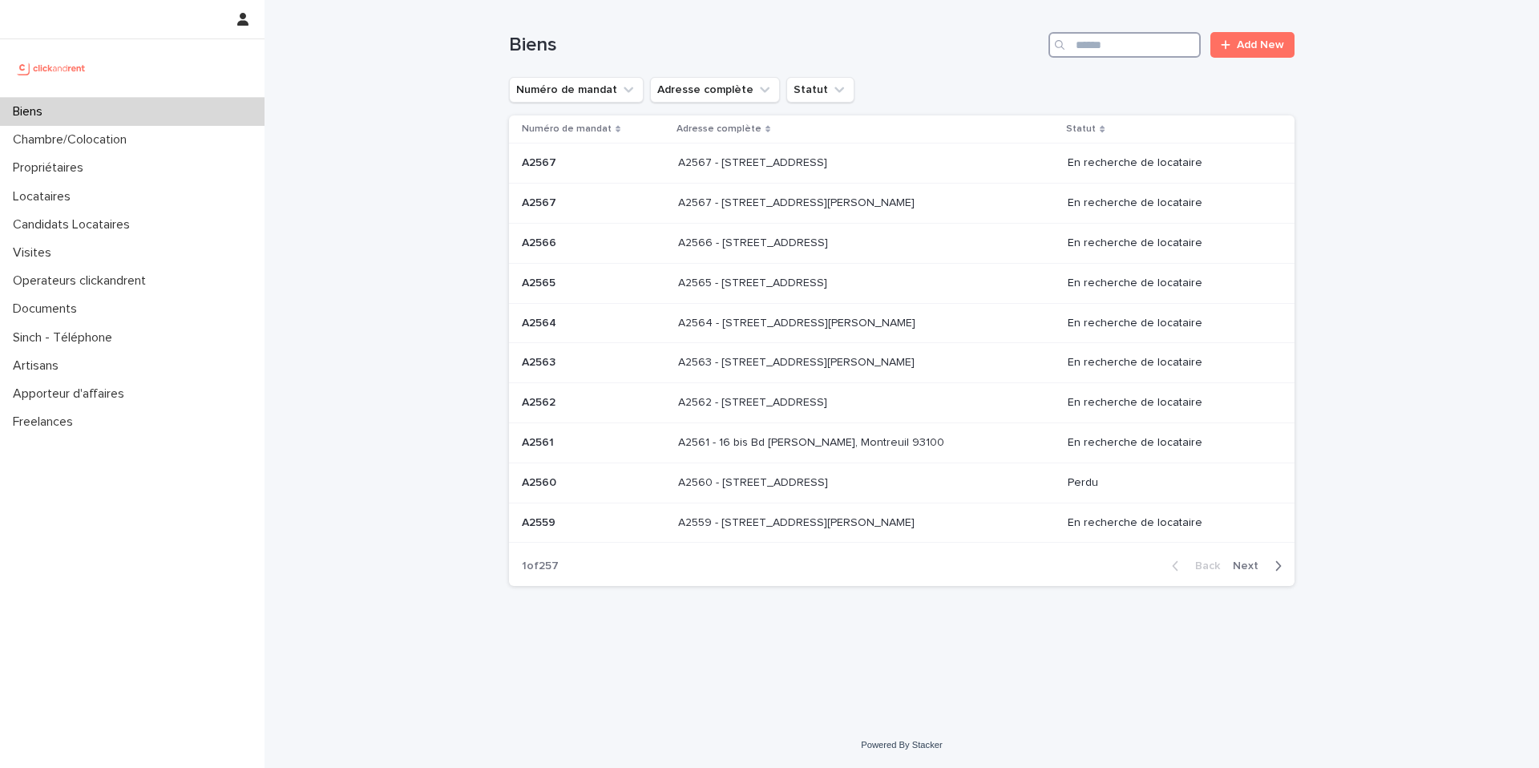
click at [1151, 42] on input "Search" at bounding box center [1125, 45] width 152 height 26
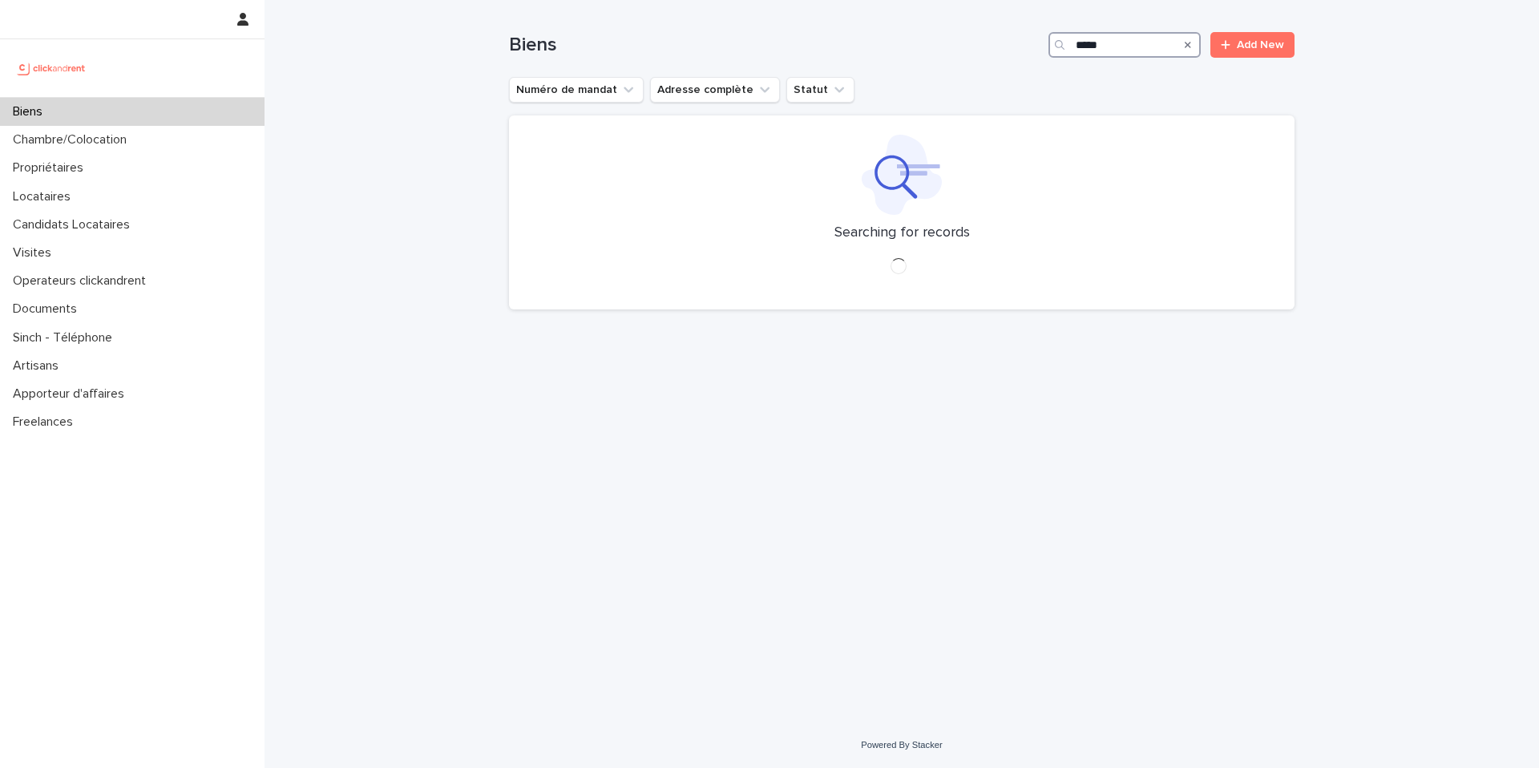
type input "*****"
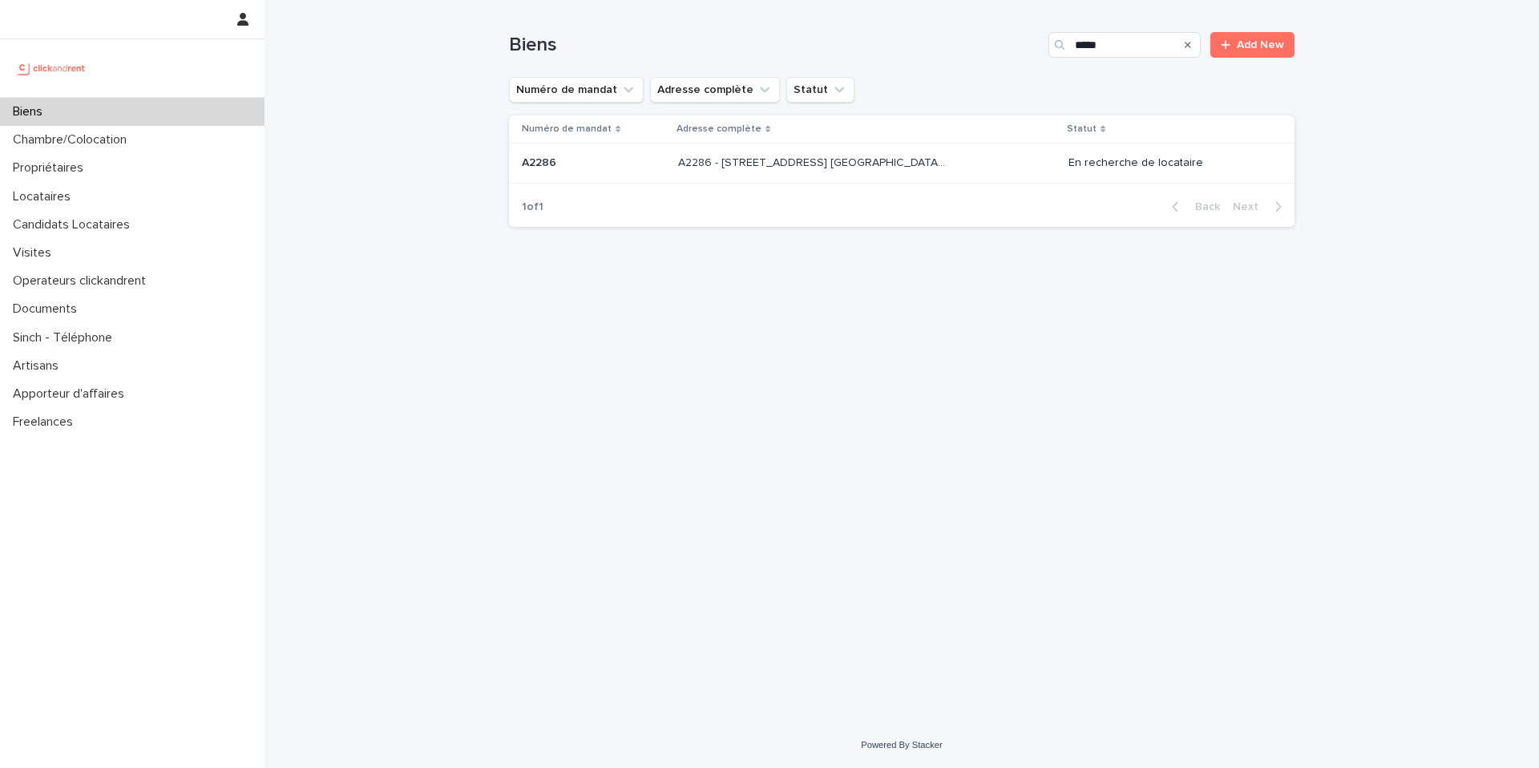
click at [936, 158] on p "A2286 - [STREET_ADDRESS] [GEOGRAPHIC_DATA], [GEOGRAPHIC_DATA] 93600" at bounding box center [813, 161] width 270 height 17
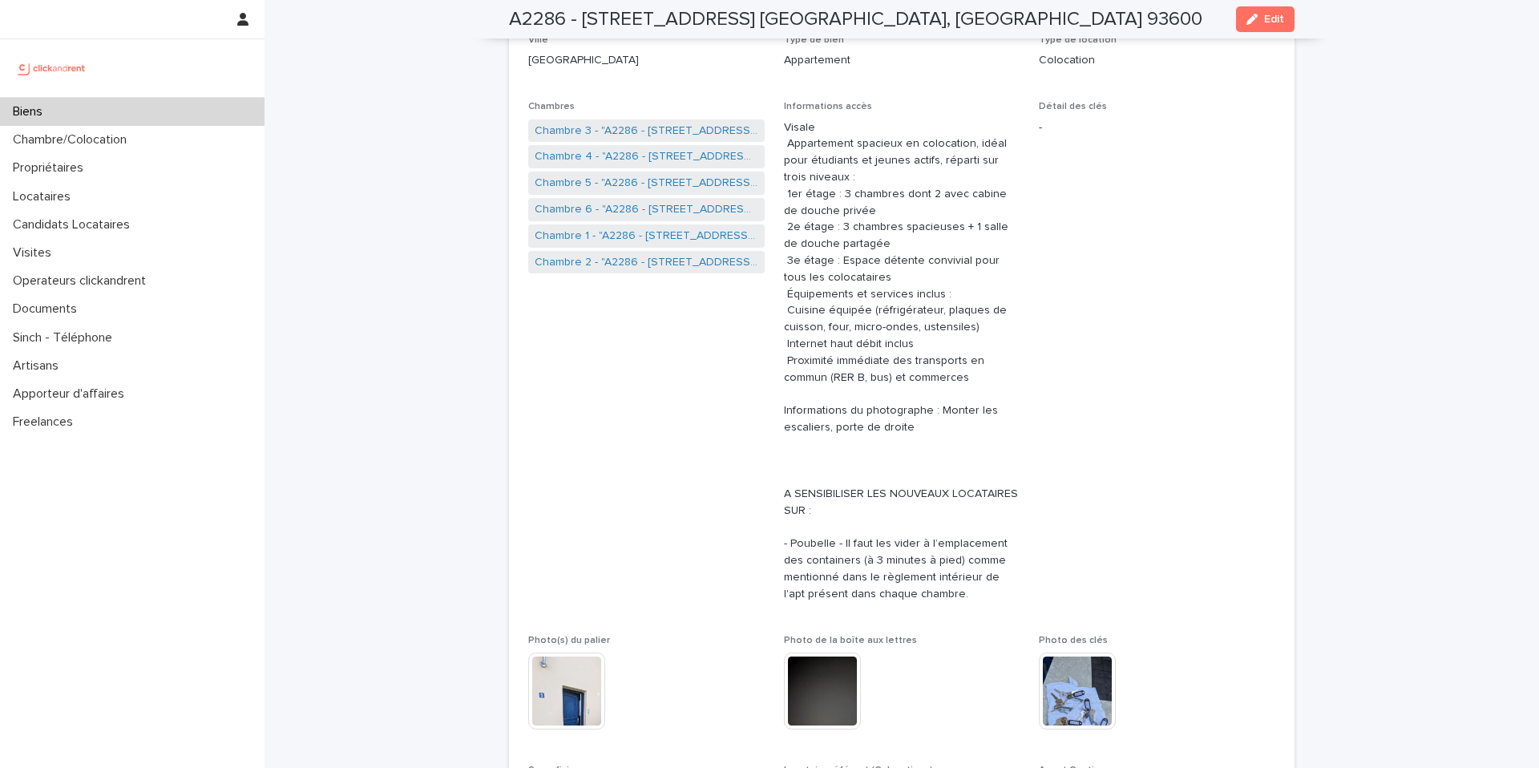
scroll to position [274, 0]
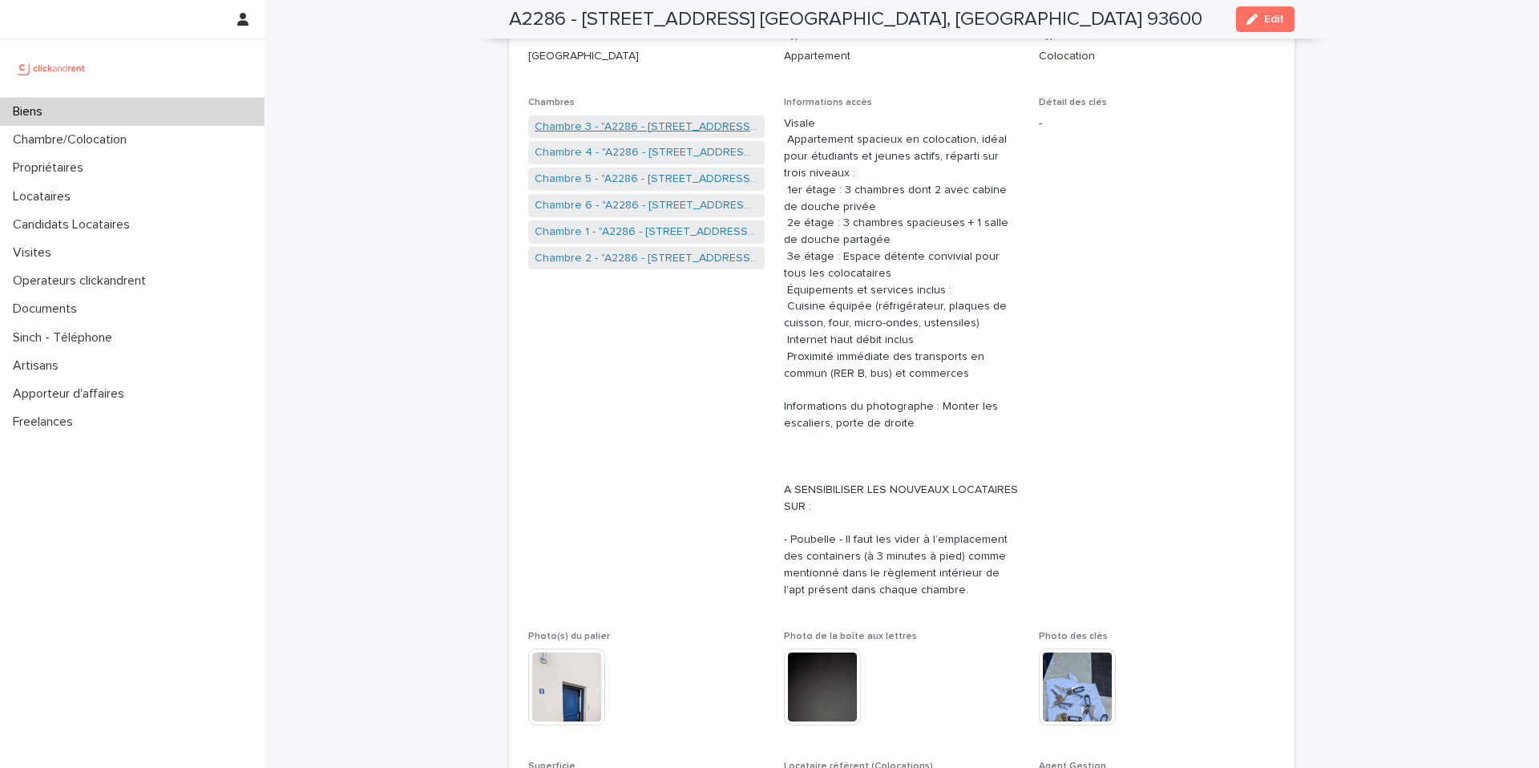
click at [610, 127] on link "Chambre 3 - "A2286 - [STREET_ADDRESS] [GEOGRAPHIC_DATA], [GEOGRAPHIC_DATA] 9360…" at bounding box center [647, 127] width 224 height 17
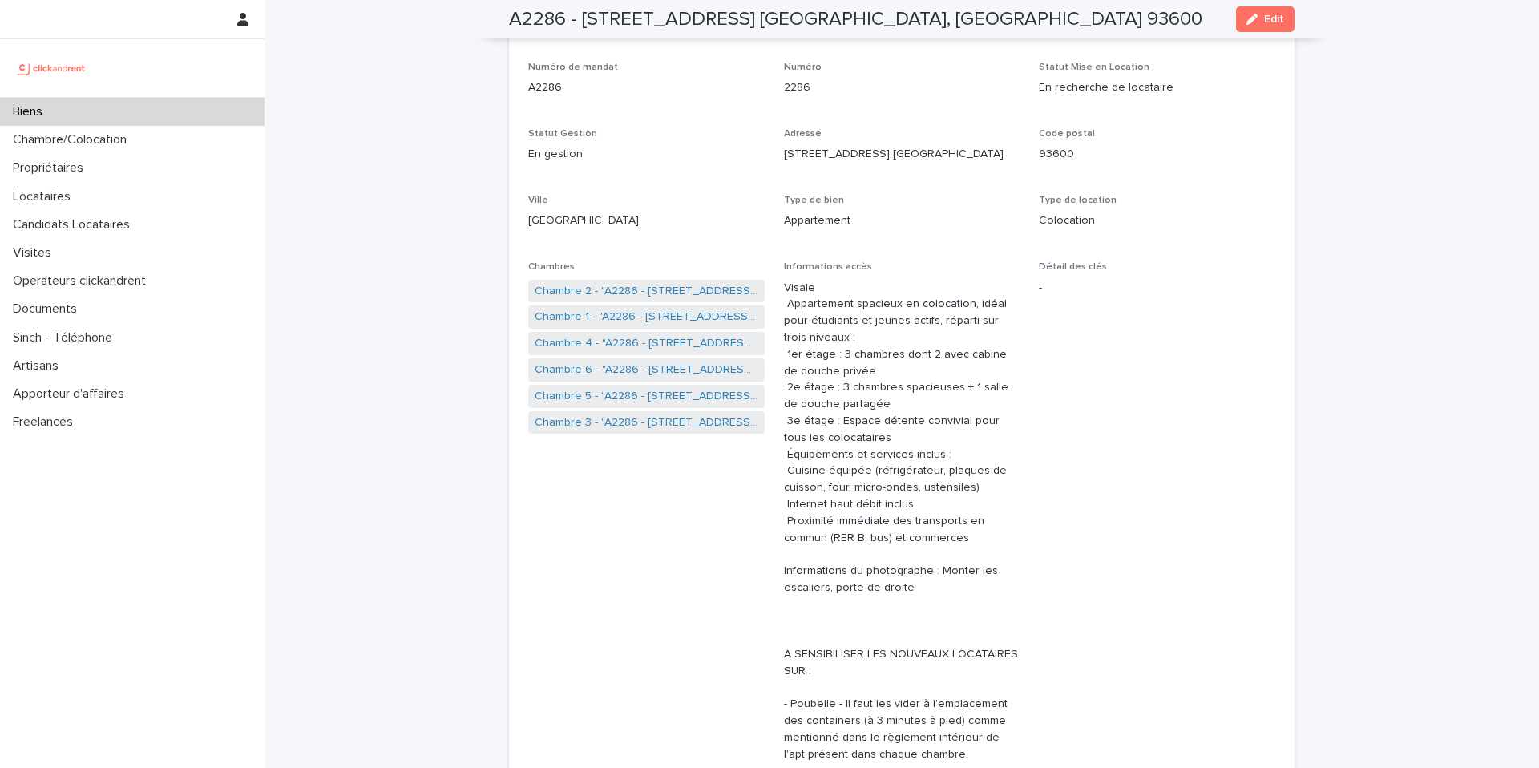
scroll to position [131, 0]
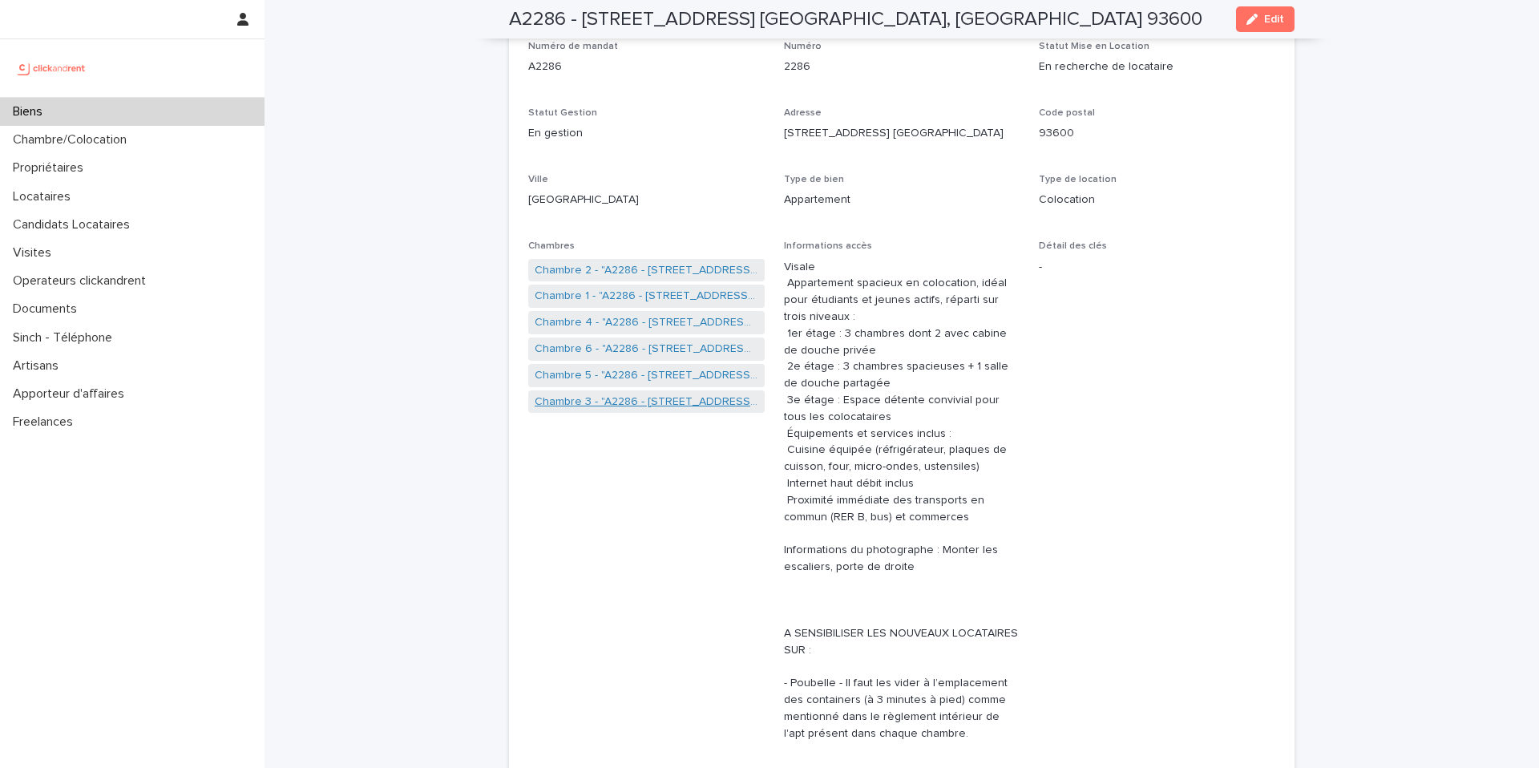
click at [625, 404] on link "Chambre 3 - "A2286 - [STREET_ADDRESS] [GEOGRAPHIC_DATA], [GEOGRAPHIC_DATA] 9360…" at bounding box center [647, 402] width 224 height 17
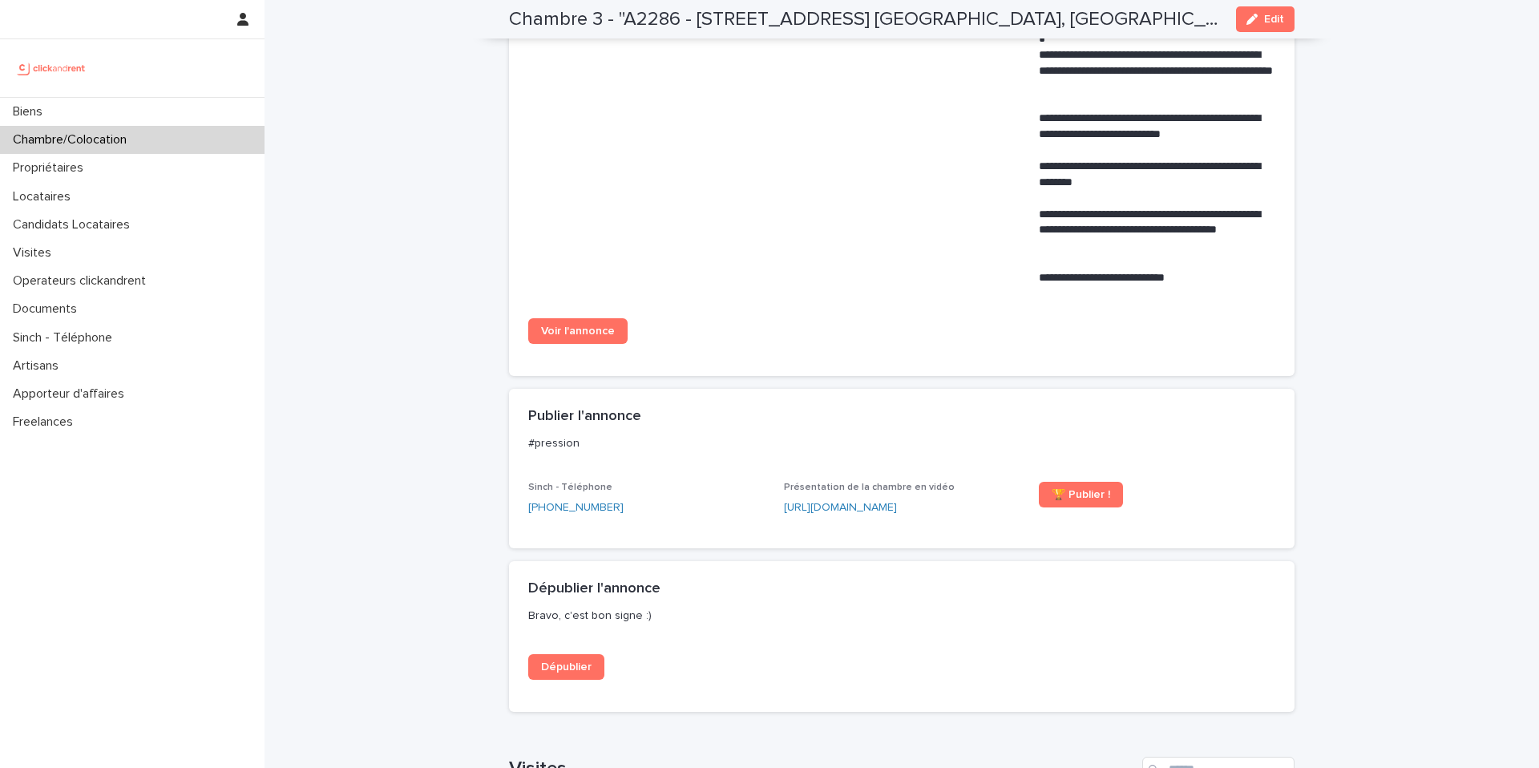
scroll to position [1304, 0]
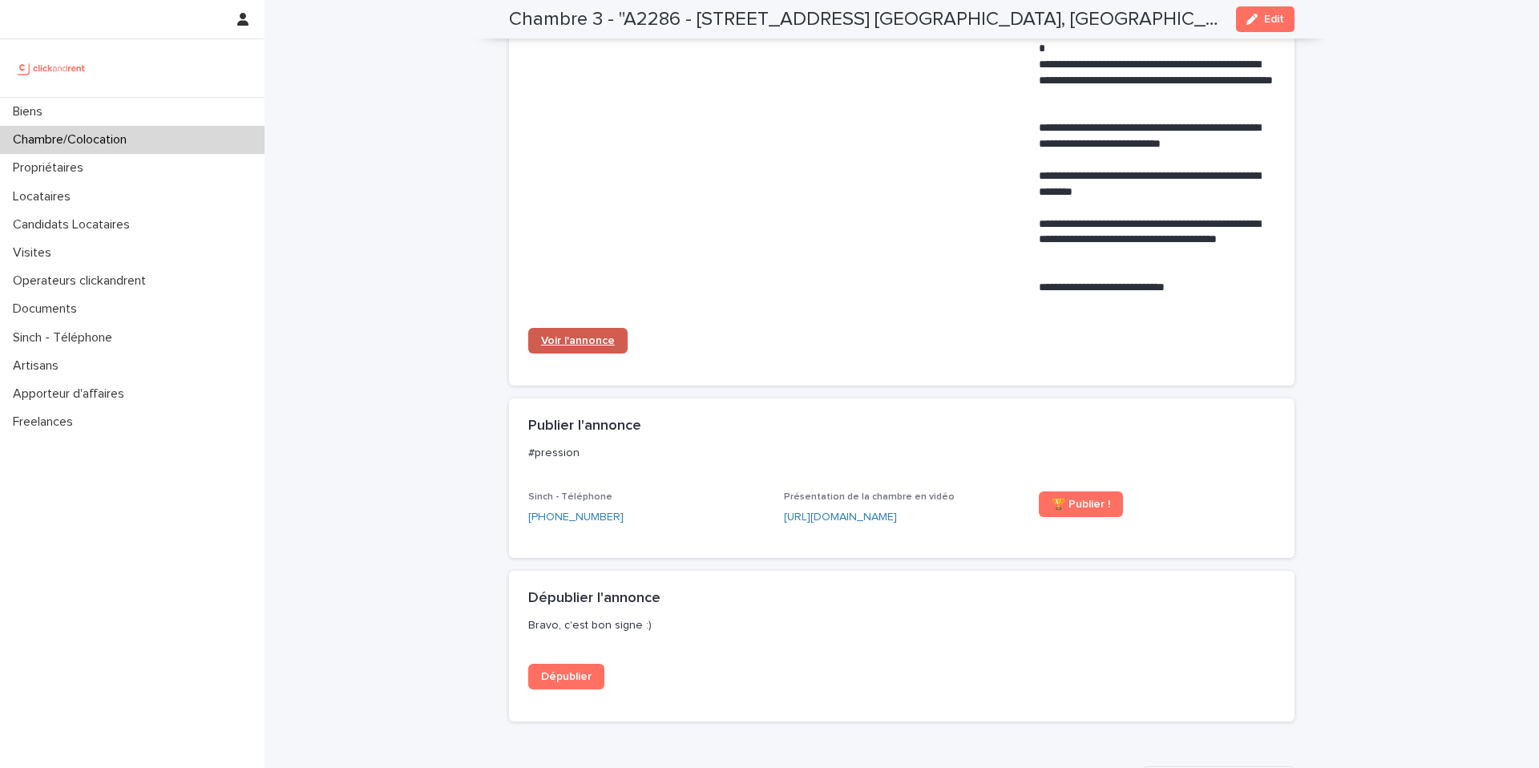
click at [594, 335] on span "Voir l'annonce" at bounding box center [578, 340] width 74 height 11
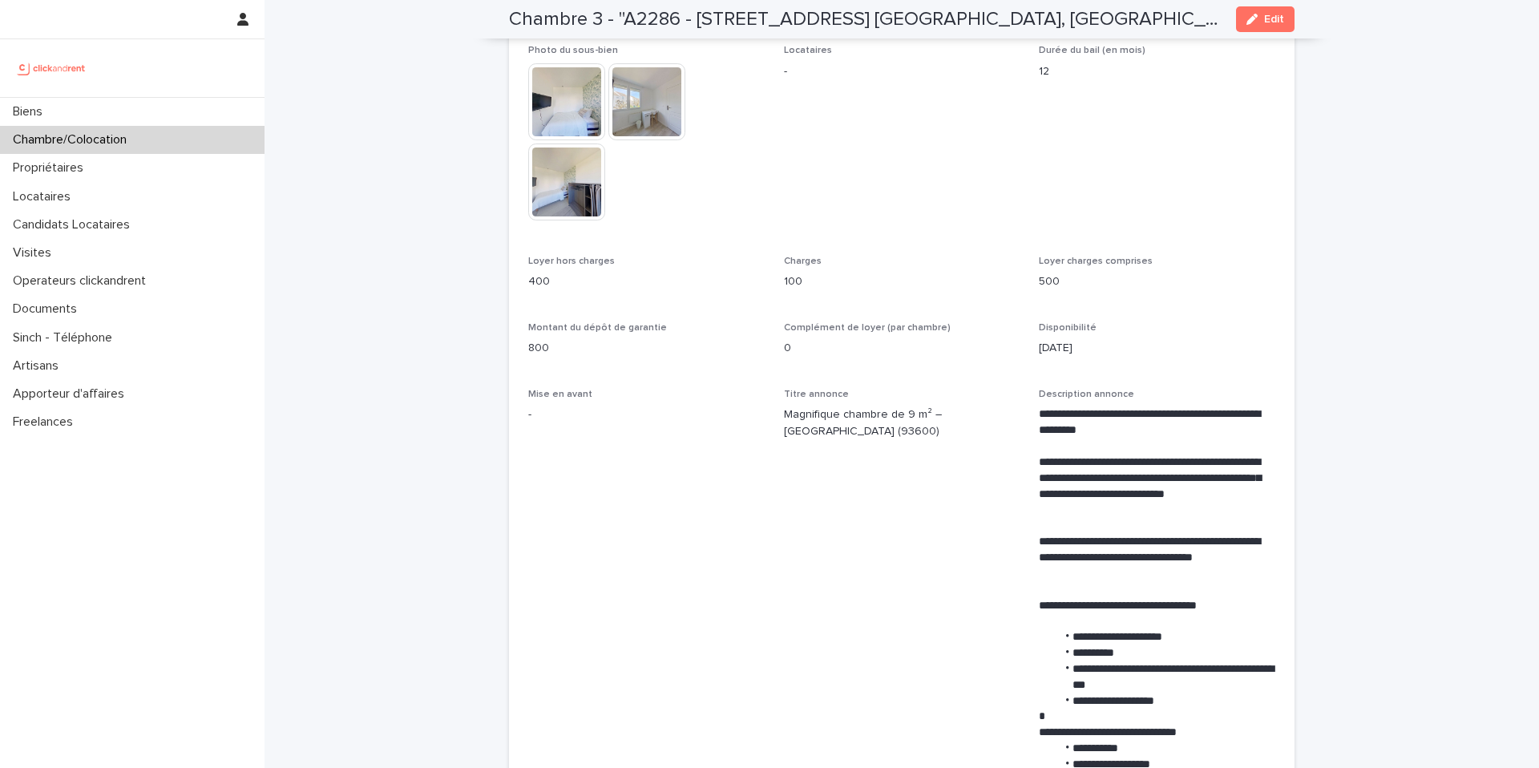
scroll to position [0, 0]
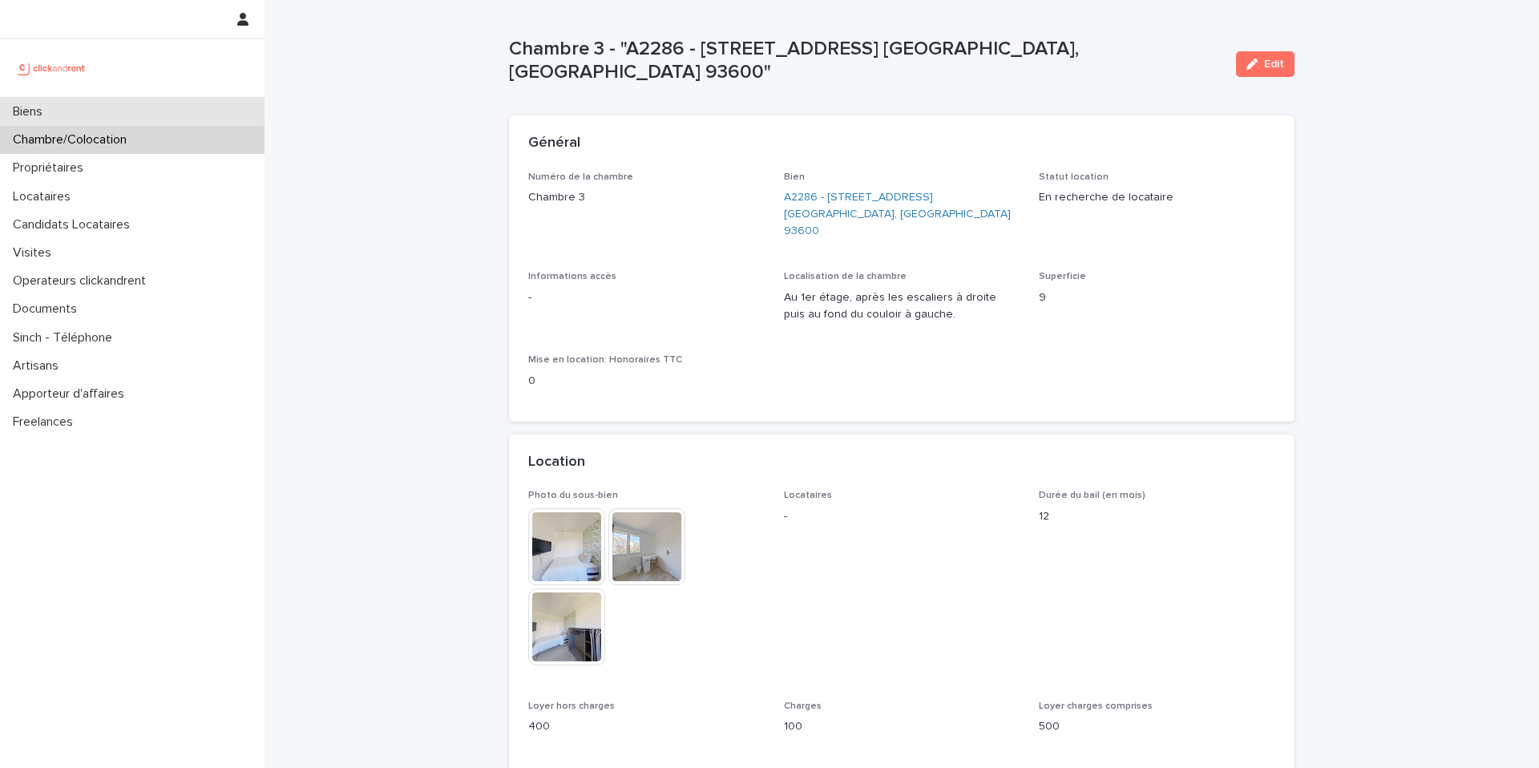
click at [216, 116] on div "Biens" at bounding box center [132, 112] width 265 height 28
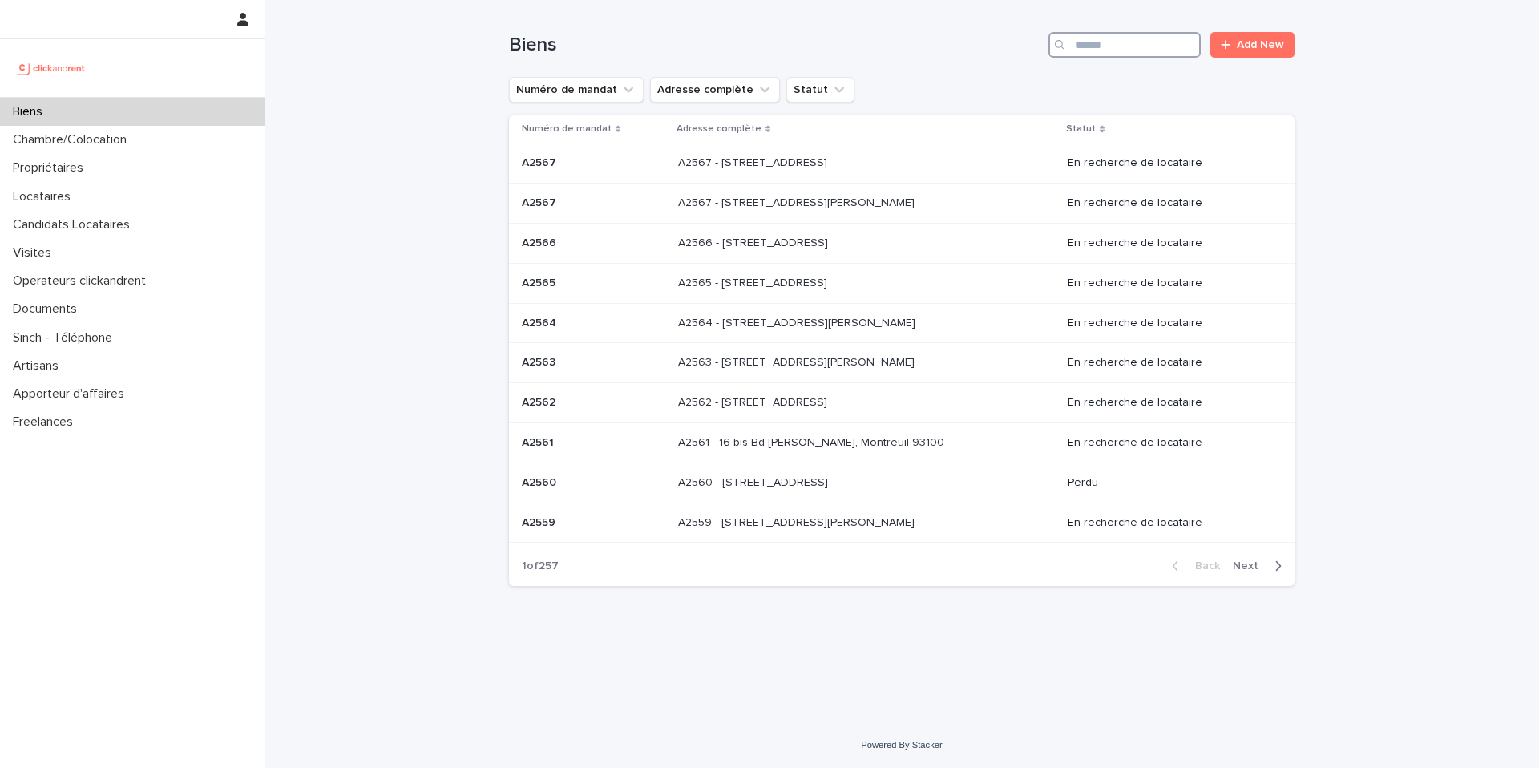
click at [1095, 51] on input "Search" at bounding box center [1125, 45] width 152 height 26
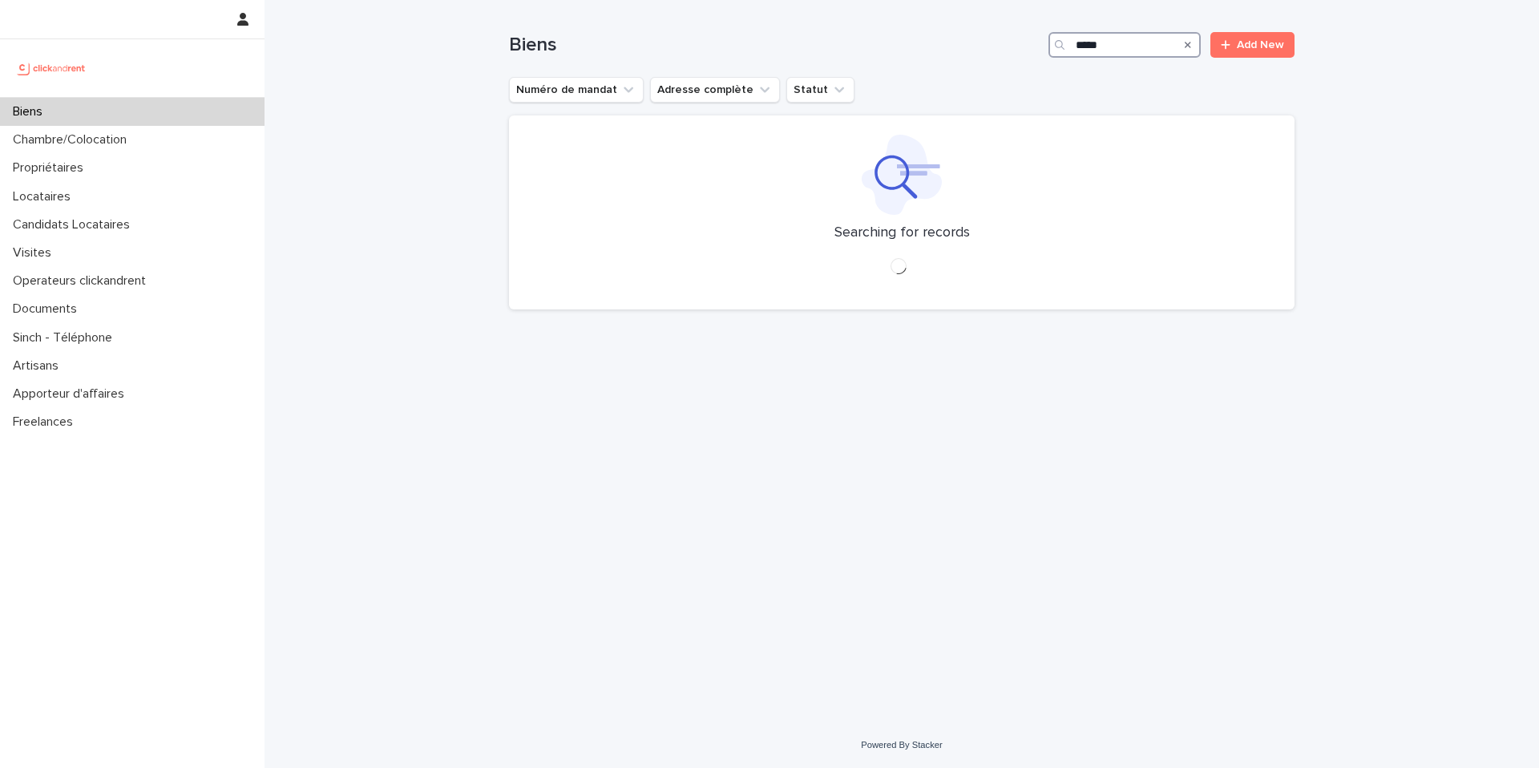
type input "*****"
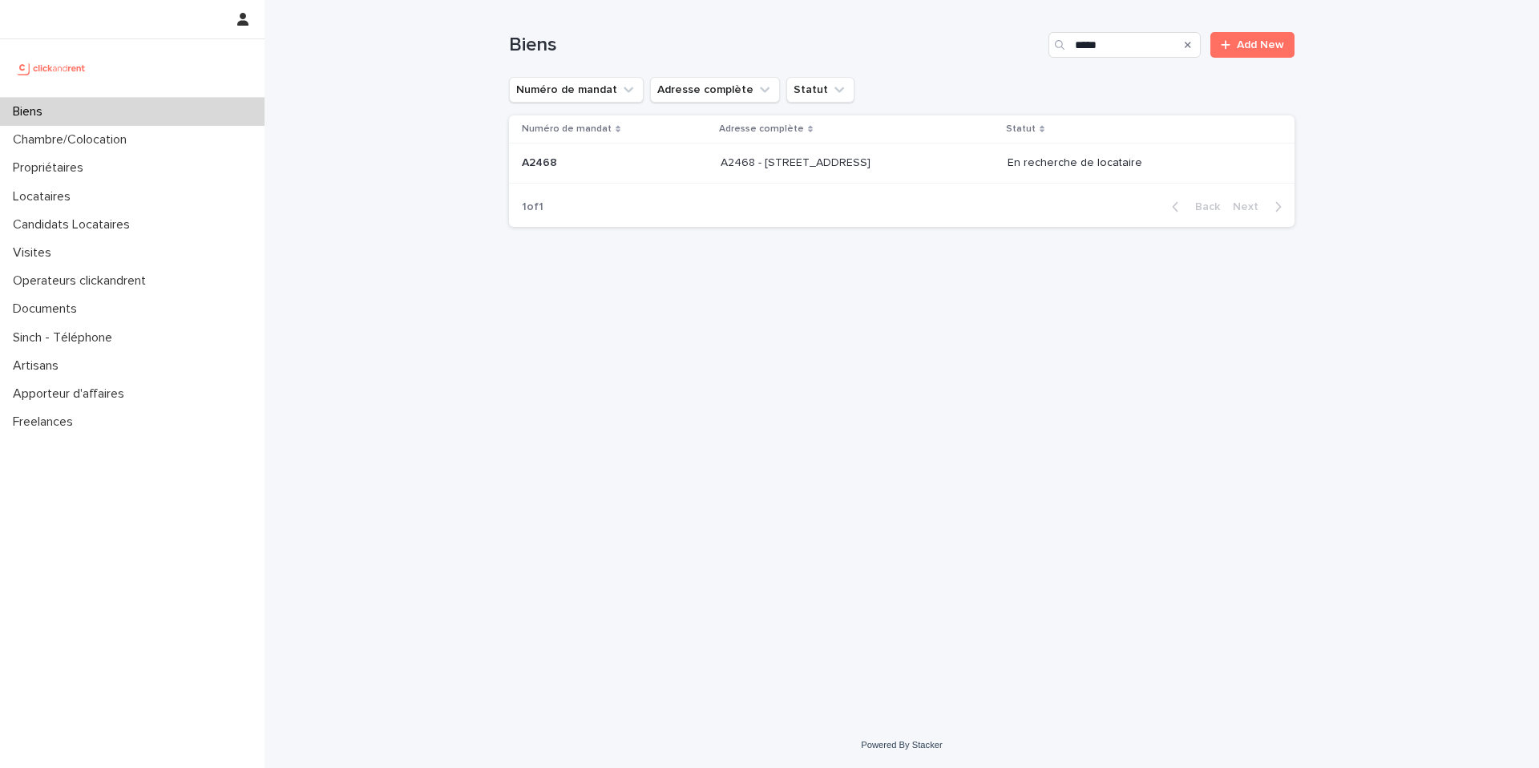
click at [969, 159] on div "A2468 - [STREET_ADDRESS] - [STREET_ADDRESS]" at bounding box center [858, 163] width 274 height 26
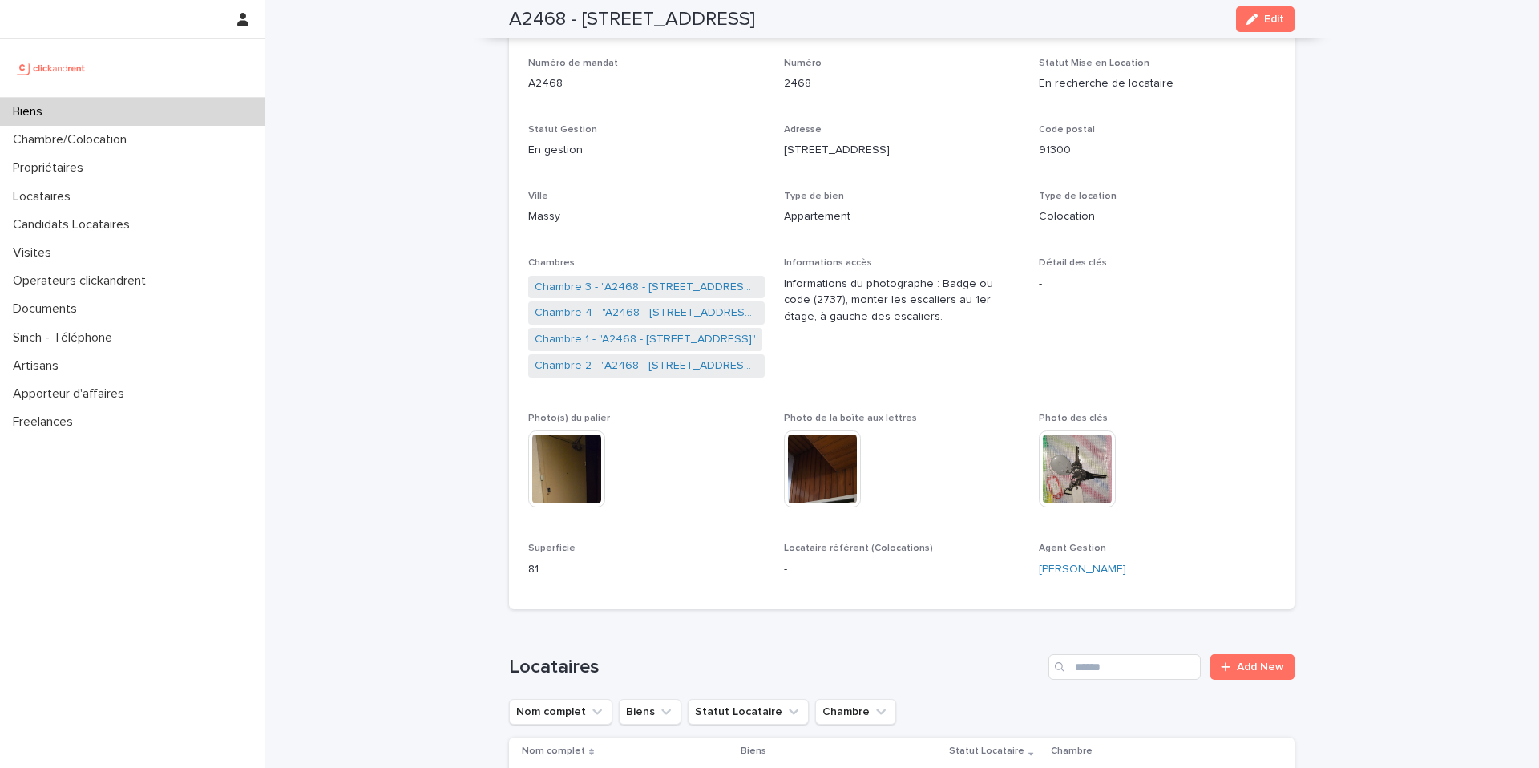
scroll to position [118, 0]
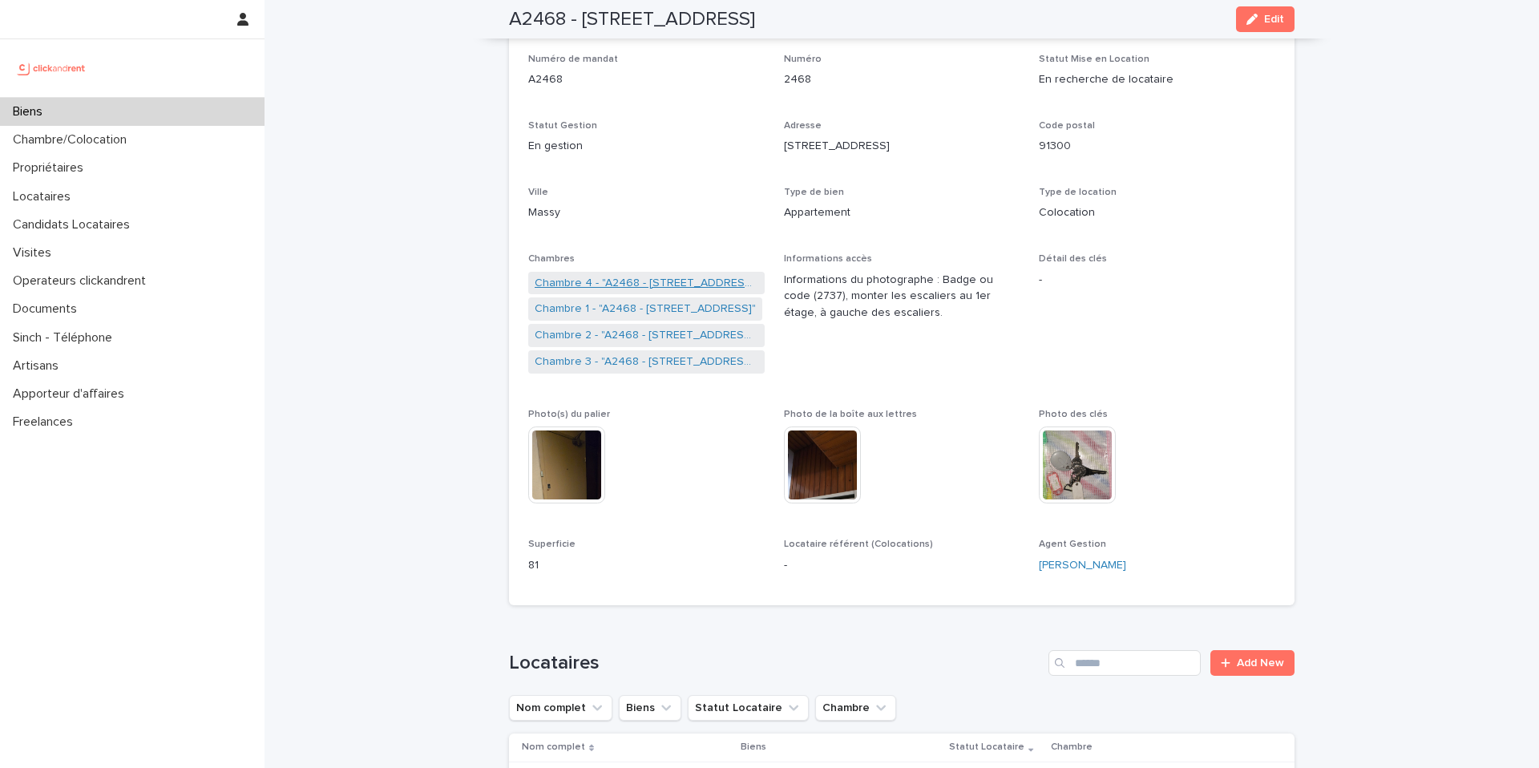
click at [621, 275] on link "Chambre 4 - "A2468 - [STREET_ADDRESS]"" at bounding box center [647, 283] width 224 height 17
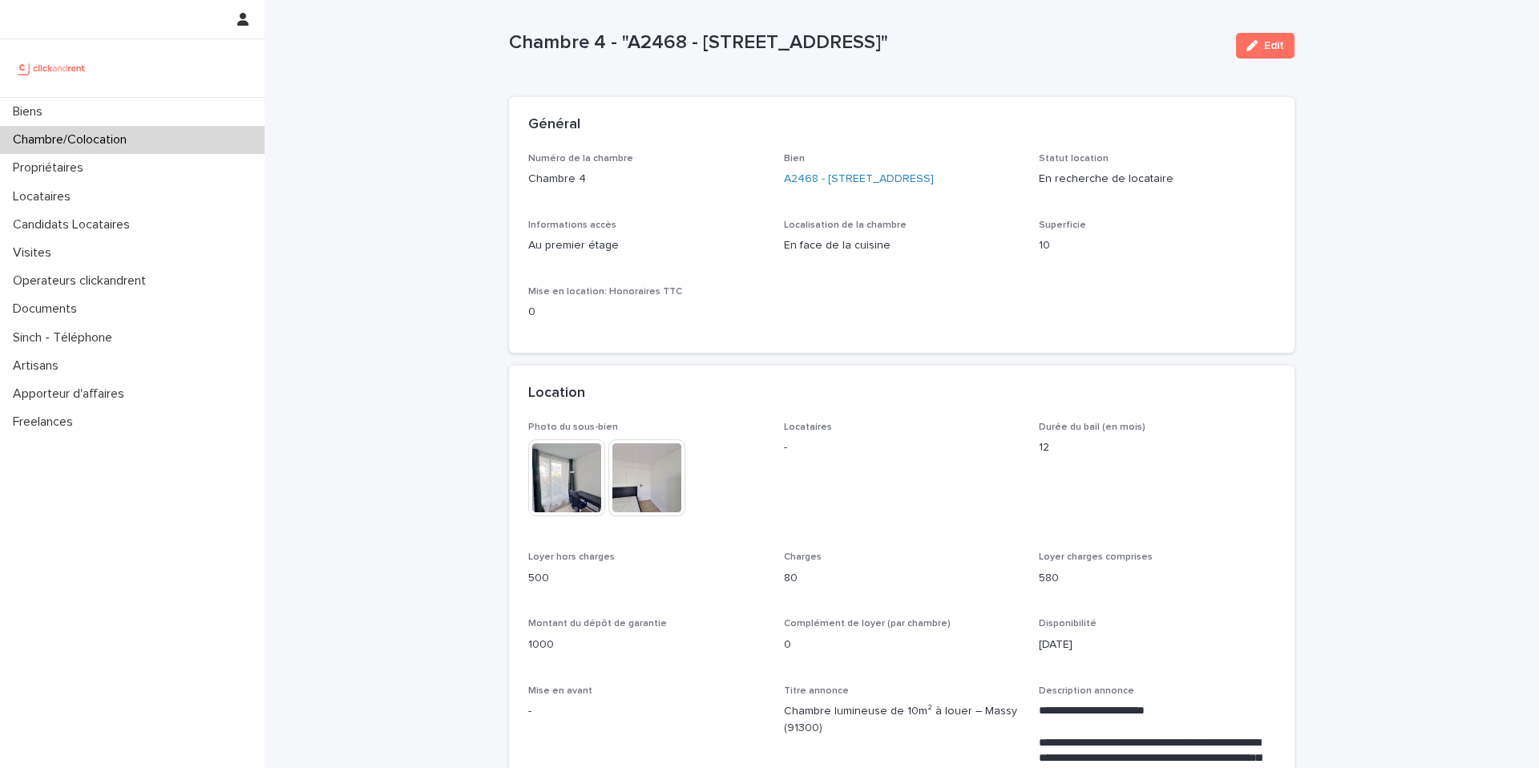
scroll to position [22, 0]
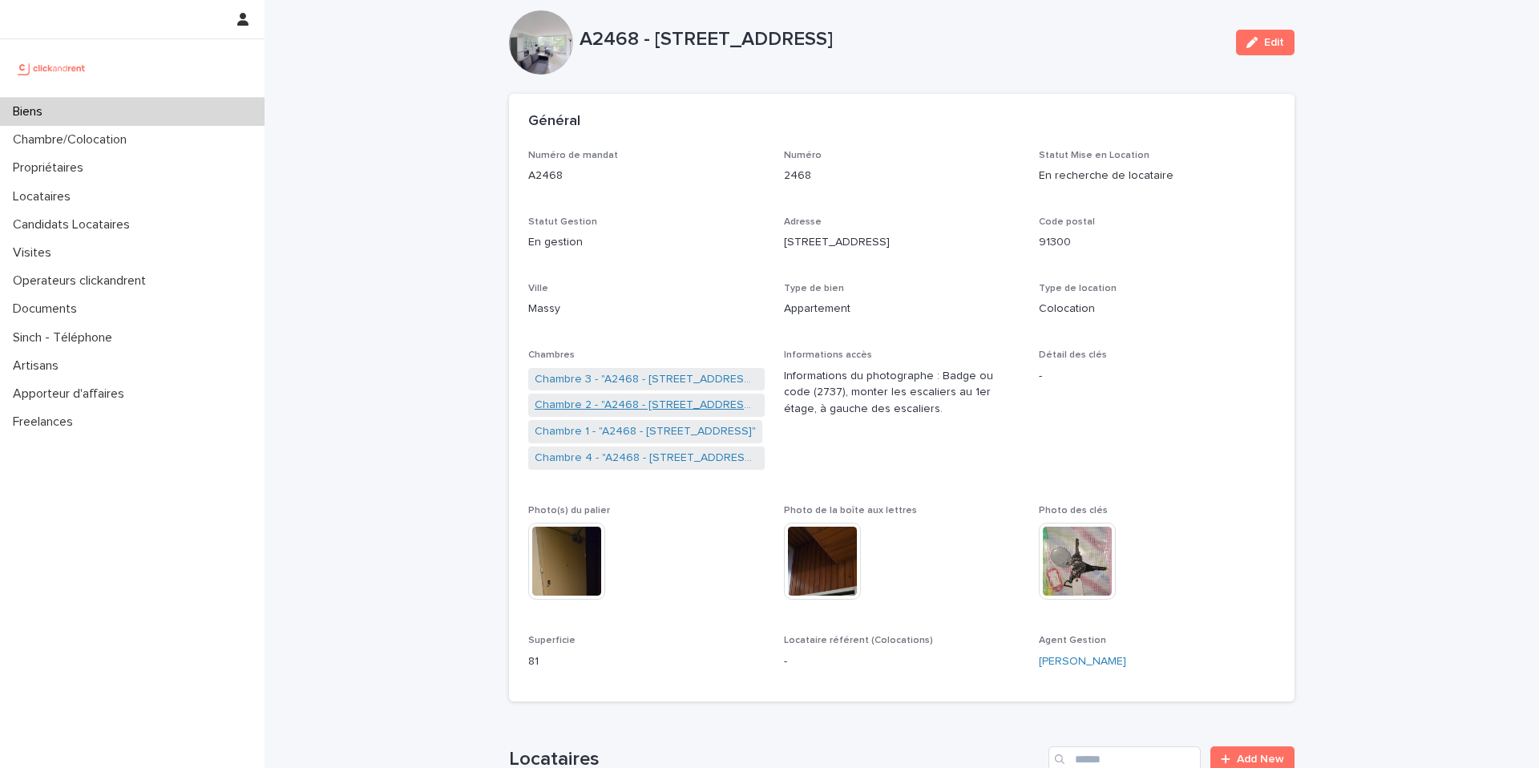
click at [597, 411] on link "Chambre 2 - "A2468 - [STREET_ADDRESS]"" at bounding box center [647, 405] width 224 height 17
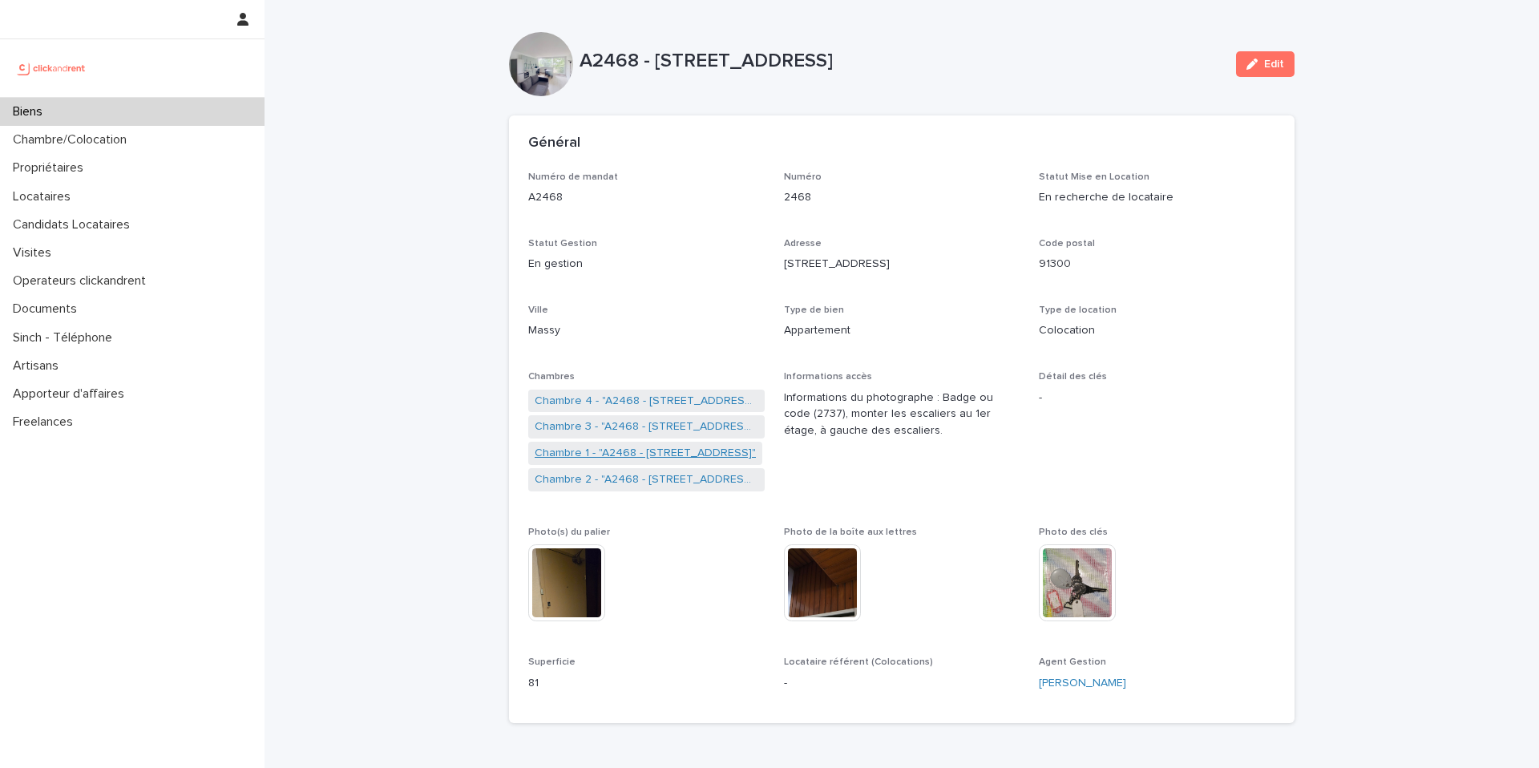
click at [618, 450] on link "Chambre 1 - "A2468 - [STREET_ADDRESS]"" at bounding box center [645, 453] width 221 height 17
click at [620, 456] on link "Chambre 4 - "A2468 - [STREET_ADDRESS]"" at bounding box center [647, 453] width 224 height 17
click at [595, 479] on link "Chambre 1 - "A2468 - [STREET_ADDRESS]"" at bounding box center [645, 479] width 221 height 17
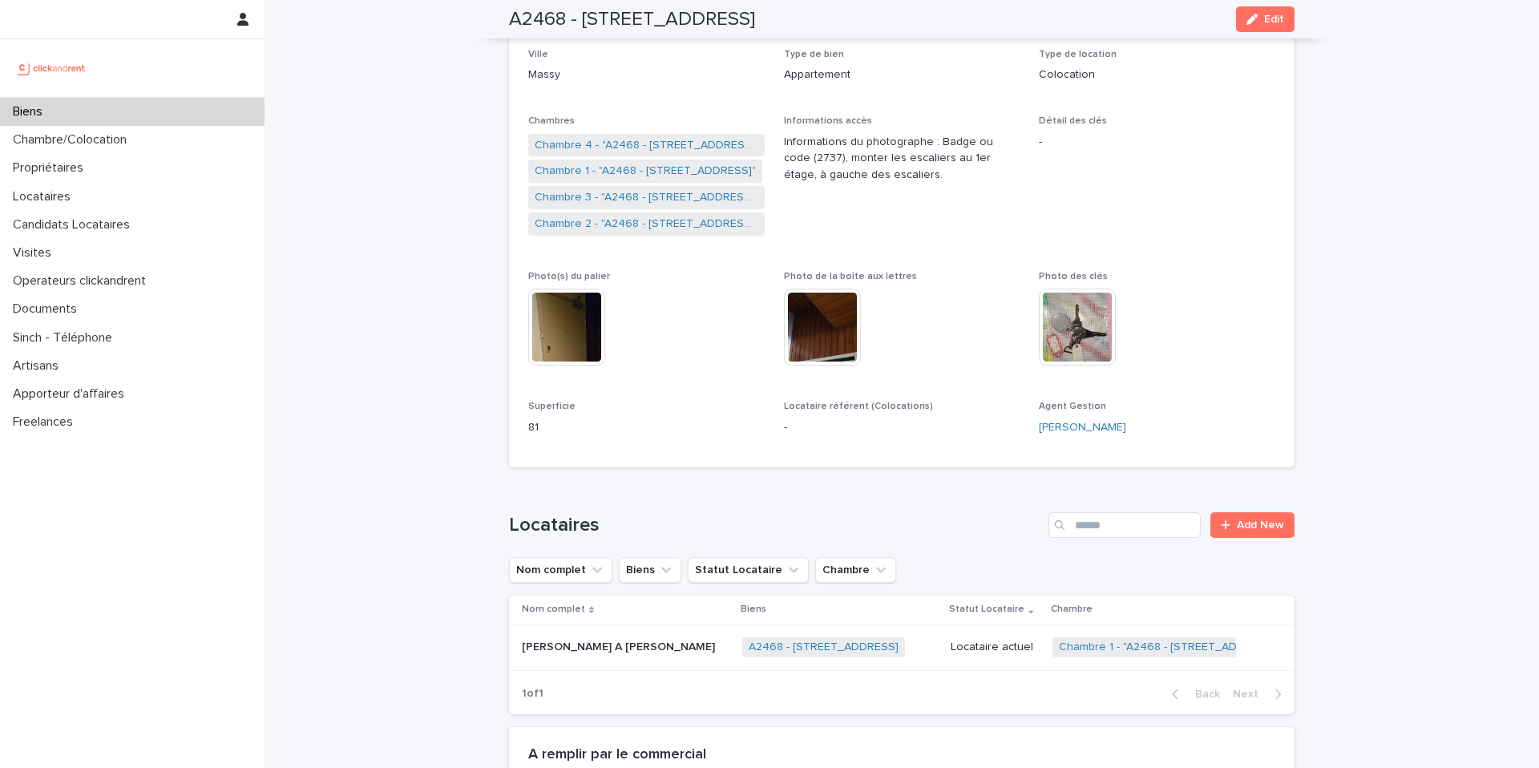
scroll to position [242, 0]
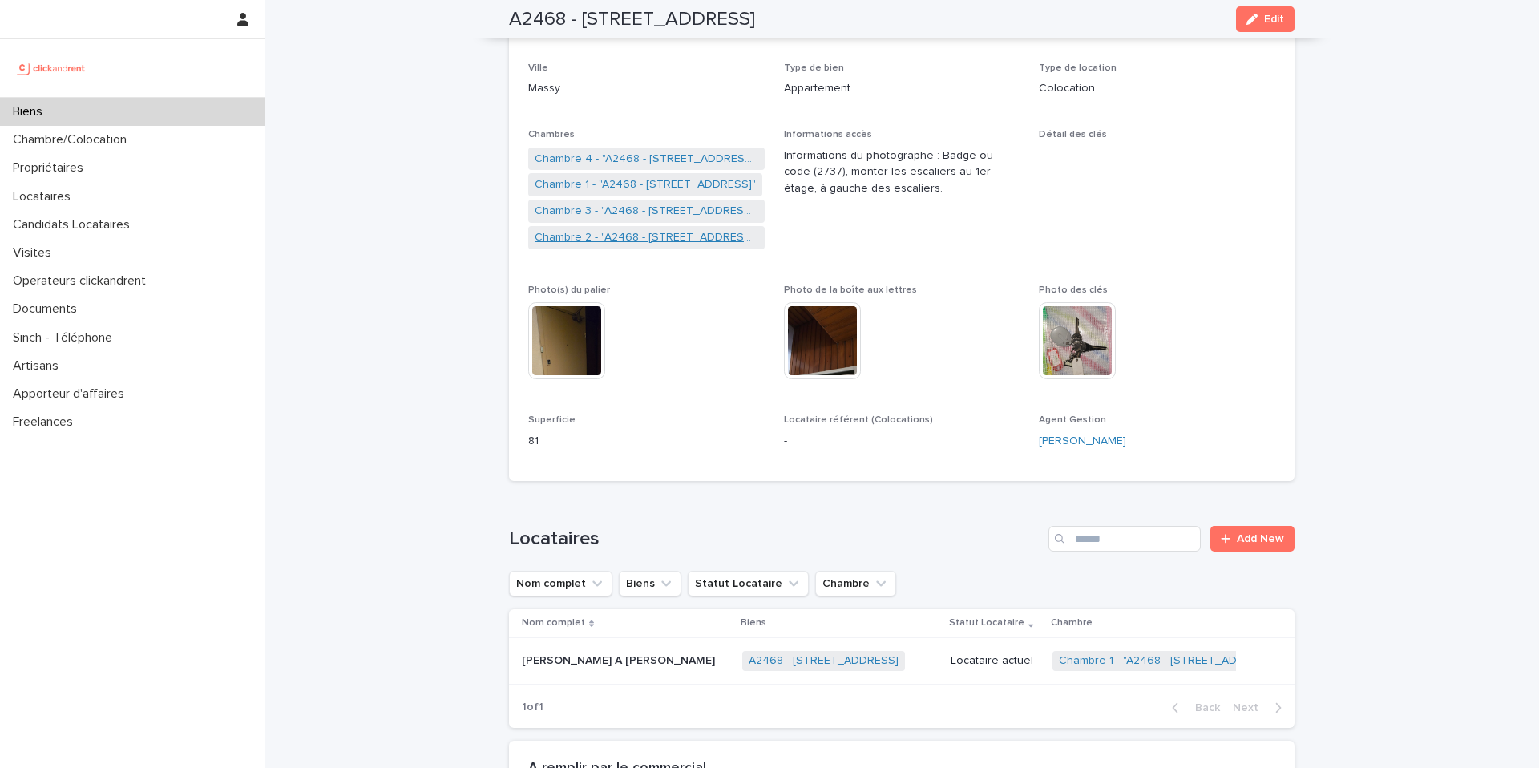
click at [634, 235] on link "Chambre 2 - "A2468 - [STREET_ADDRESS]"" at bounding box center [647, 237] width 224 height 17
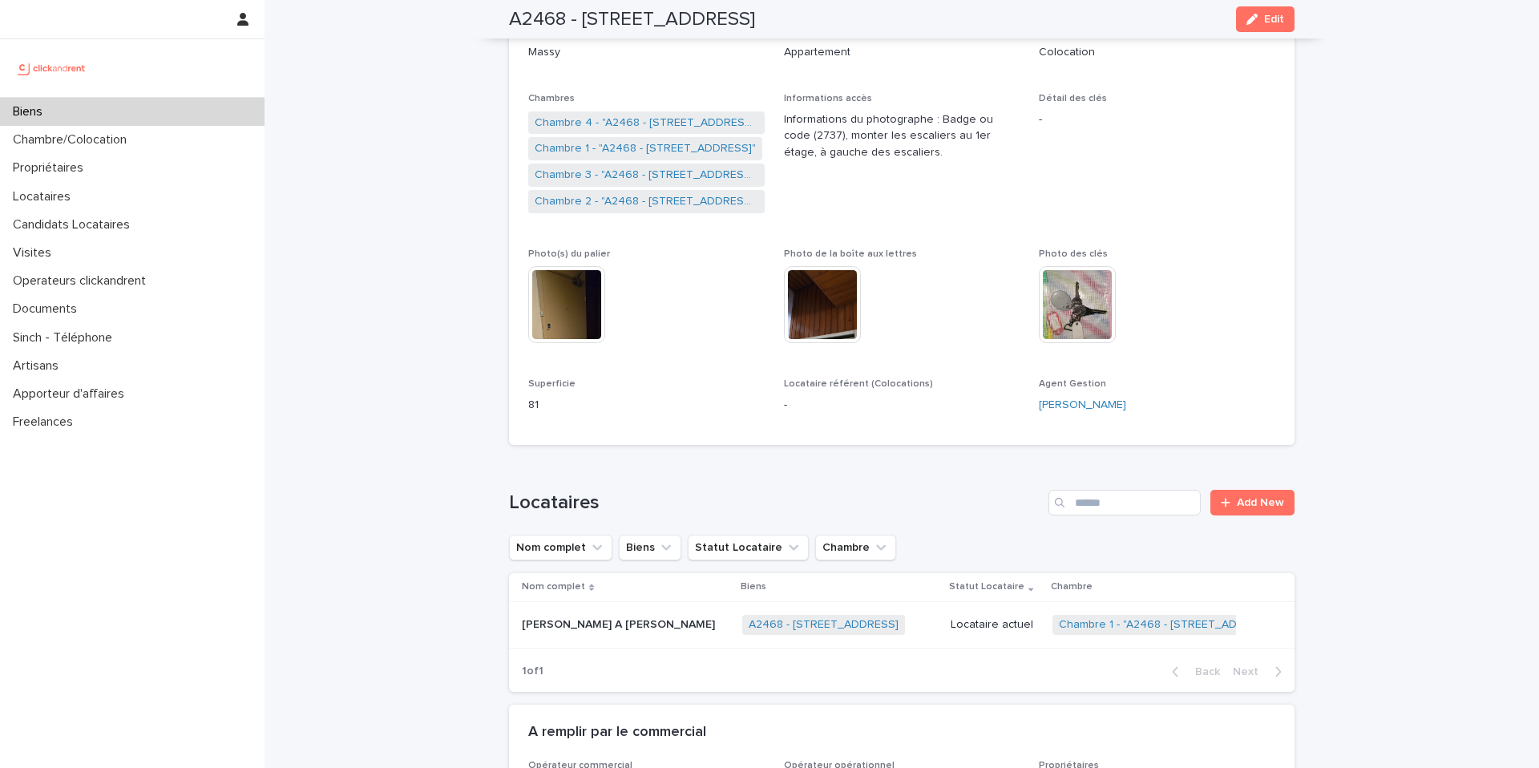
scroll to position [284, 0]
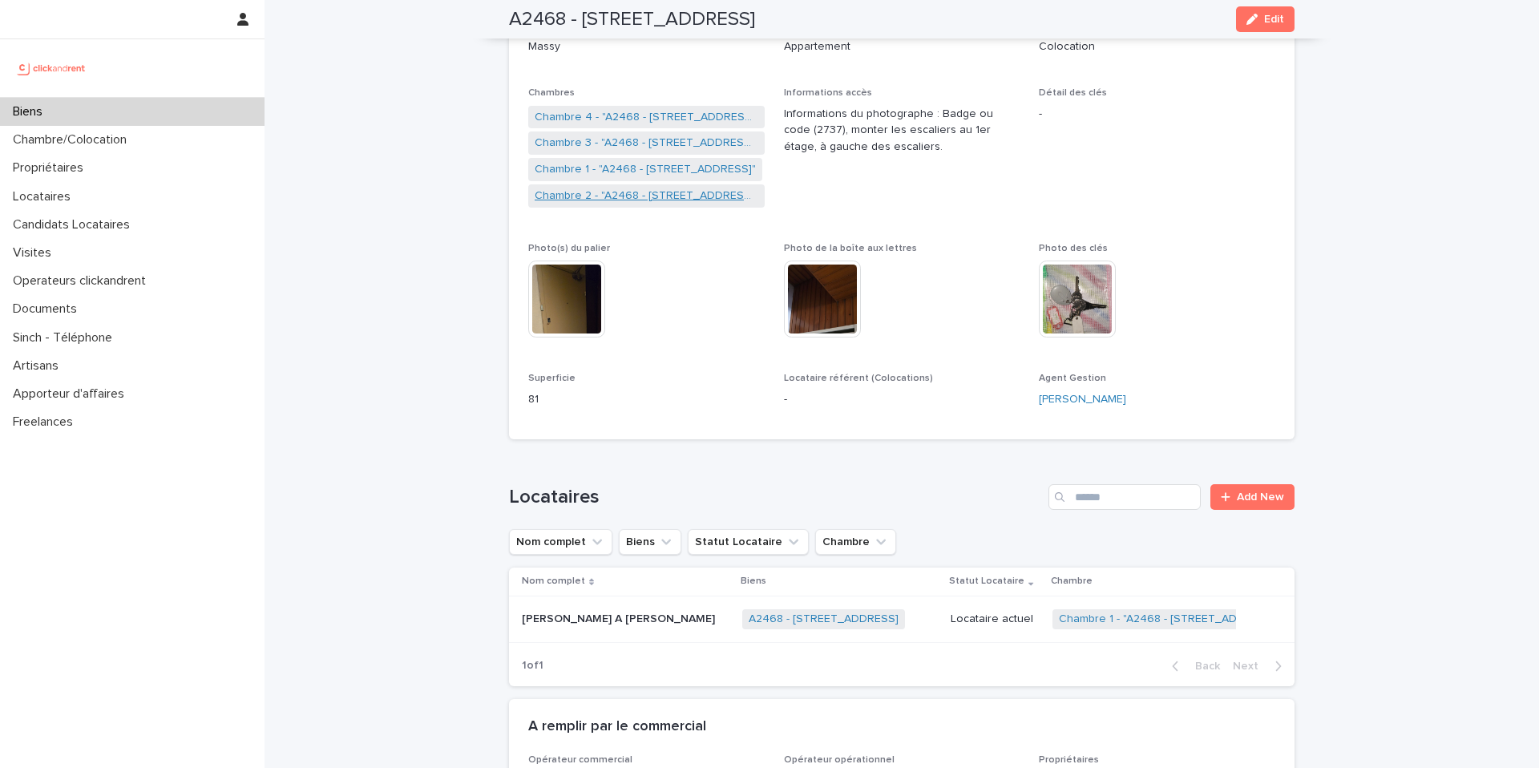
click at [593, 200] on link "Chambre 2 - "A2468 - [STREET_ADDRESS]"" at bounding box center [647, 196] width 224 height 17
click at [624, 140] on link "Chambre 3 - "A2468 - [STREET_ADDRESS]"" at bounding box center [647, 143] width 224 height 17
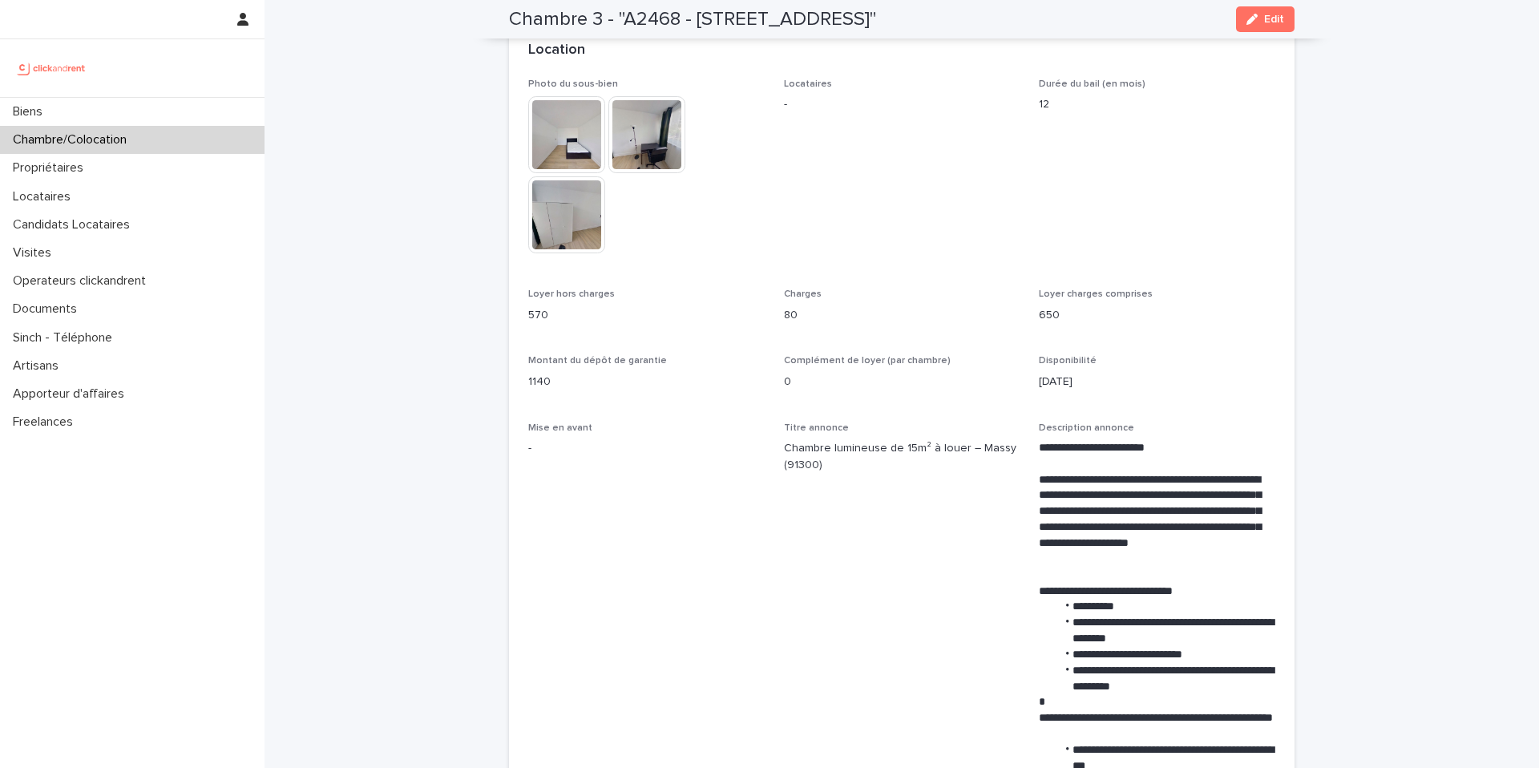
scroll to position [361, 0]
